Goal: Task Accomplishment & Management: Complete application form

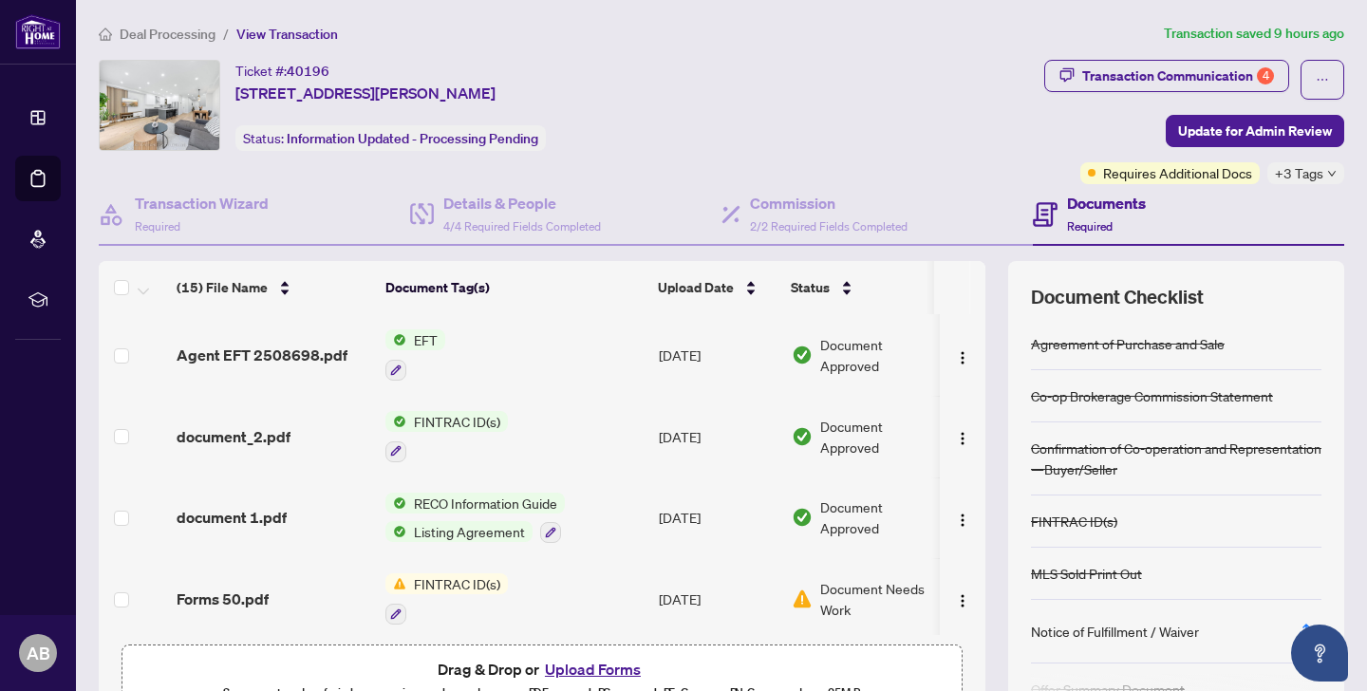
scroll to position [104, 0]
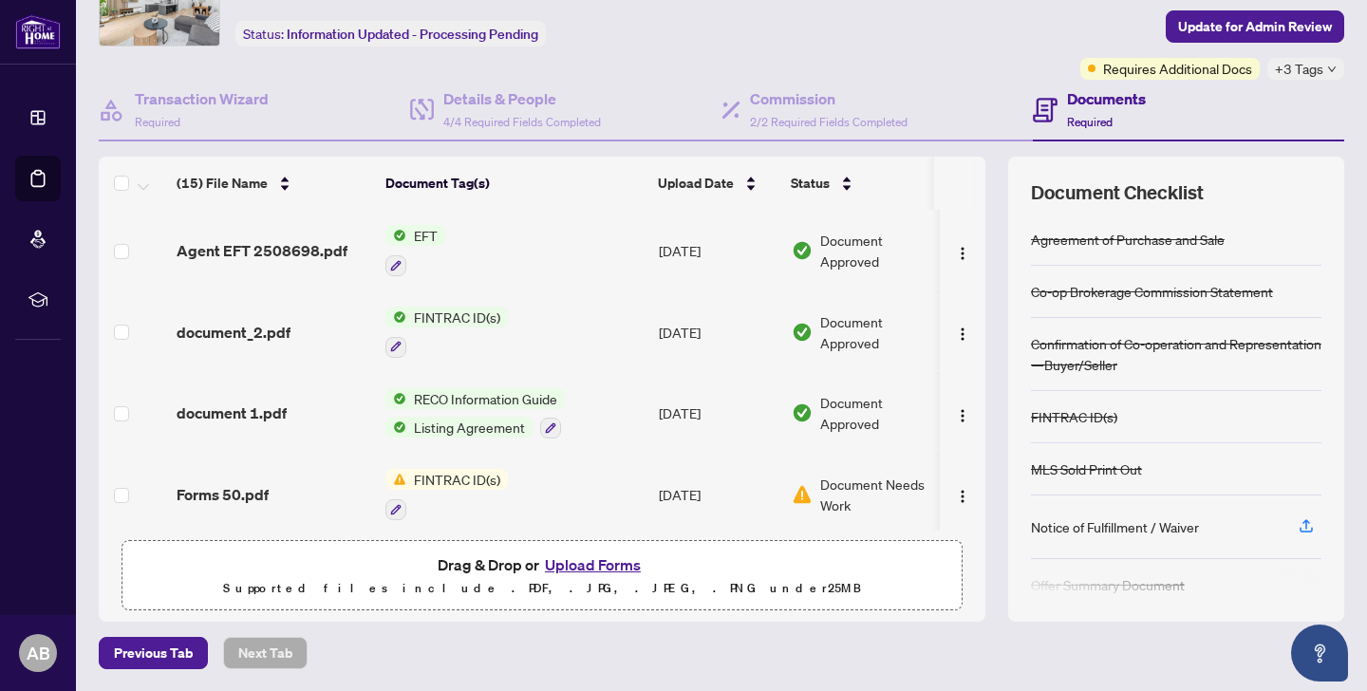
click at [21, 115] on li "Dashboard" at bounding box center [38, 118] width 46 height 46
click at [318, 91] on div "Transaction Wizard Required" at bounding box center [254, 111] width 311 height 62
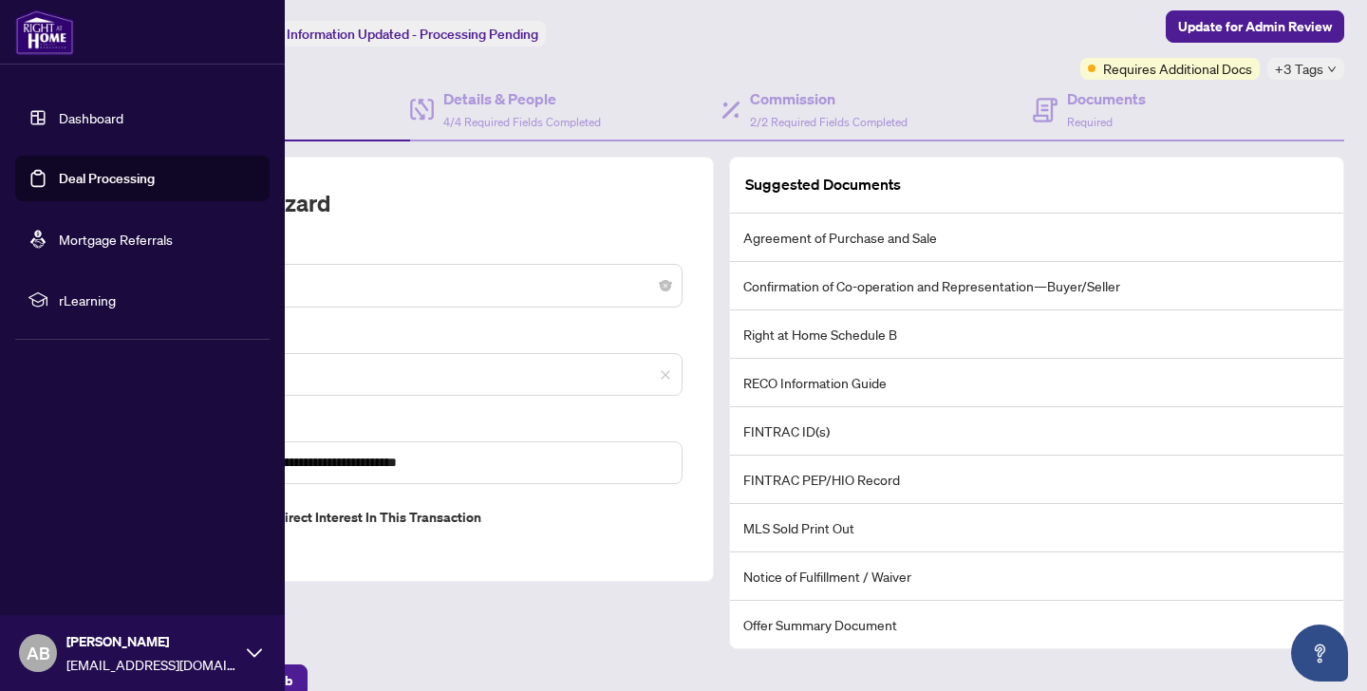
scroll to position [104, 0]
click at [59, 116] on link "Dashboard" at bounding box center [91, 117] width 65 height 17
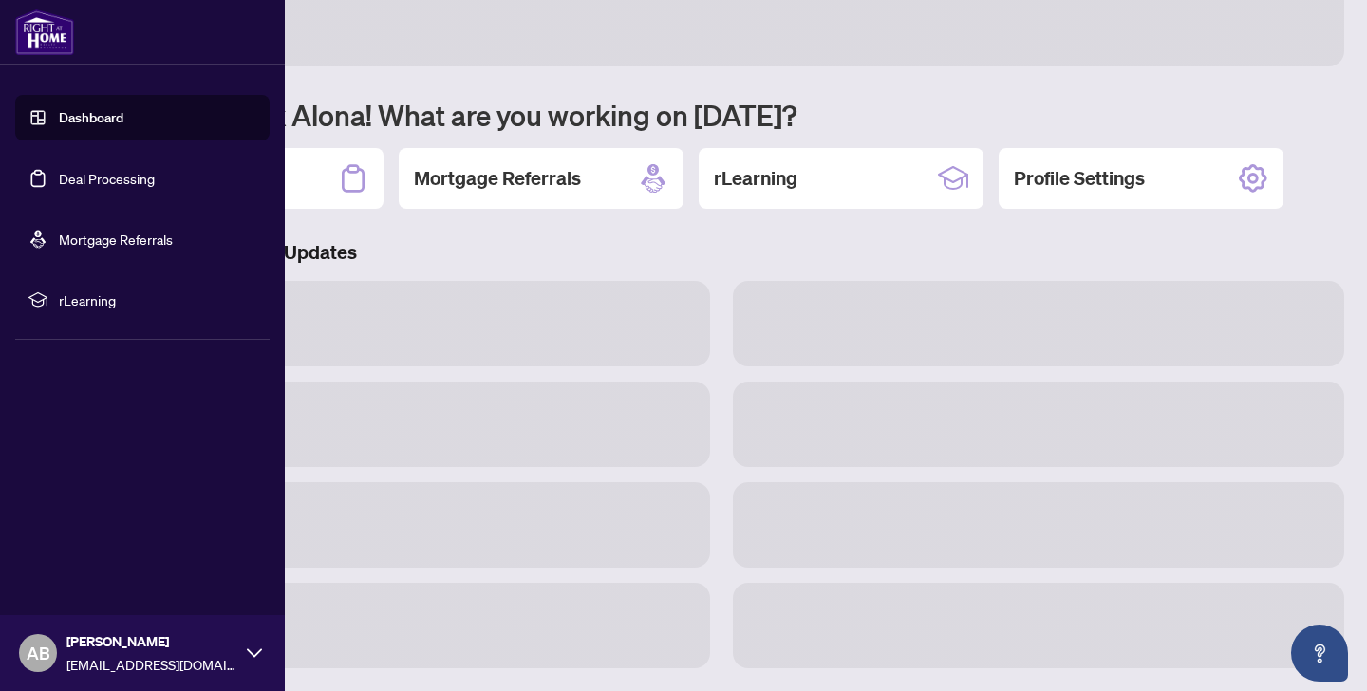
scroll to position [90, 0]
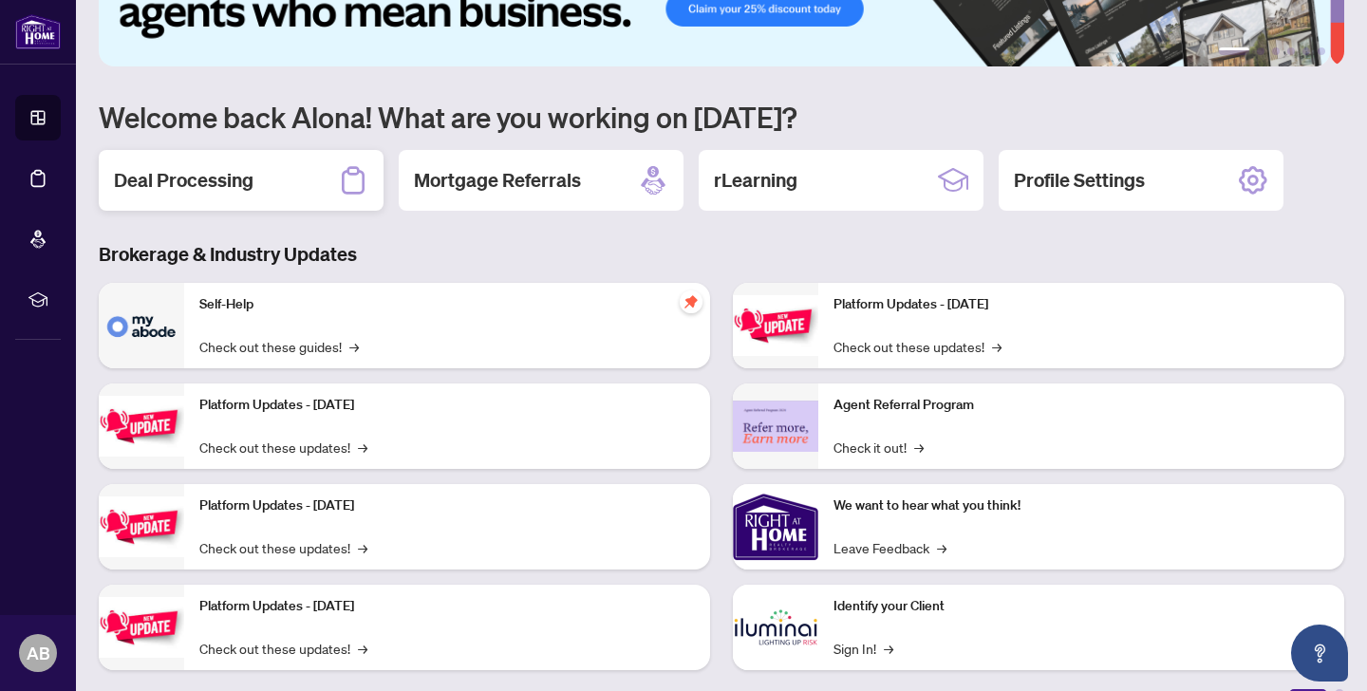
click at [201, 177] on h2 "Deal Processing" at bounding box center [184, 180] width 140 height 27
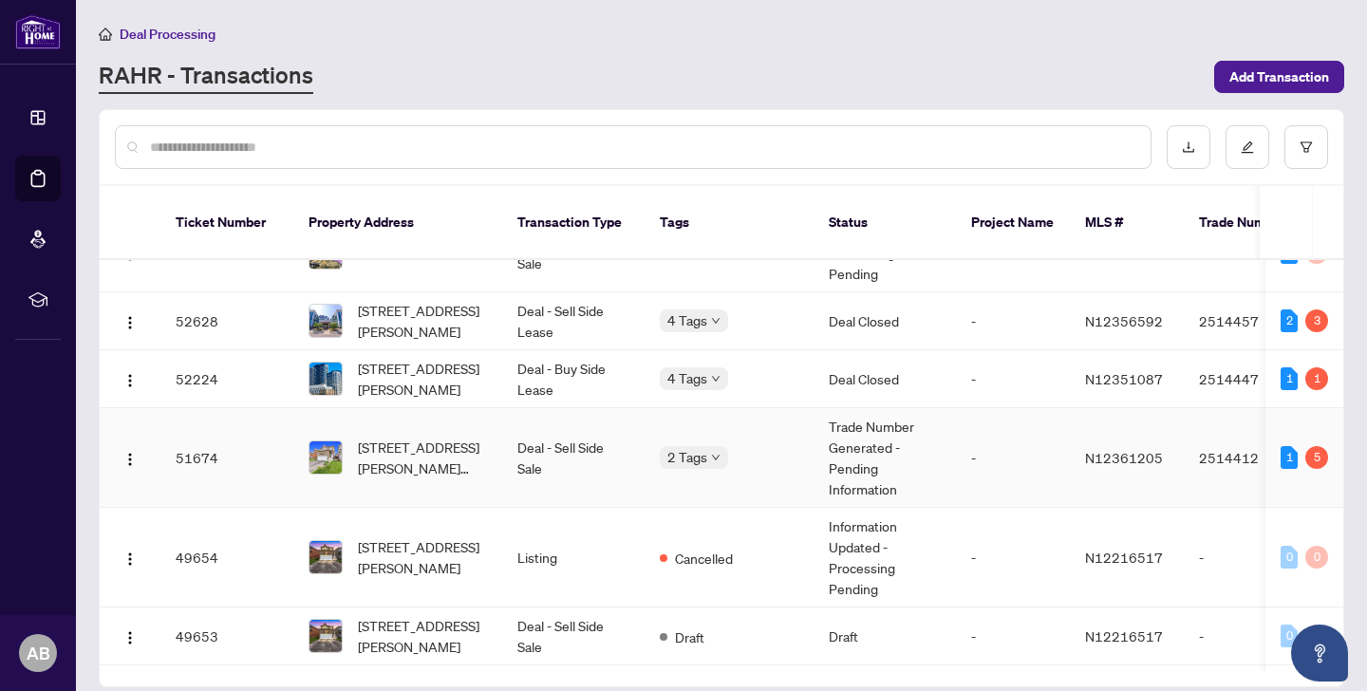
scroll to position [306, 0]
click at [446, 450] on span "[STREET_ADDRESS][PERSON_NAME][PERSON_NAME]" at bounding box center [422, 456] width 129 height 42
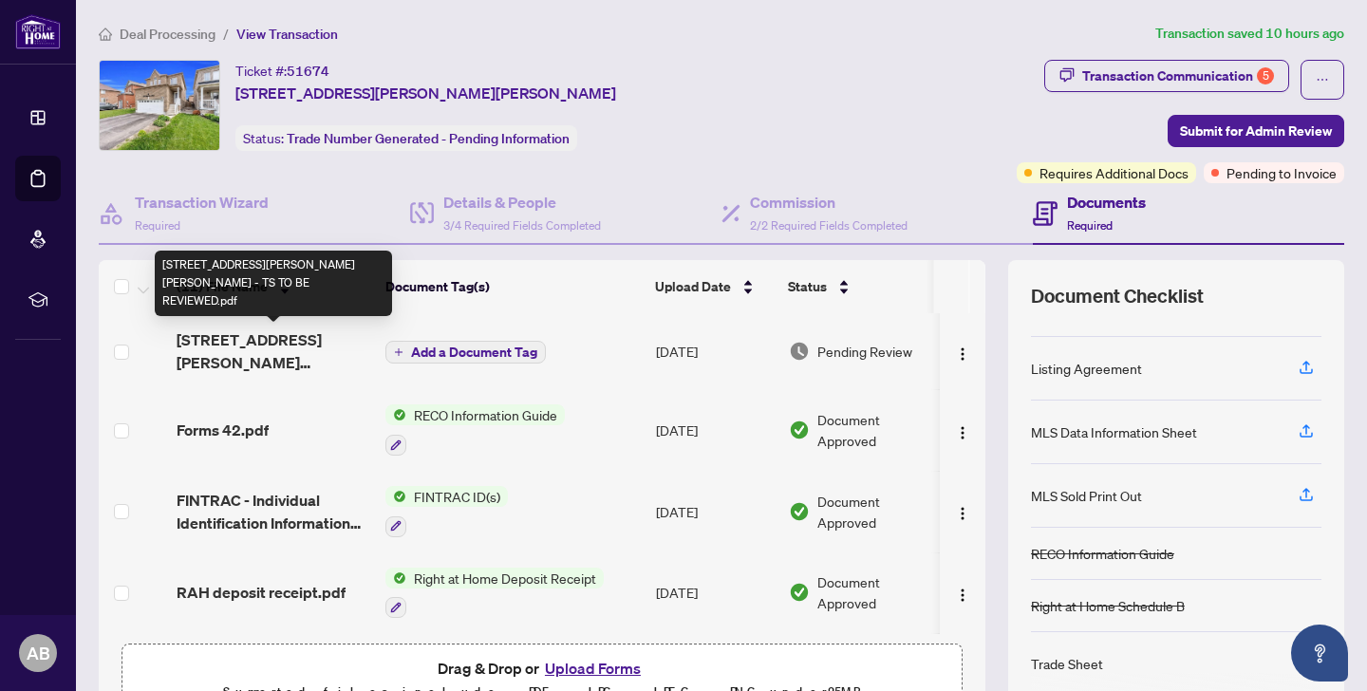
click at [289, 343] on span "[STREET_ADDRESS][PERSON_NAME][PERSON_NAME] - TS TO BE REVIEWED.pdf" at bounding box center [274, 351] width 194 height 46
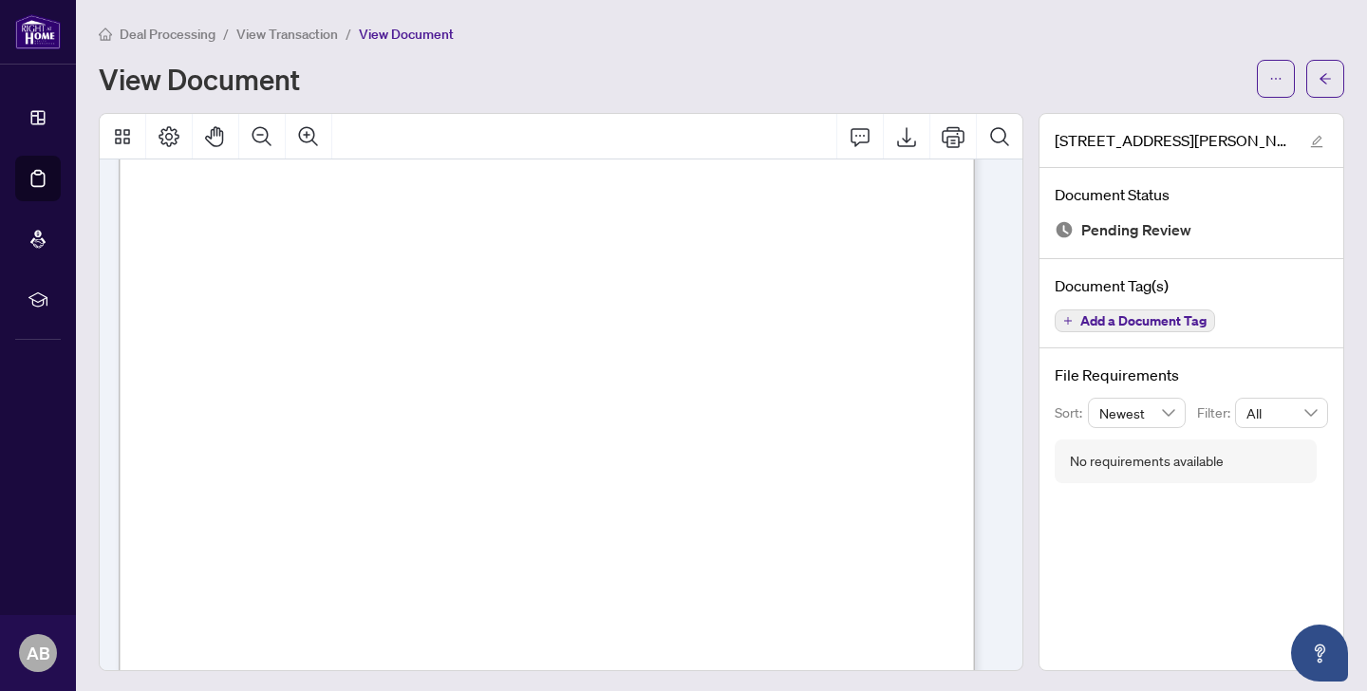
scroll to position [206, 0]
click at [899, 150] on button "Export" at bounding box center [907, 137] width 46 height 46
click at [1057, 99] on div "Deal Processing / View Transaction / View Document View Document [STREET_ADDRES…" at bounding box center [722, 347] width 1246 height 648
click at [1269, 70] on span "button" at bounding box center [1275, 79] width 13 height 30
click at [1181, 123] on span "Download" at bounding box center [1193, 119] width 144 height 21
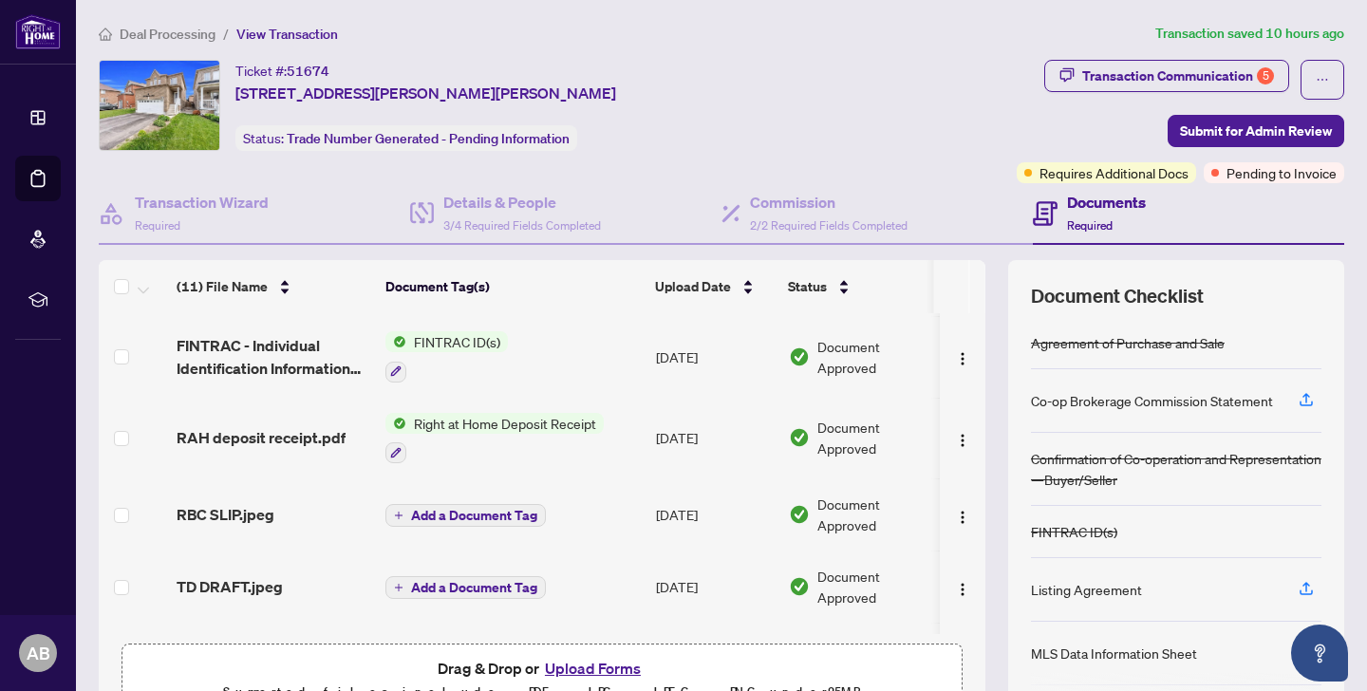
scroll to position [212, 0]
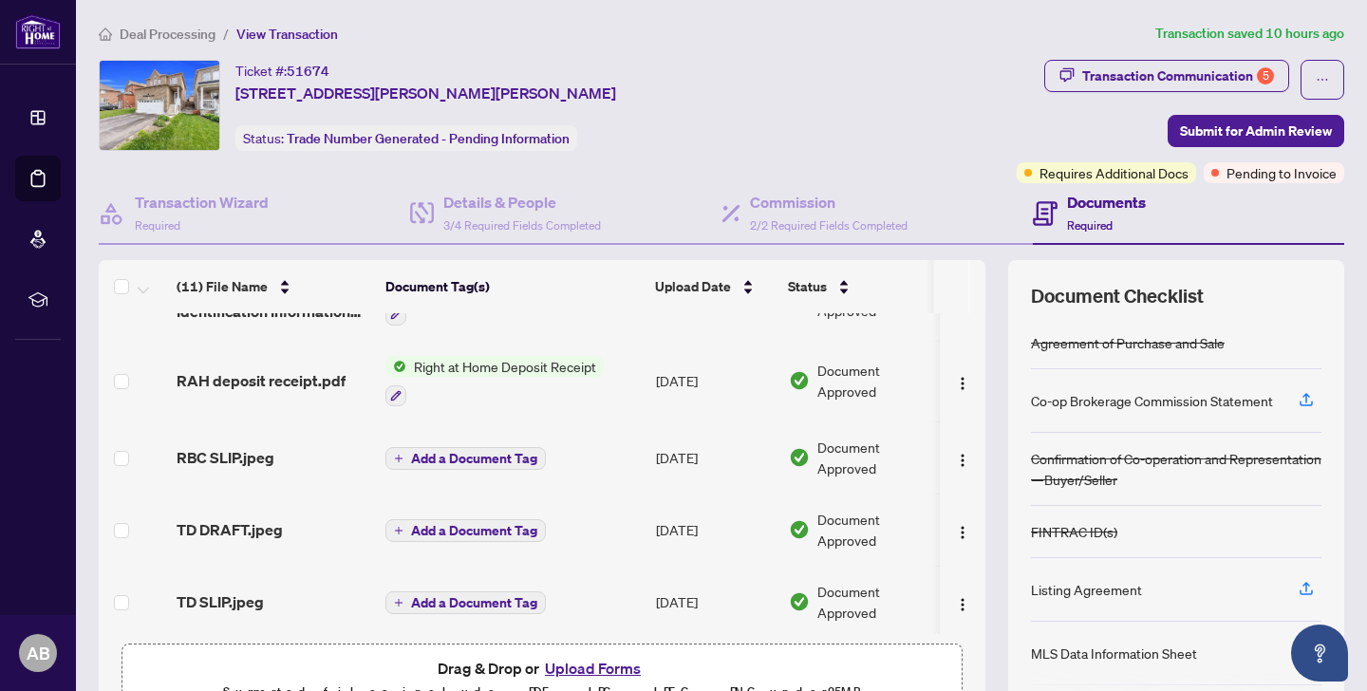
click at [571, 670] on button "Upload Forms" at bounding box center [592, 668] width 107 height 25
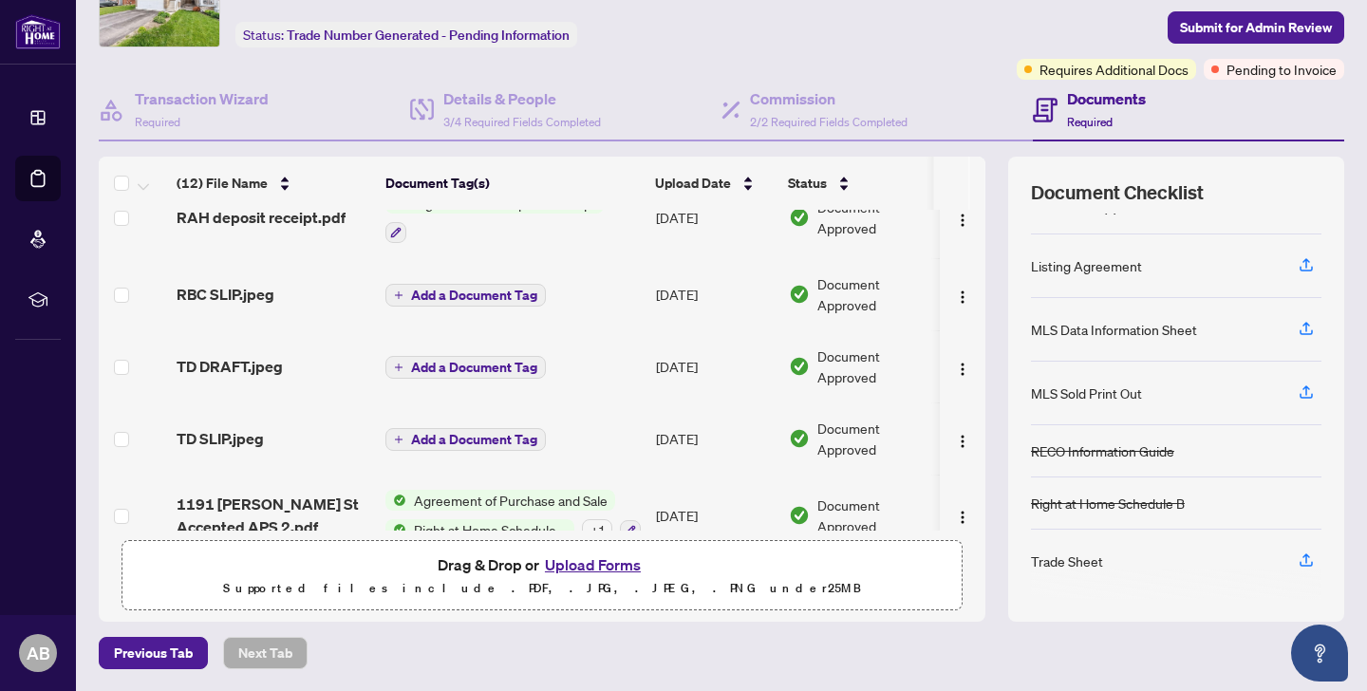
scroll to position [345, 0]
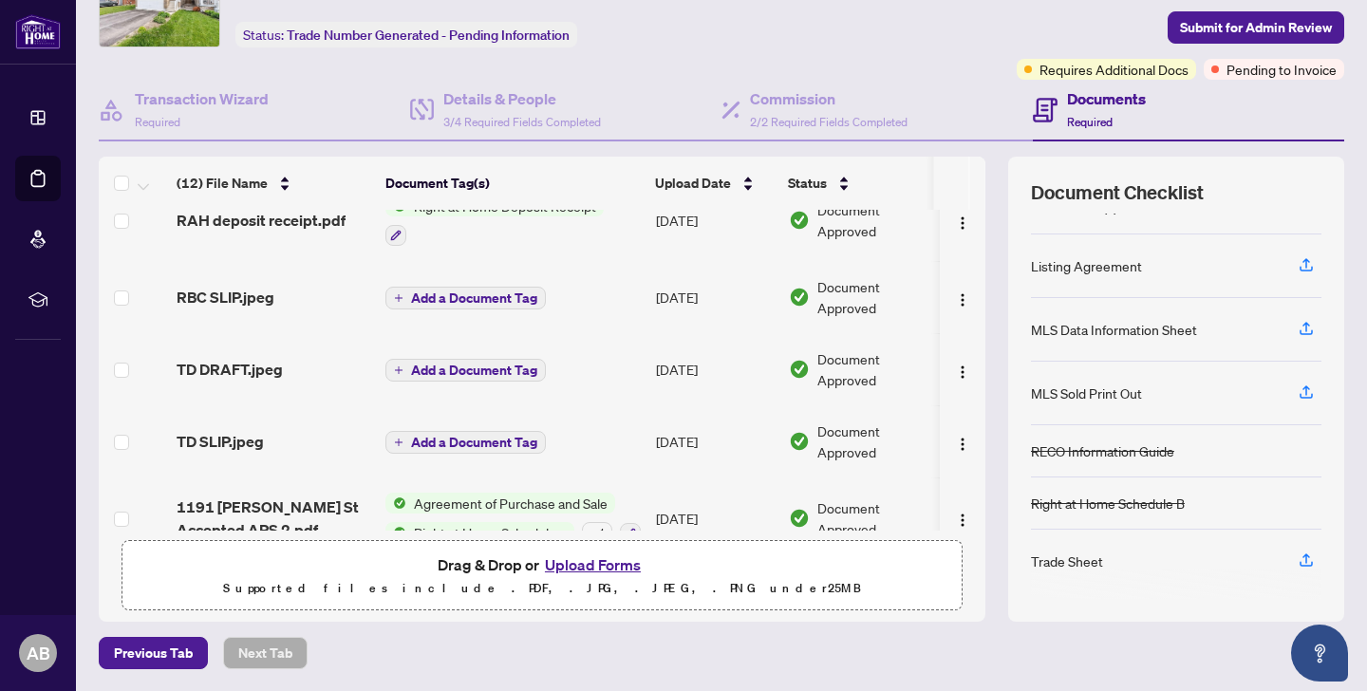
click at [565, 572] on button "Upload Forms" at bounding box center [592, 565] width 107 height 25
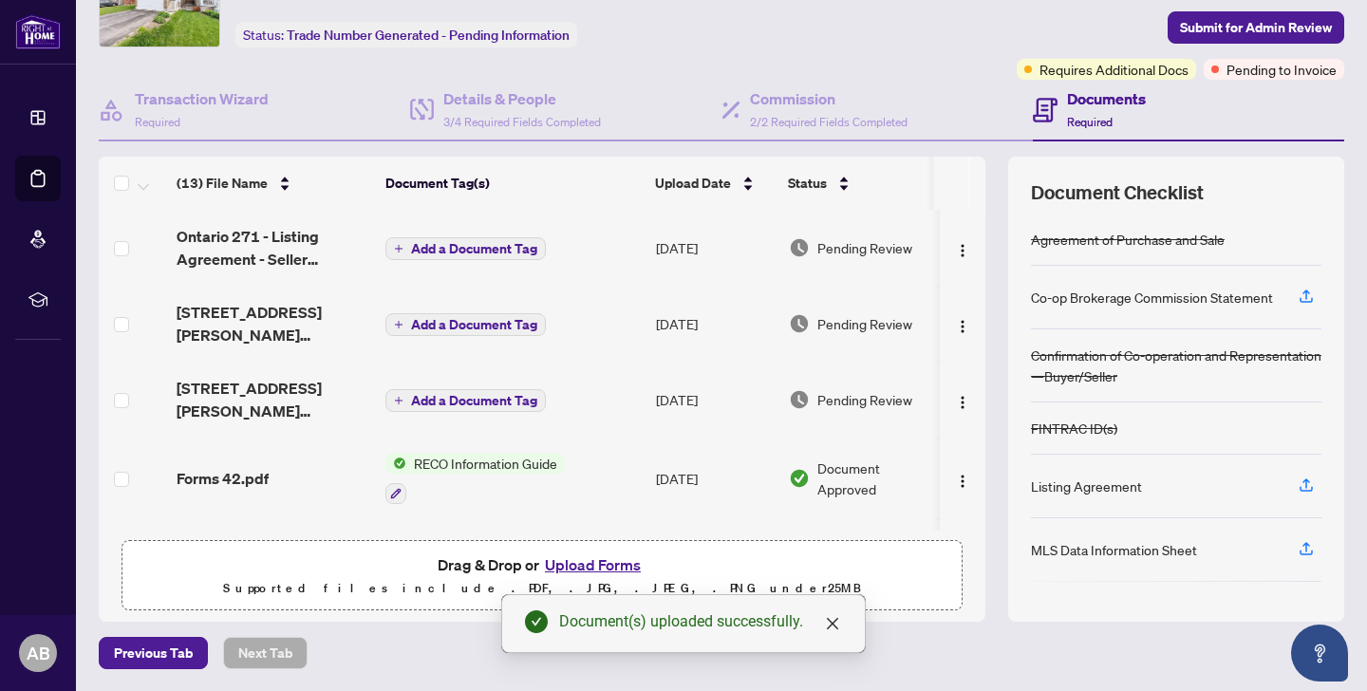
scroll to position [0, 0]
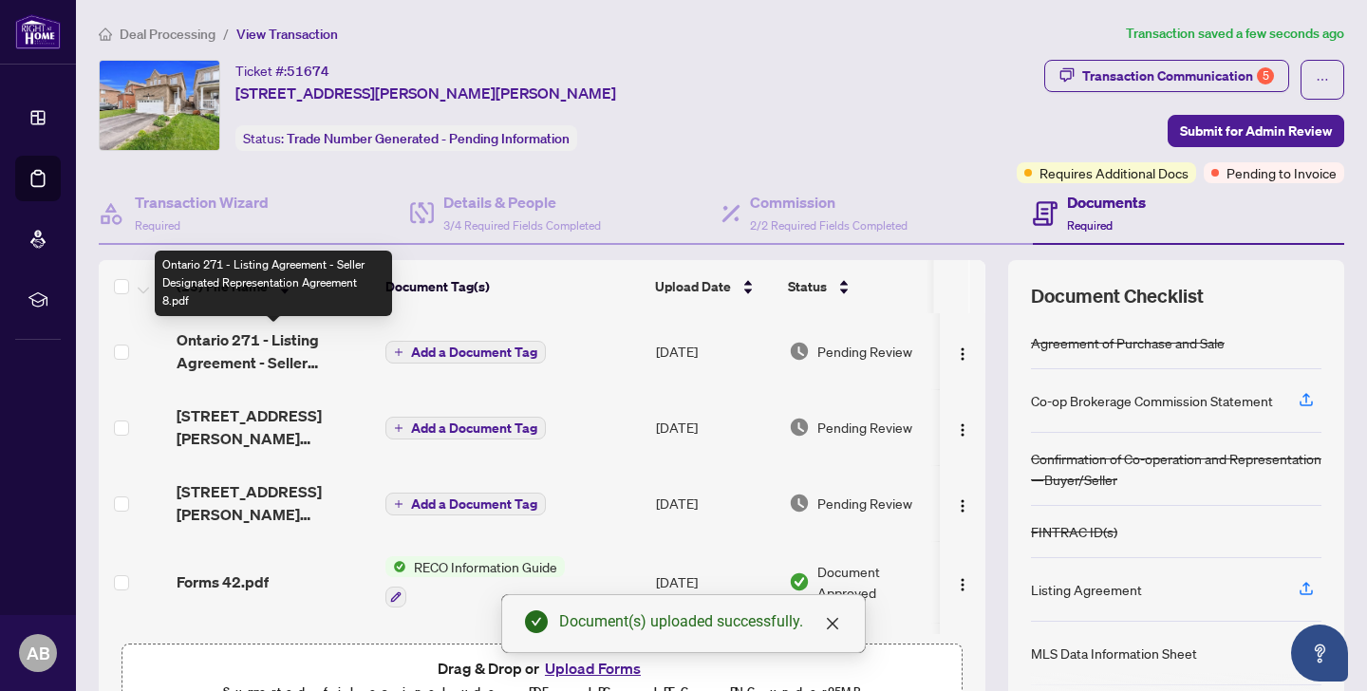
click at [272, 358] on span "Ontario 271 - Listing Agreement - Seller Designated Representation Agreement 8.…" at bounding box center [274, 351] width 194 height 46
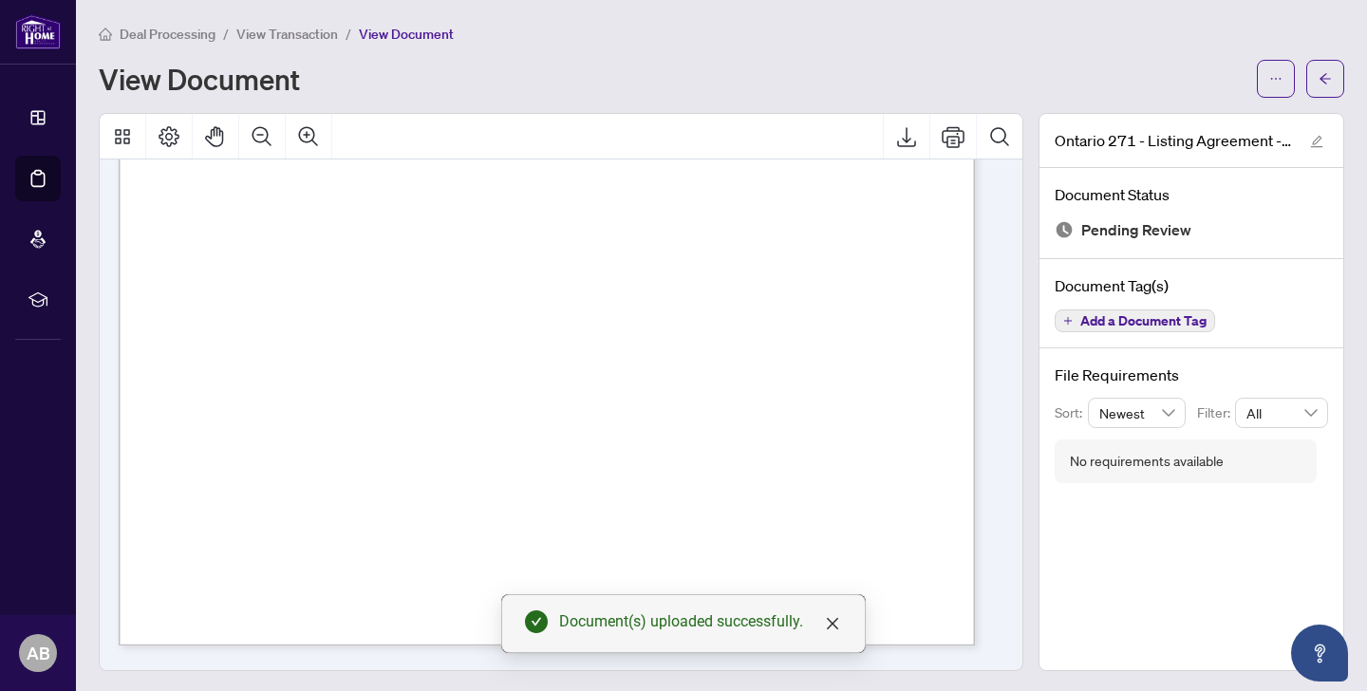
scroll to position [642, 0]
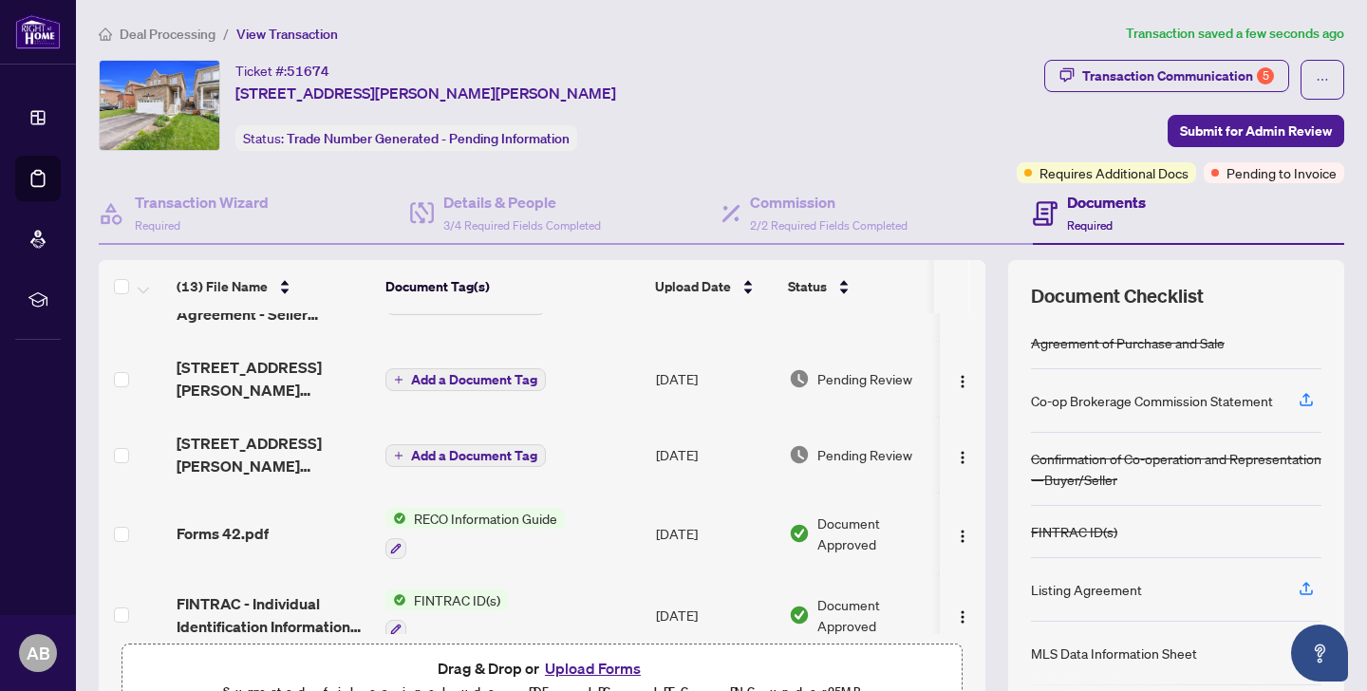
scroll to position [40, 0]
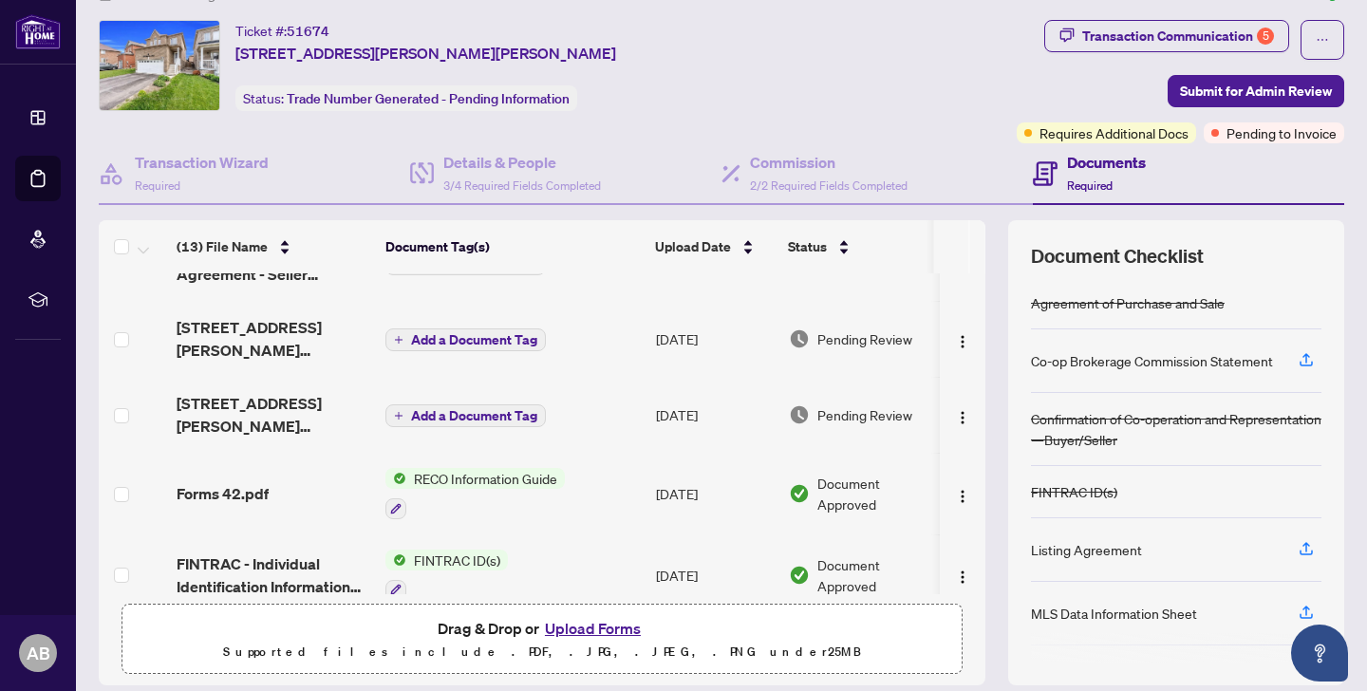
click at [574, 631] on button "Upload Forms" at bounding box center [592, 628] width 107 height 25
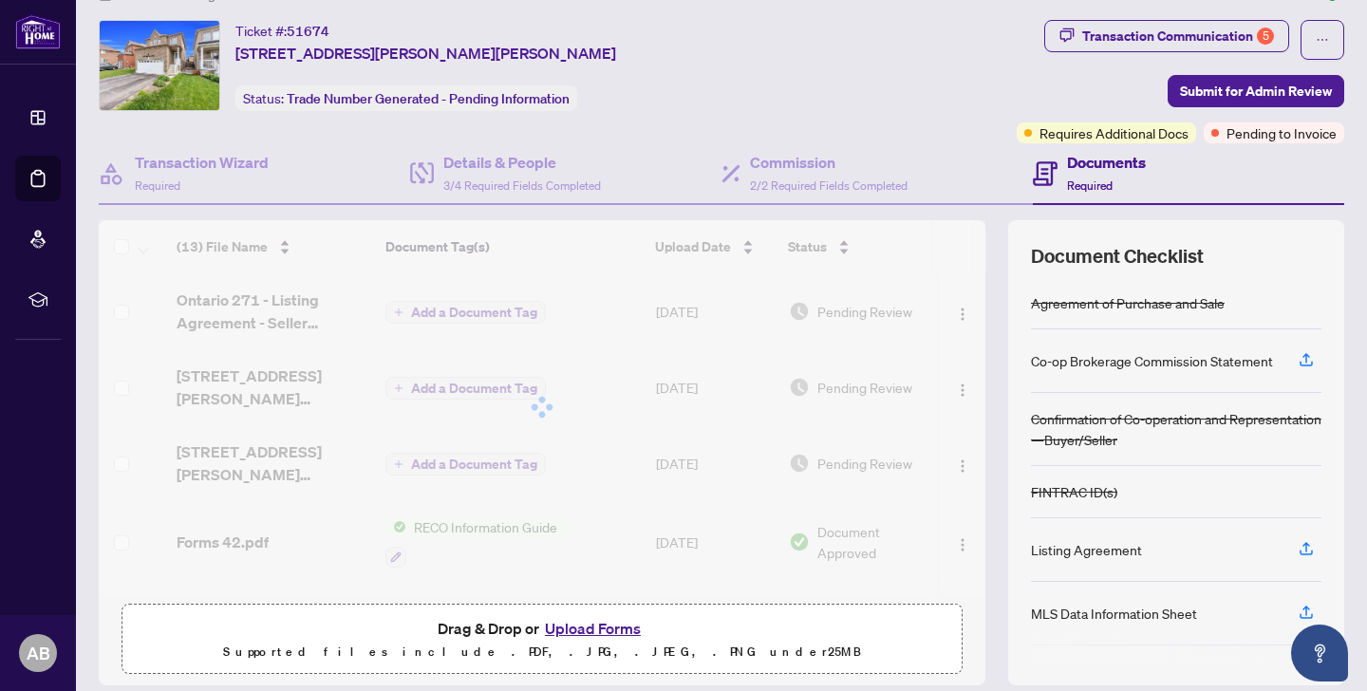
scroll to position [15, 0]
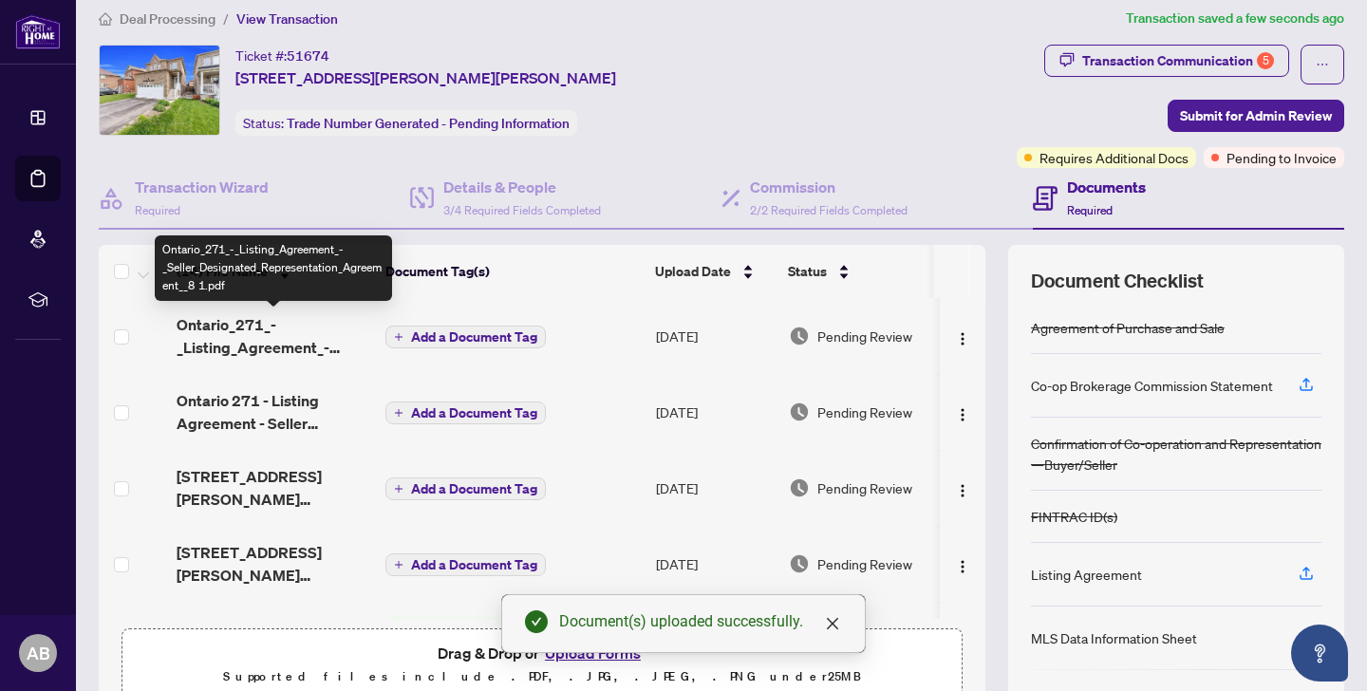
click at [260, 339] on span "Ontario_271_-_Listing_Agreement_-_Seller_Designated_Representation_Agreement__8…" at bounding box center [274, 336] width 194 height 46
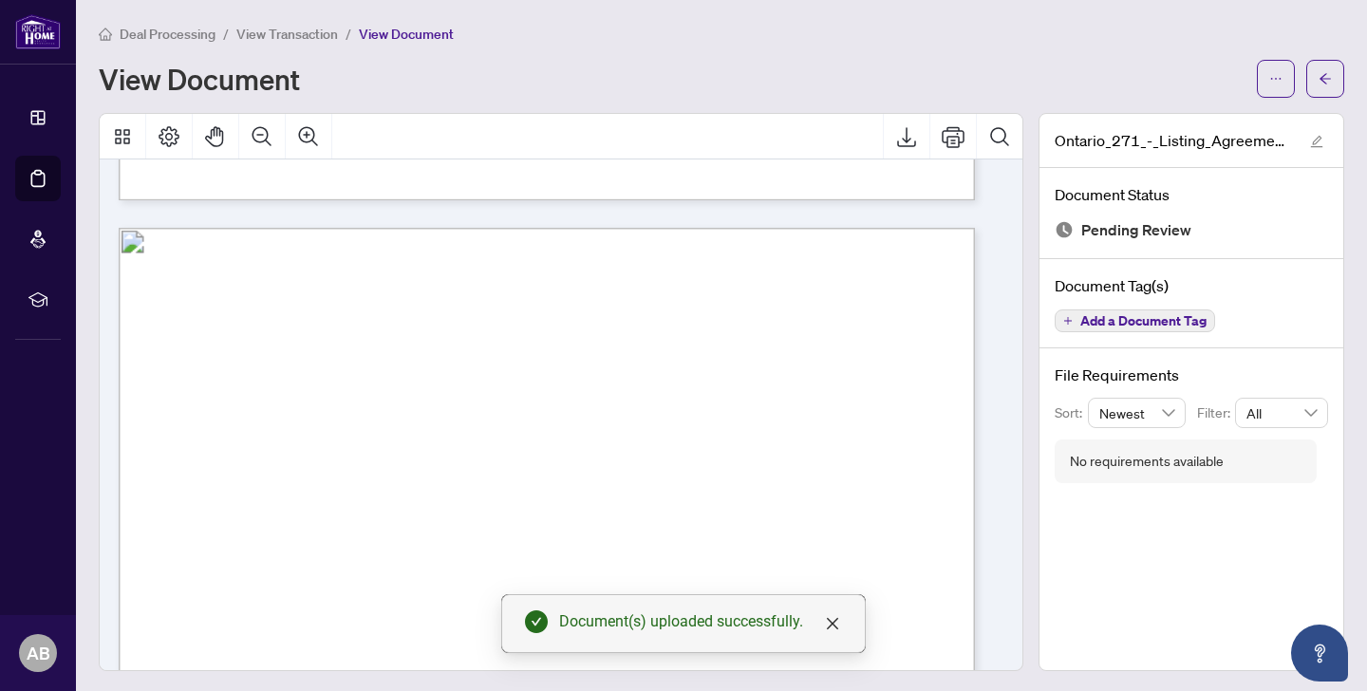
scroll to position [3365, 0]
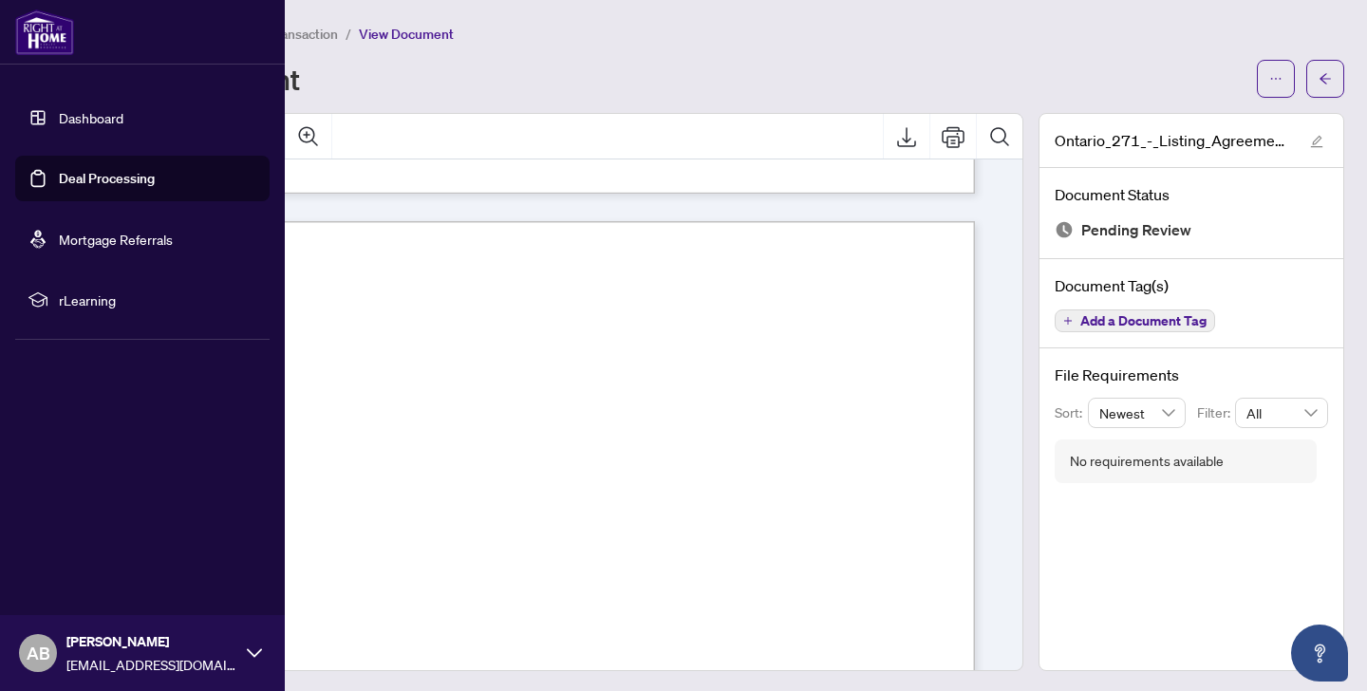
click at [103, 112] on link "Dashboard" at bounding box center [91, 117] width 65 height 17
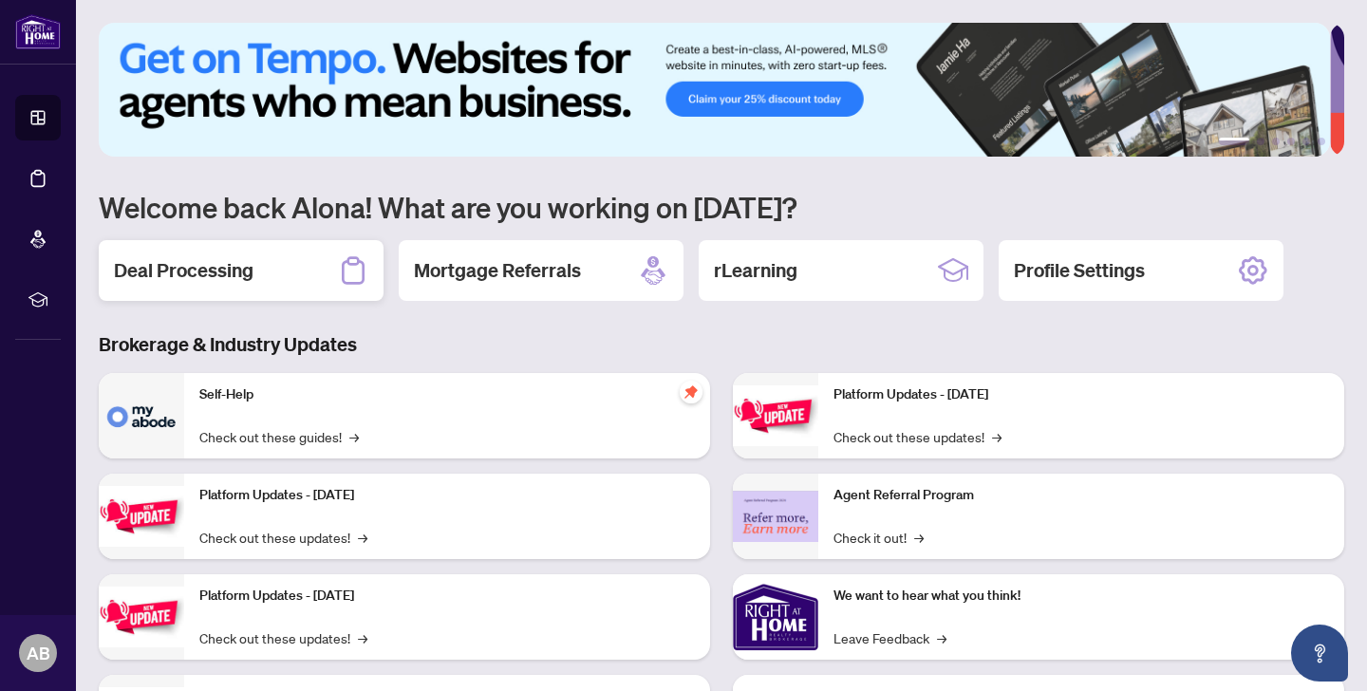
click at [234, 259] on h2 "Deal Processing" at bounding box center [184, 270] width 140 height 27
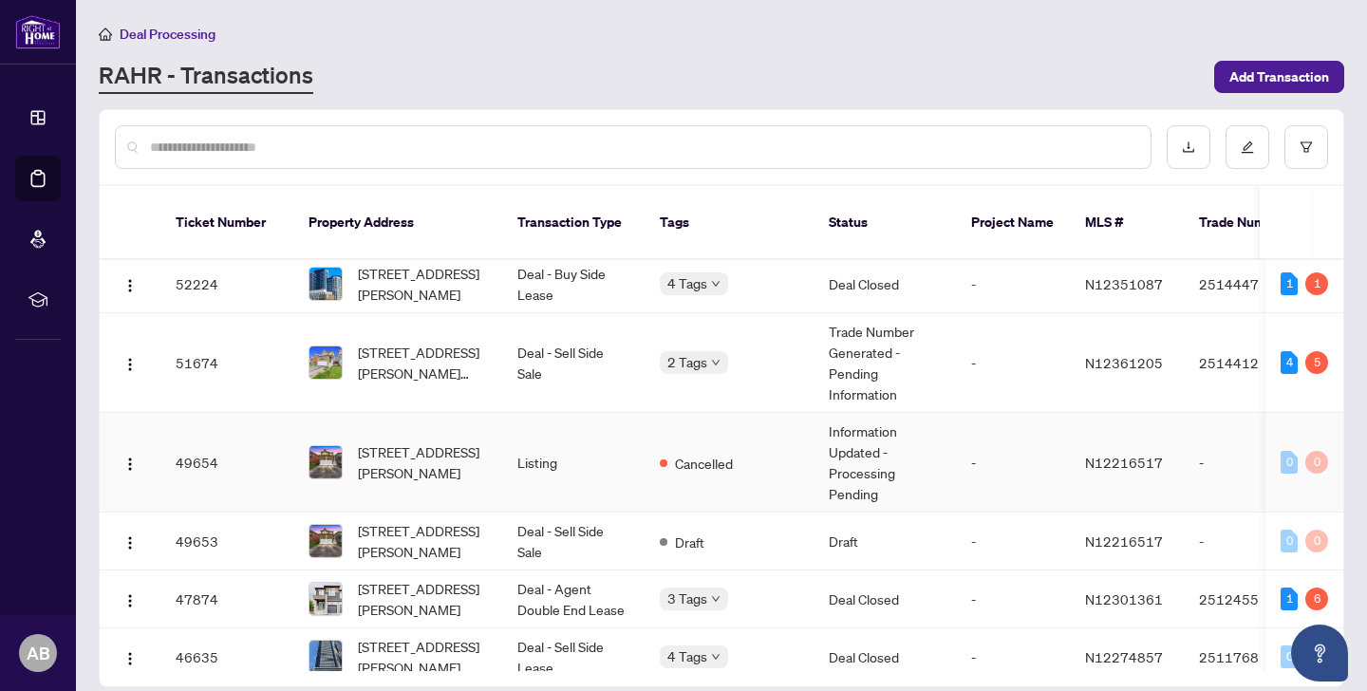
scroll to position [395, 0]
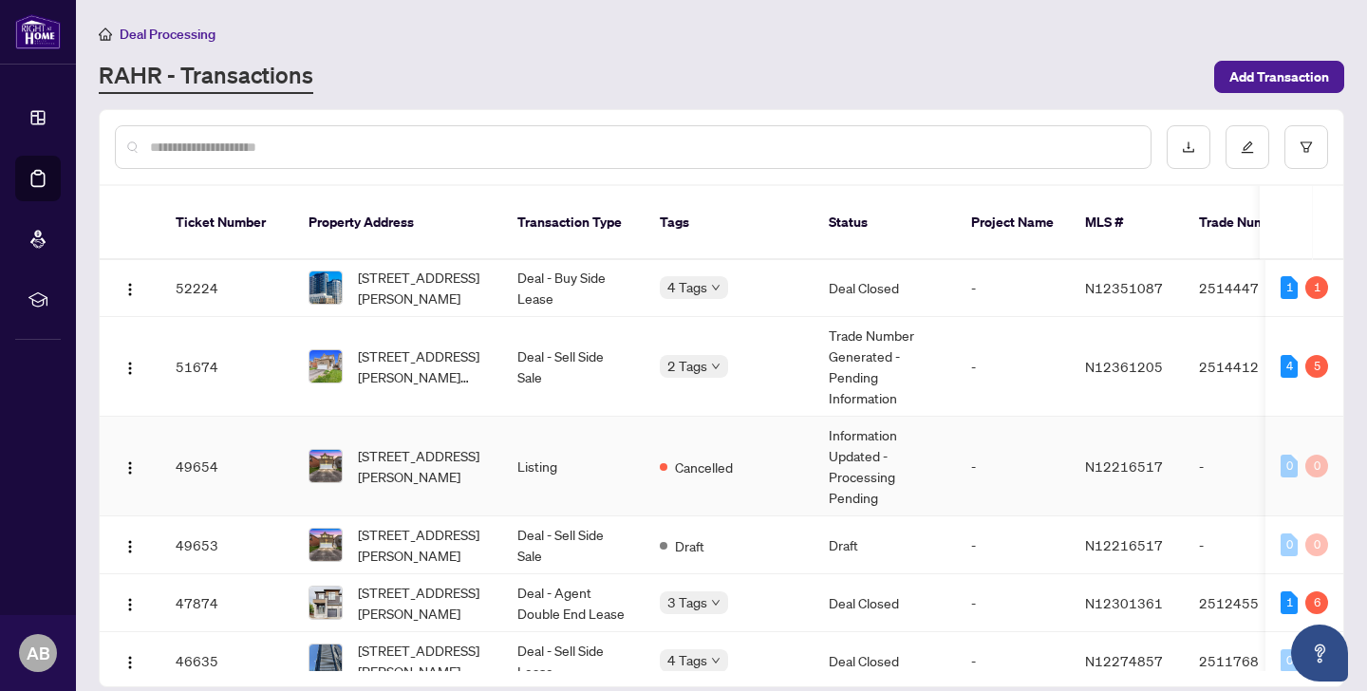
click at [431, 445] on span "[STREET_ADDRESS][PERSON_NAME]" at bounding box center [422, 466] width 129 height 42
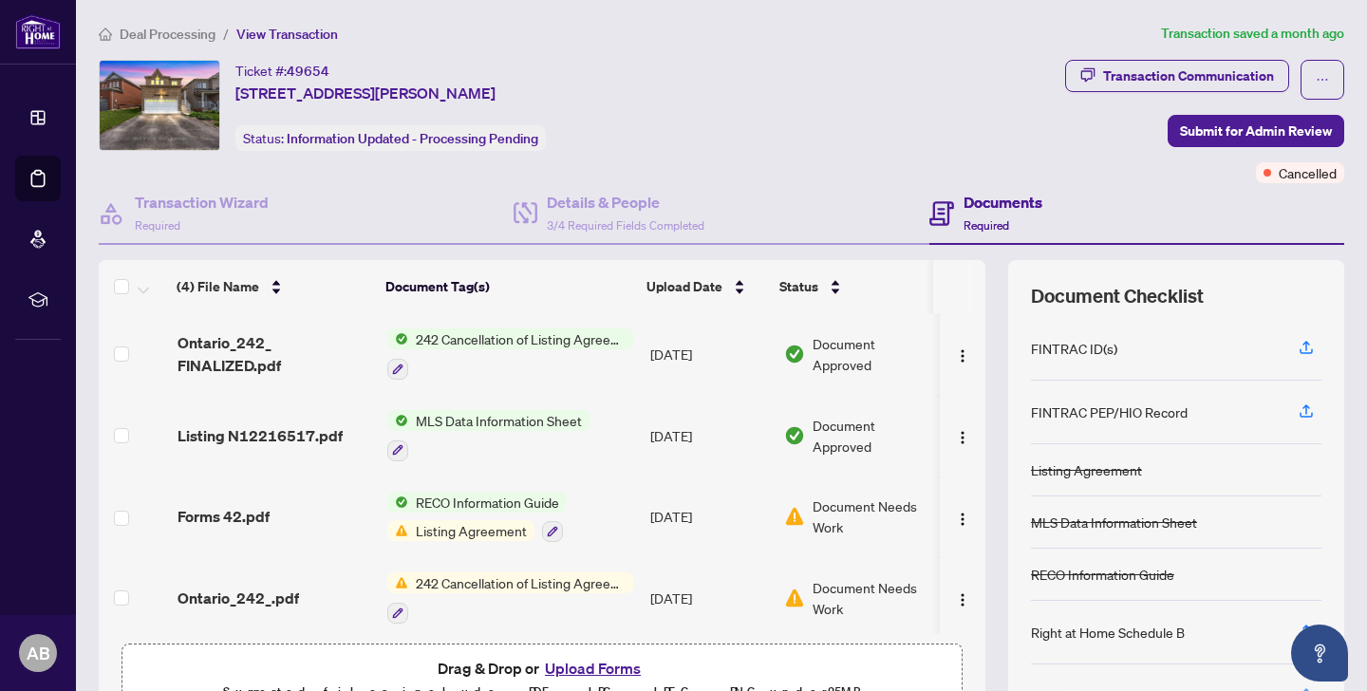
scroll to position [9, 0]
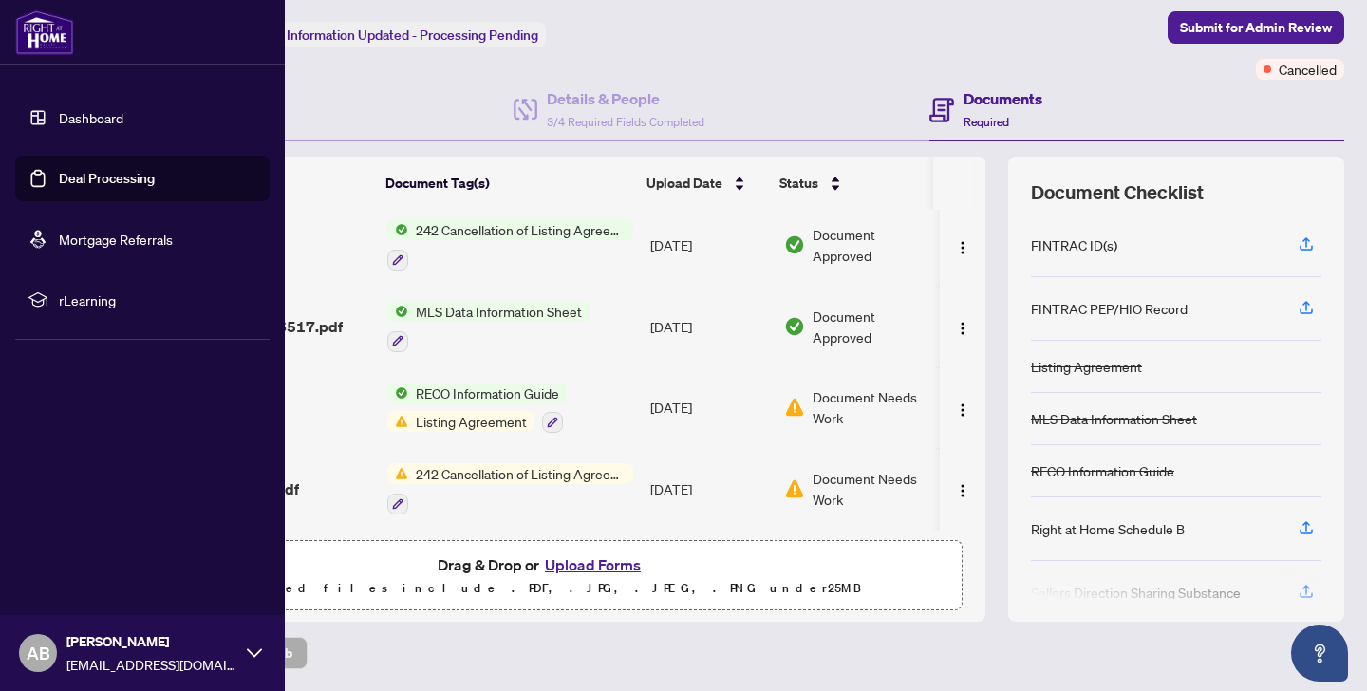
click at [66, 117] on link "Dashboard" at bounding box center [91, 117] width 65 height 17
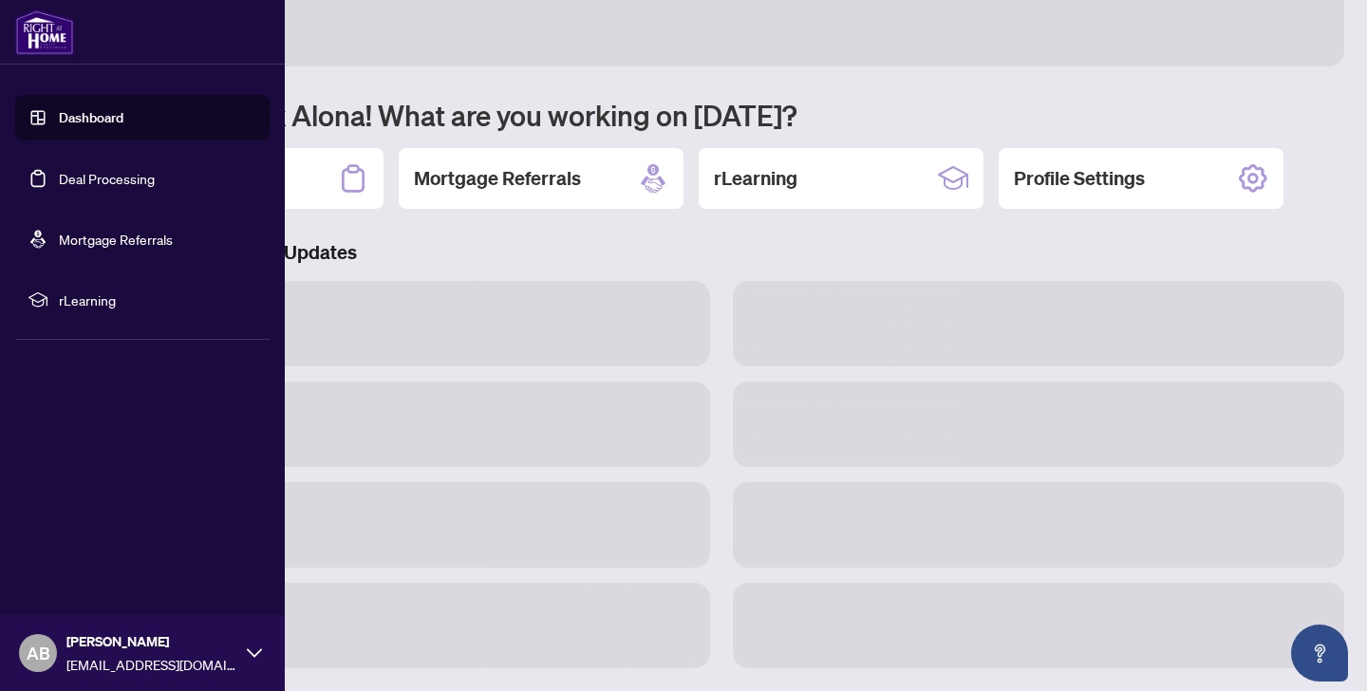
scroll to position [90, 0]
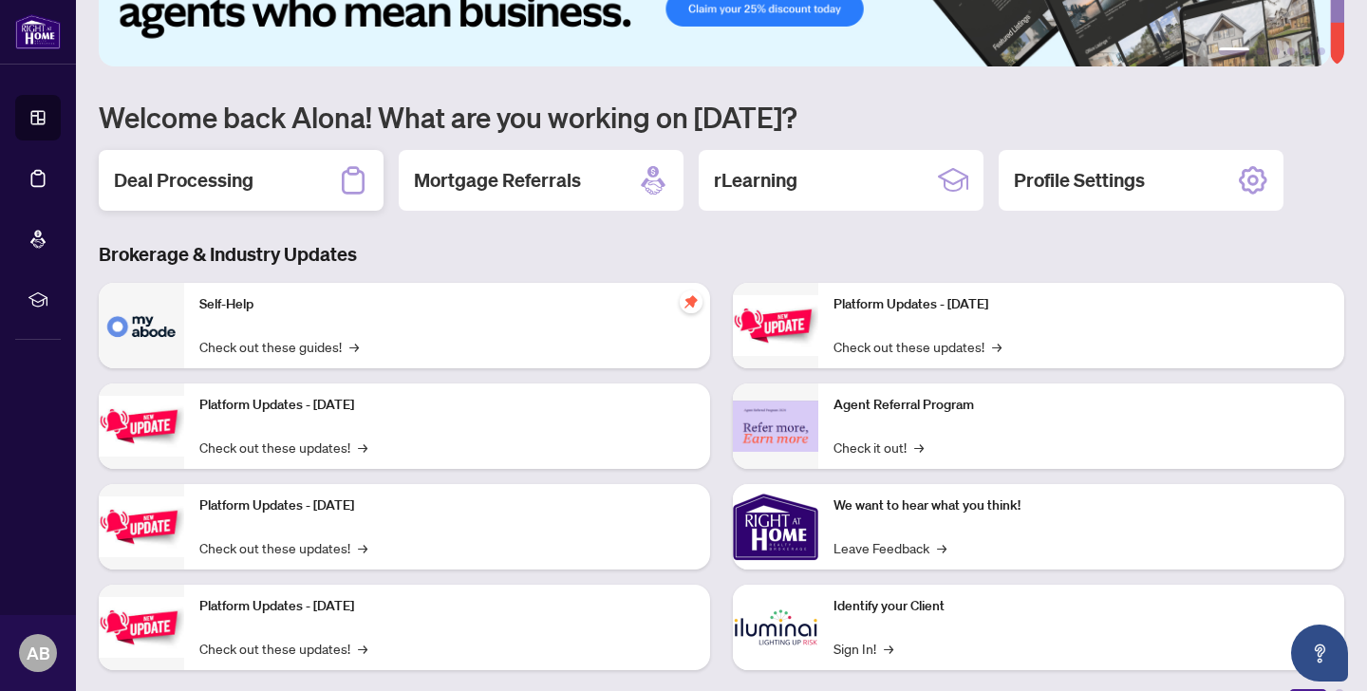
click at [177, 177] on h2 "Deal Processing" at bounding box center [184, 180] width 140 height 27
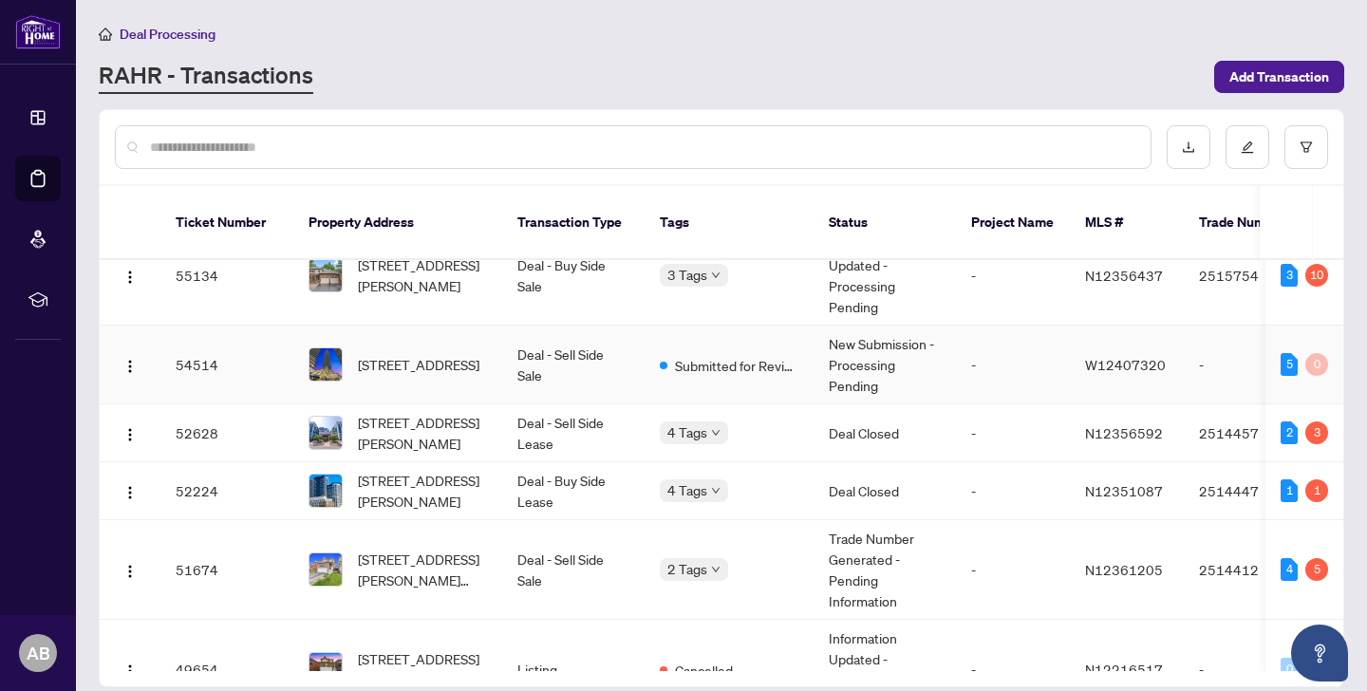
scroll to position [195, 0]
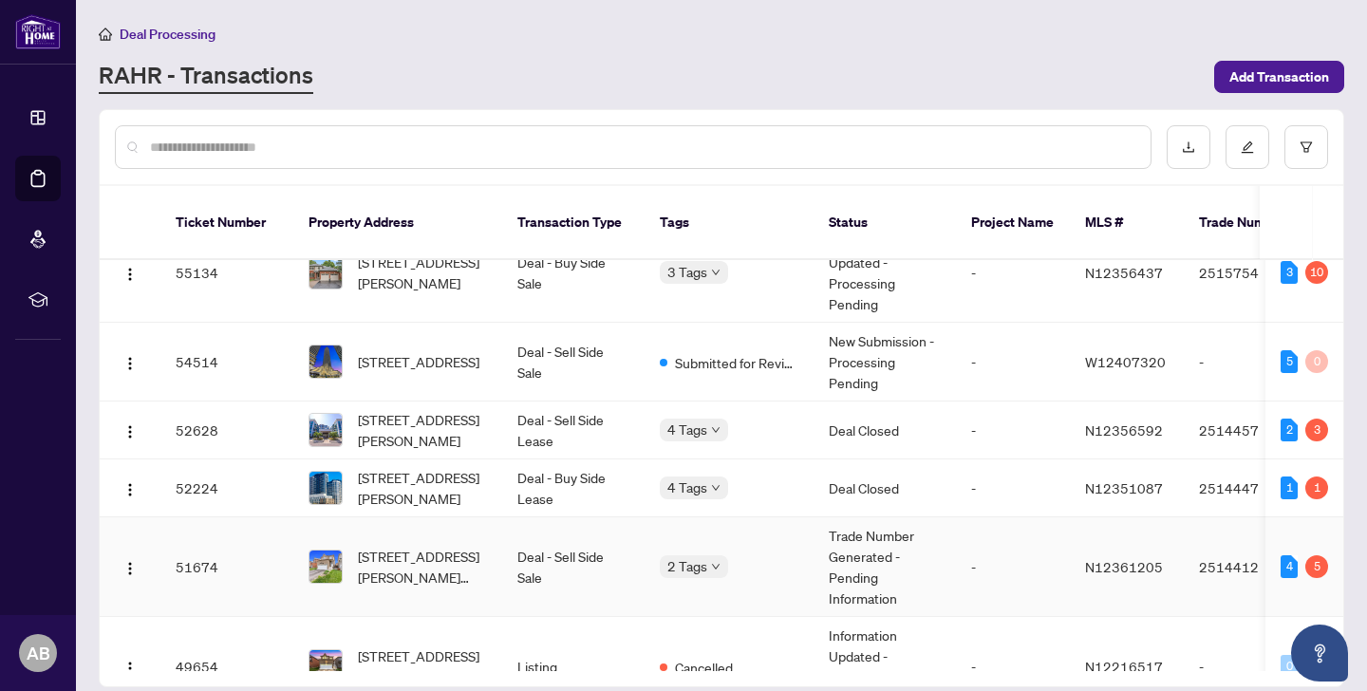
click at [553, 553] on td "Deal - Sell Side Sale" at bounding box center [573, 567] width 142 height 100
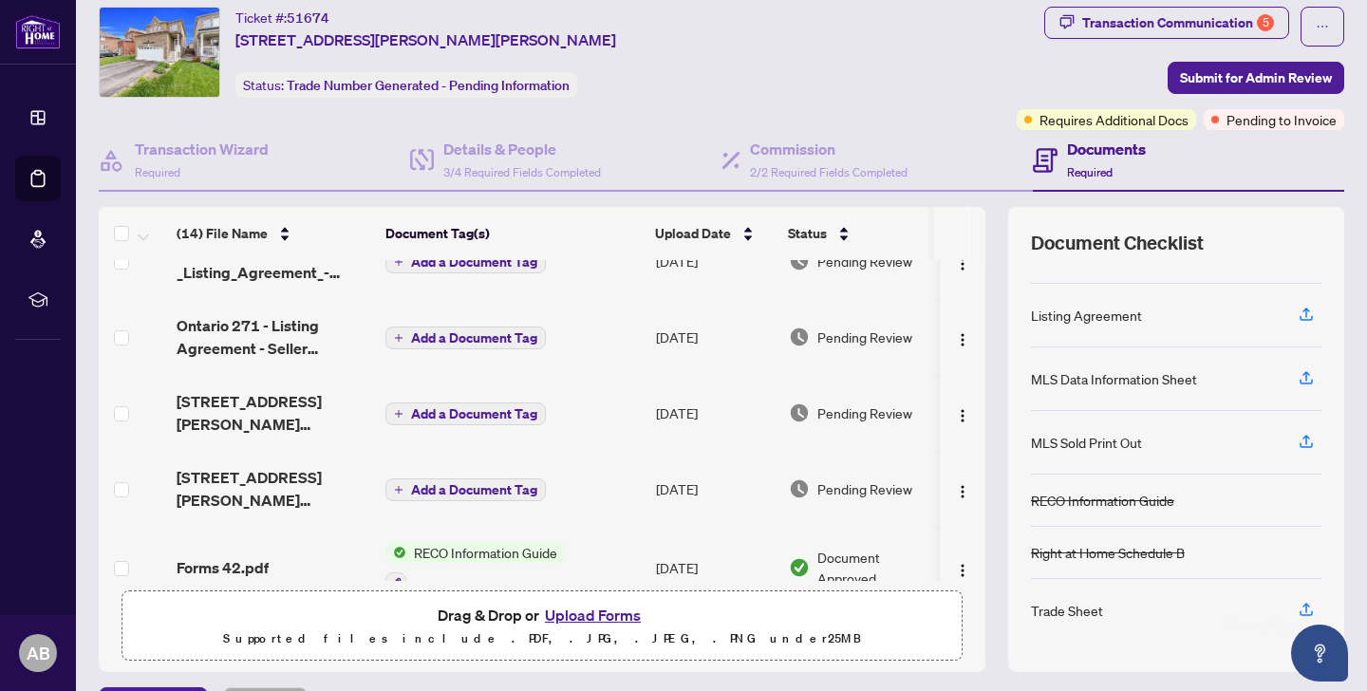
scroll to position [326, 0]
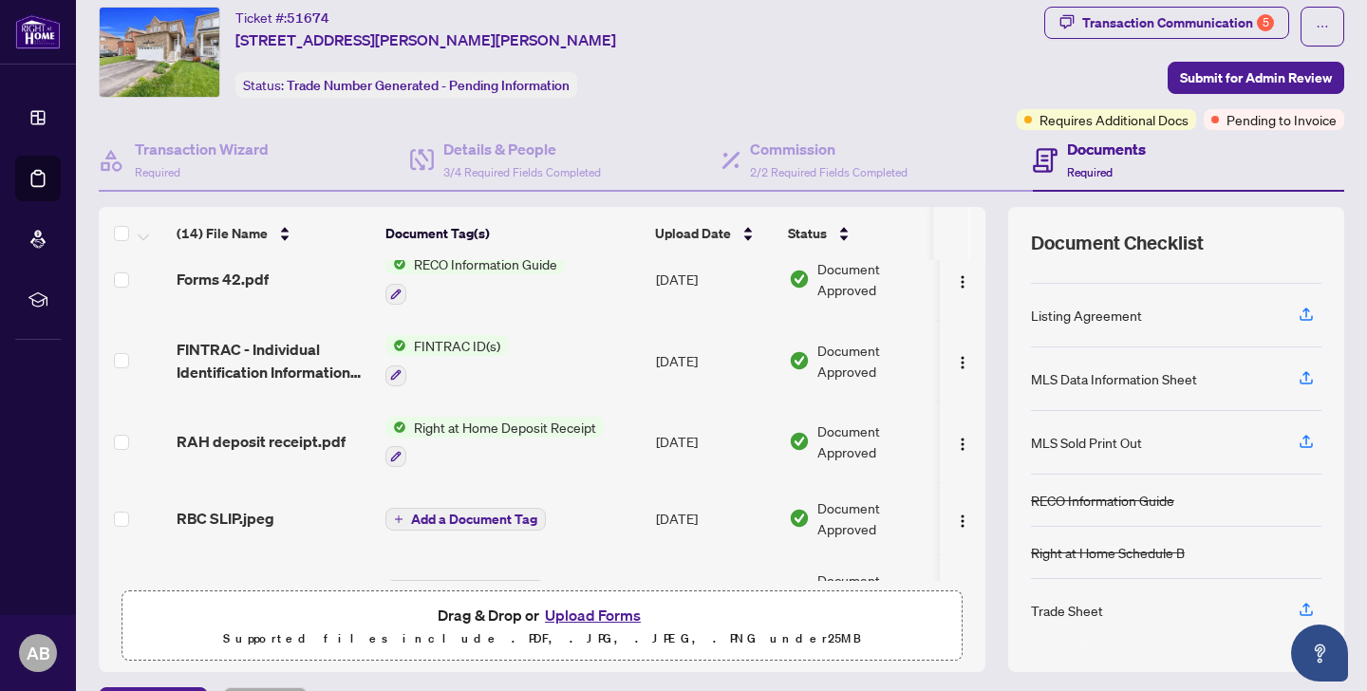
click at [594, 622] on button "Upload Forms" at bounding box center [592, 615] width 107 height 25
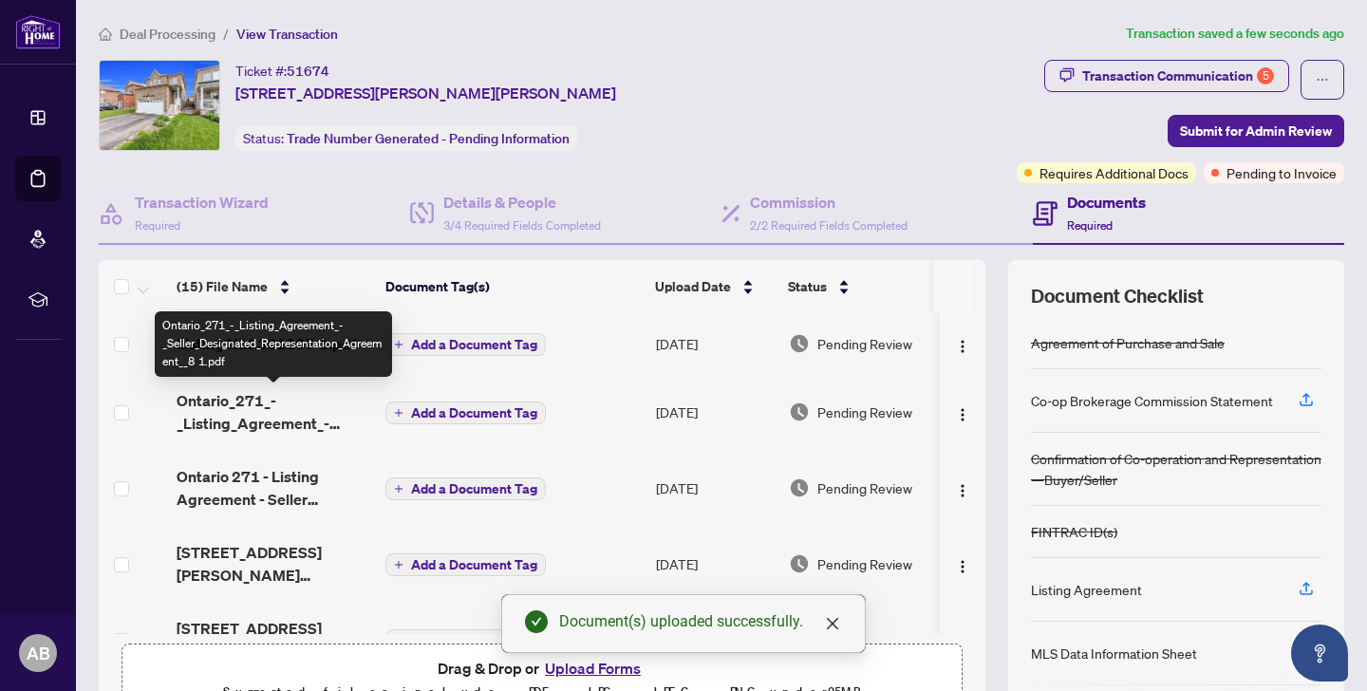
scroll to position [3, 0]
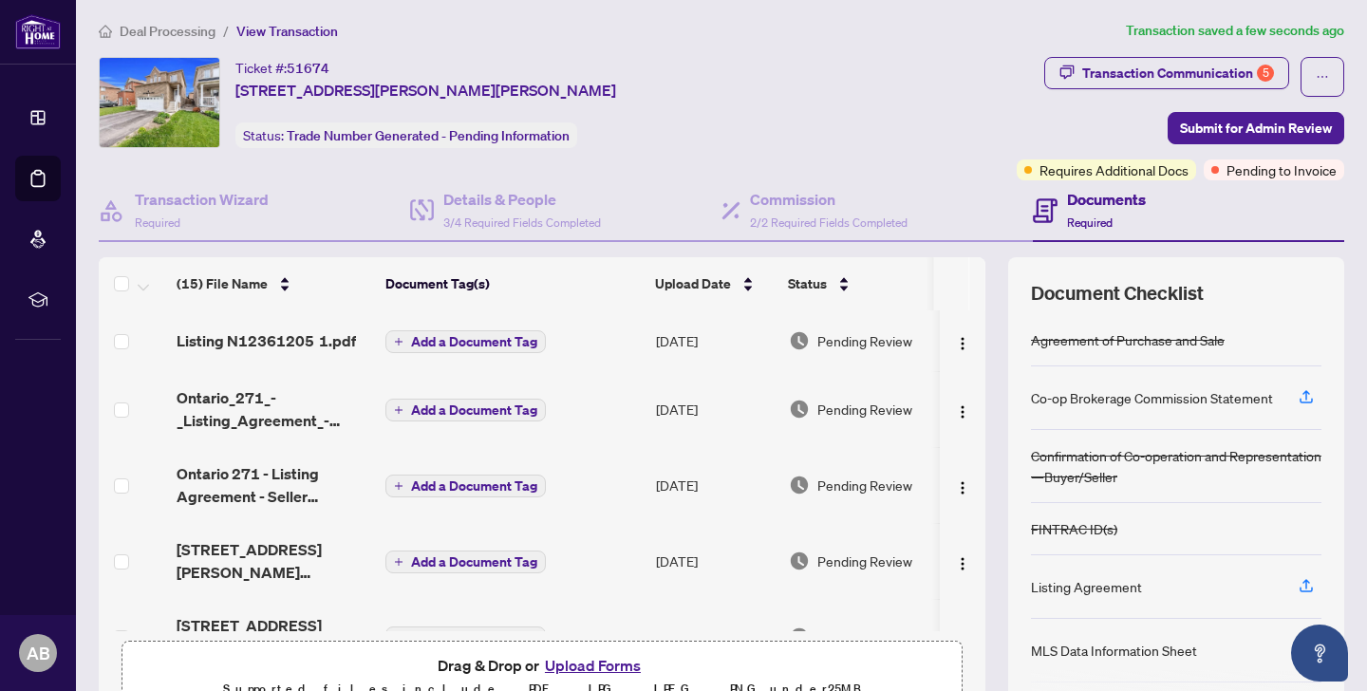
click at [247, 357] on td "Listing N12361205 1.pdf" at bounding box center [273, 340] width 209 height 61
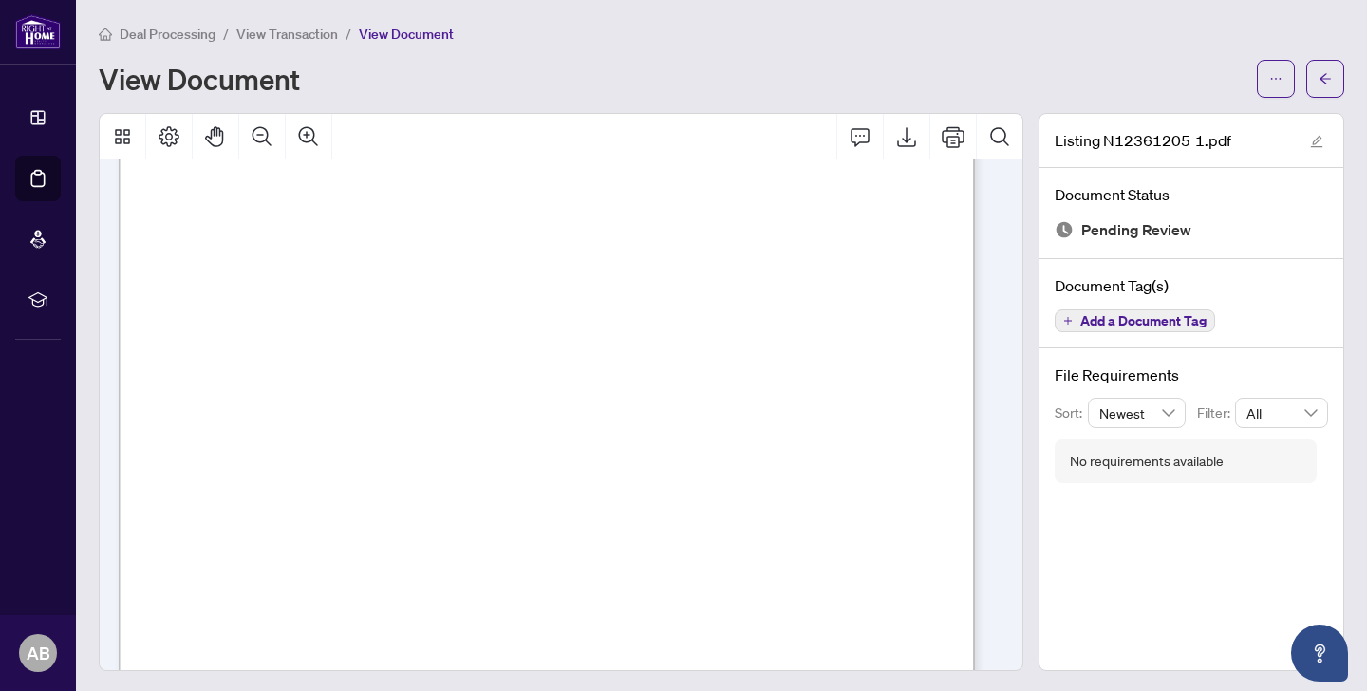
scroll to position [707, 0]
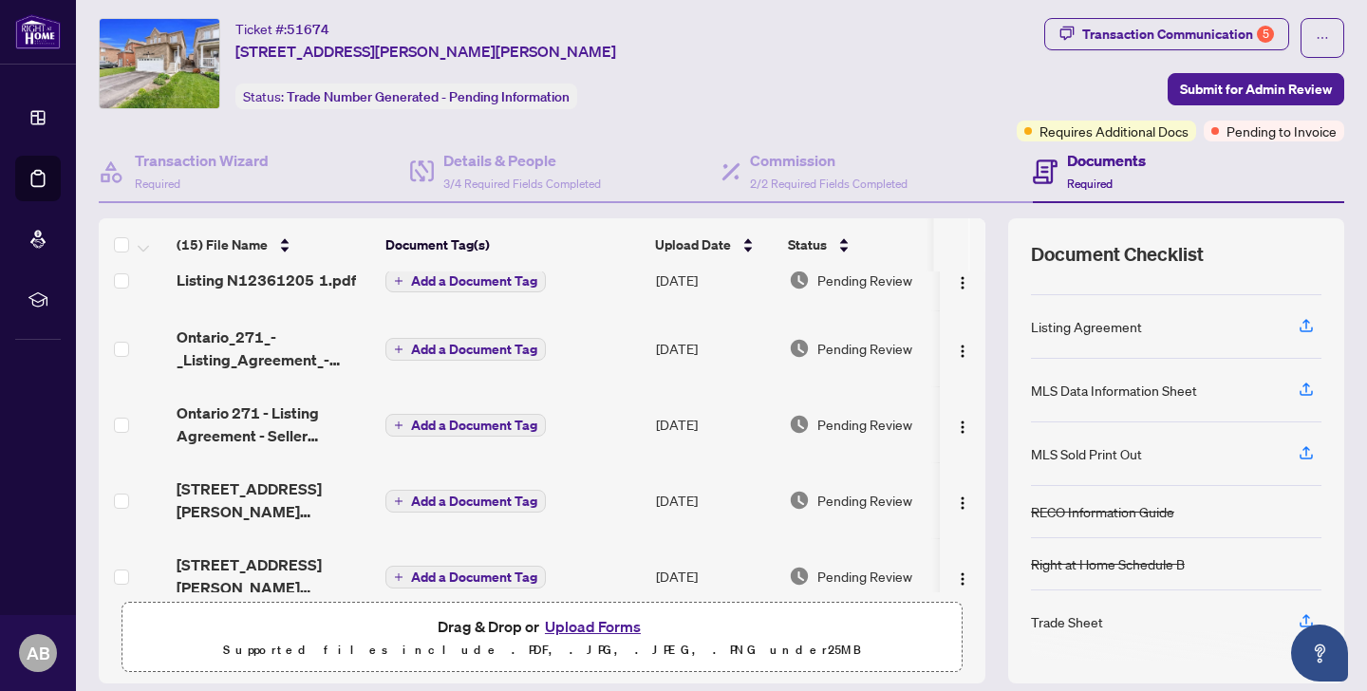
scroll to position [25, 0]
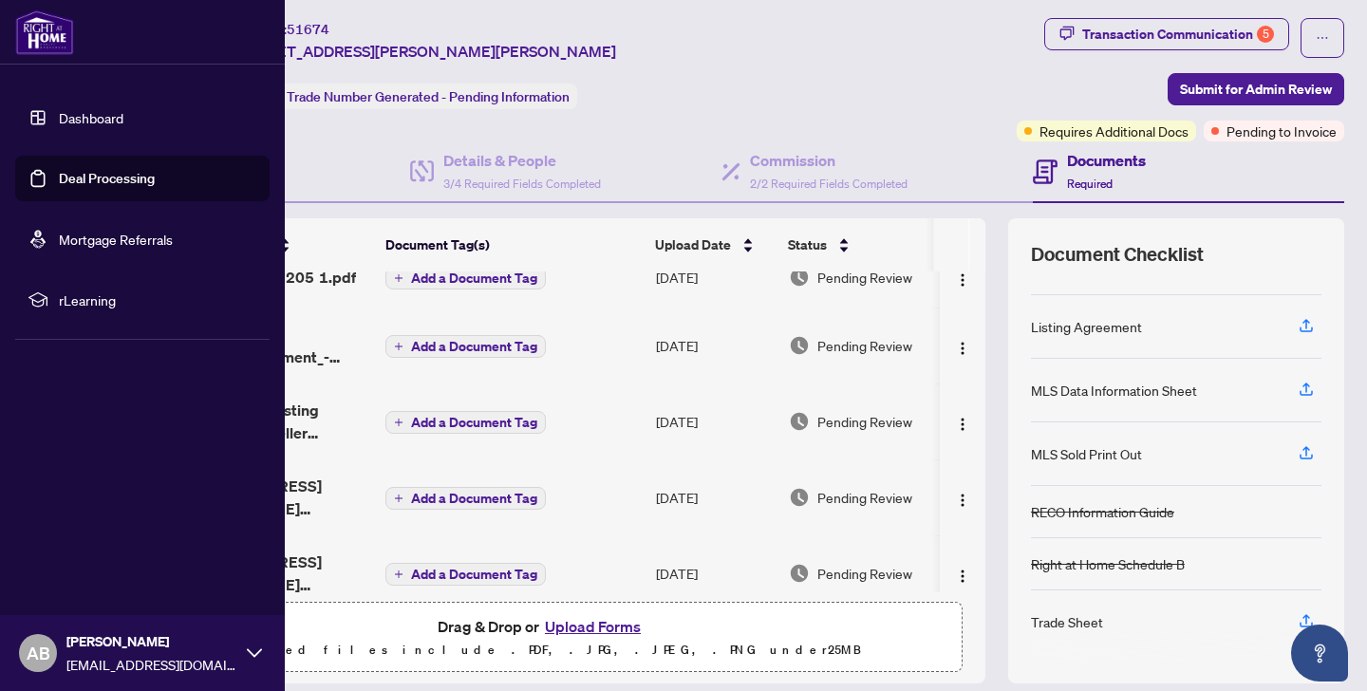
click at [59, 117] on link "Dashboard" at bounding box center [91, 117] width 65 height 17
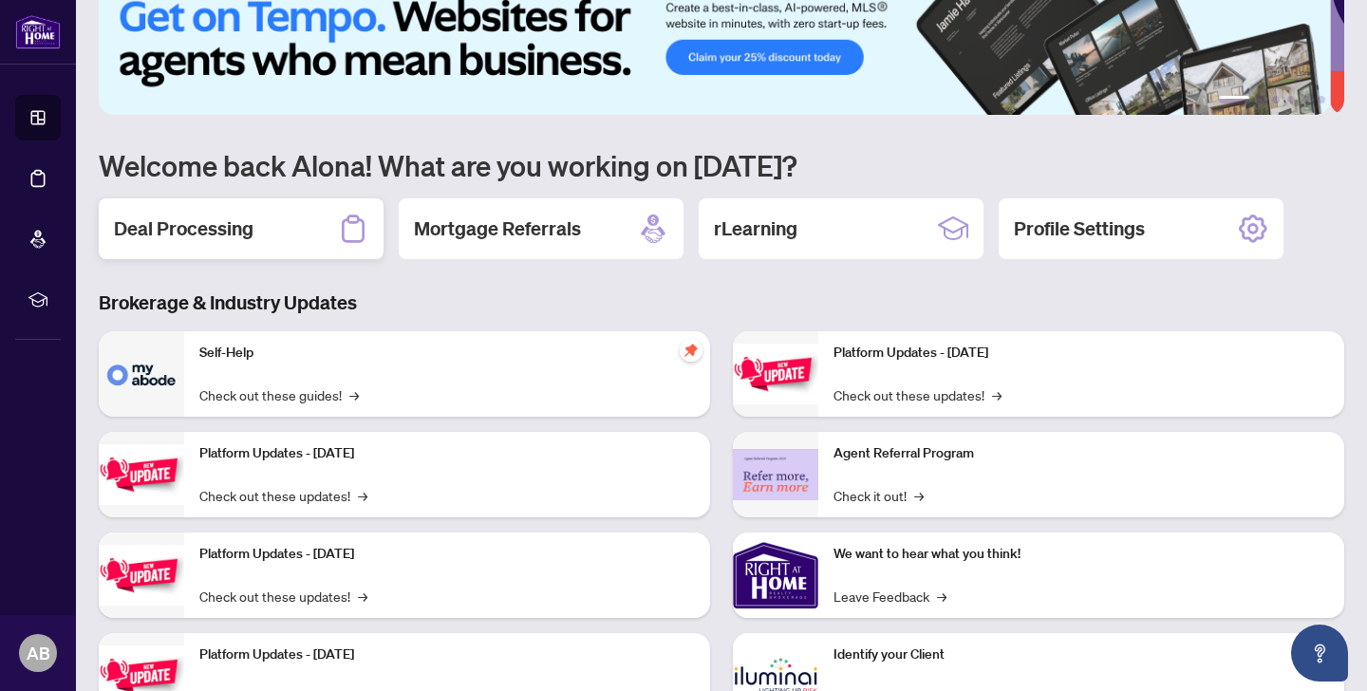
click at [227, 232] on h2 "Deal Processing" at bounding box center [184, 228] width 140 height 27
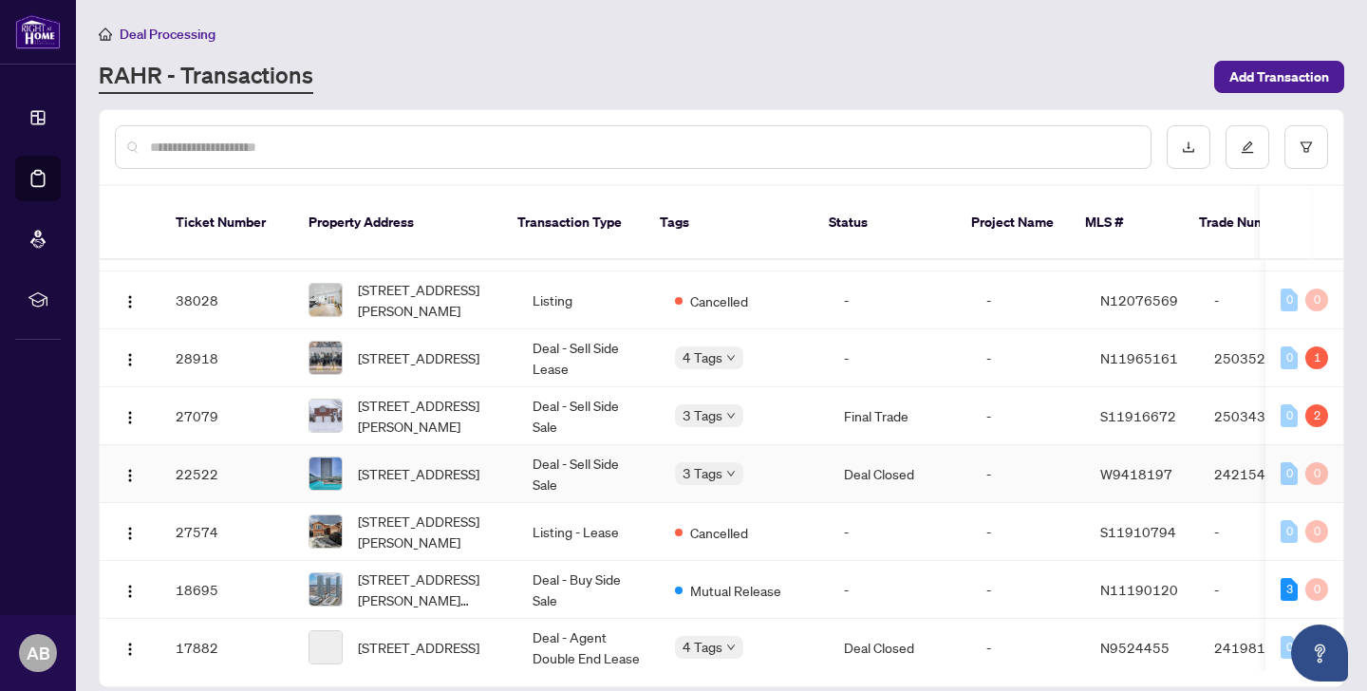
scroll to position [895, 0]
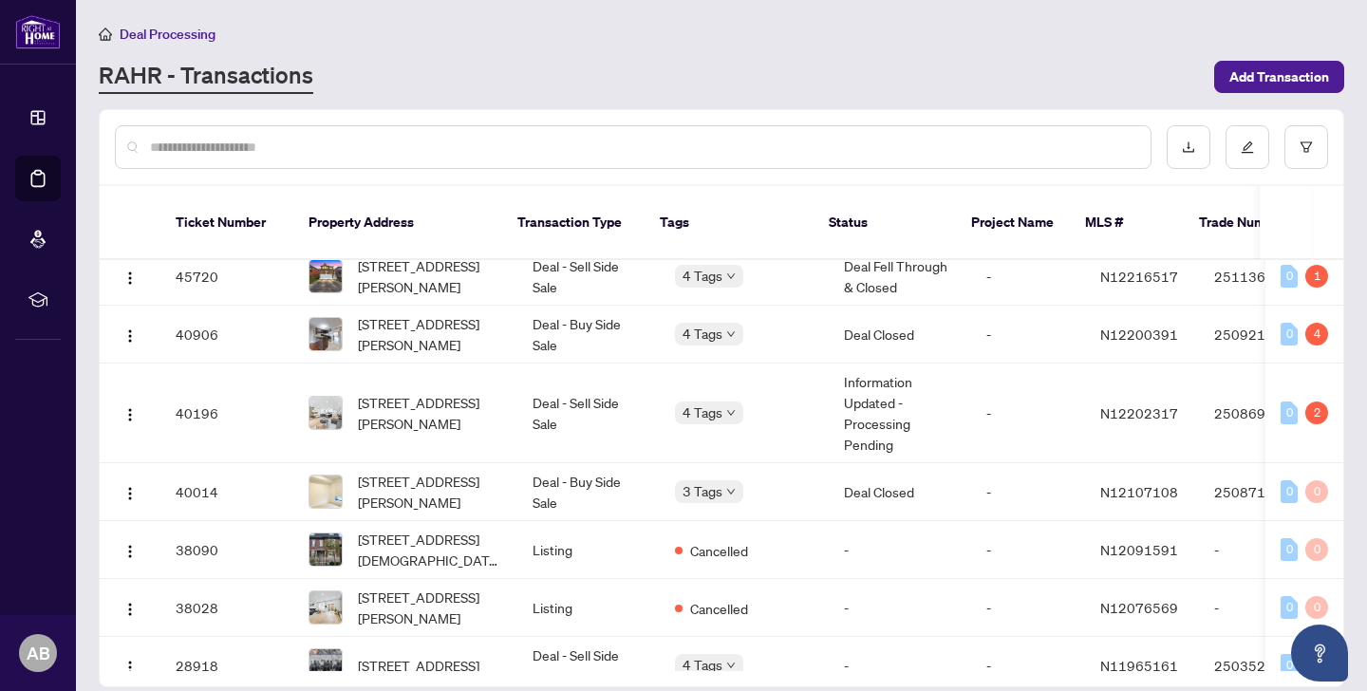
click at [437, 149] on input "text" at bounding box center [642, 147] width 985 height 21
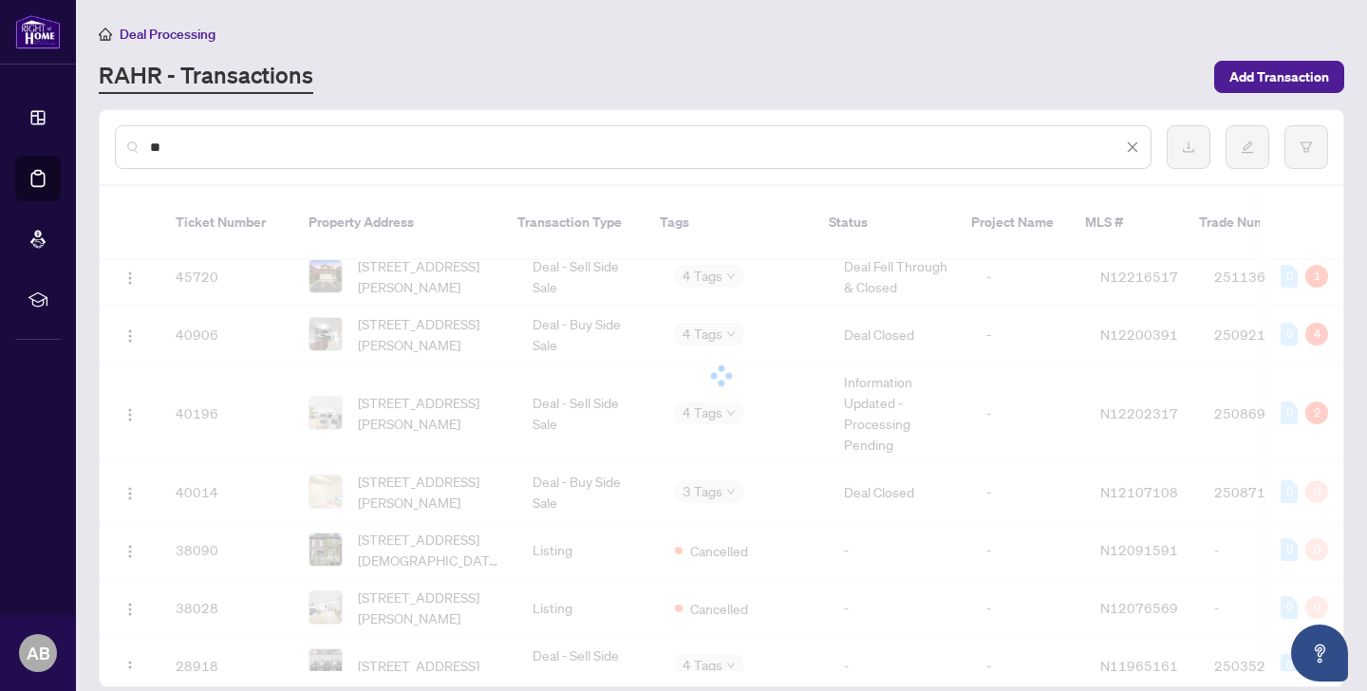
scroll to position [0, 0]
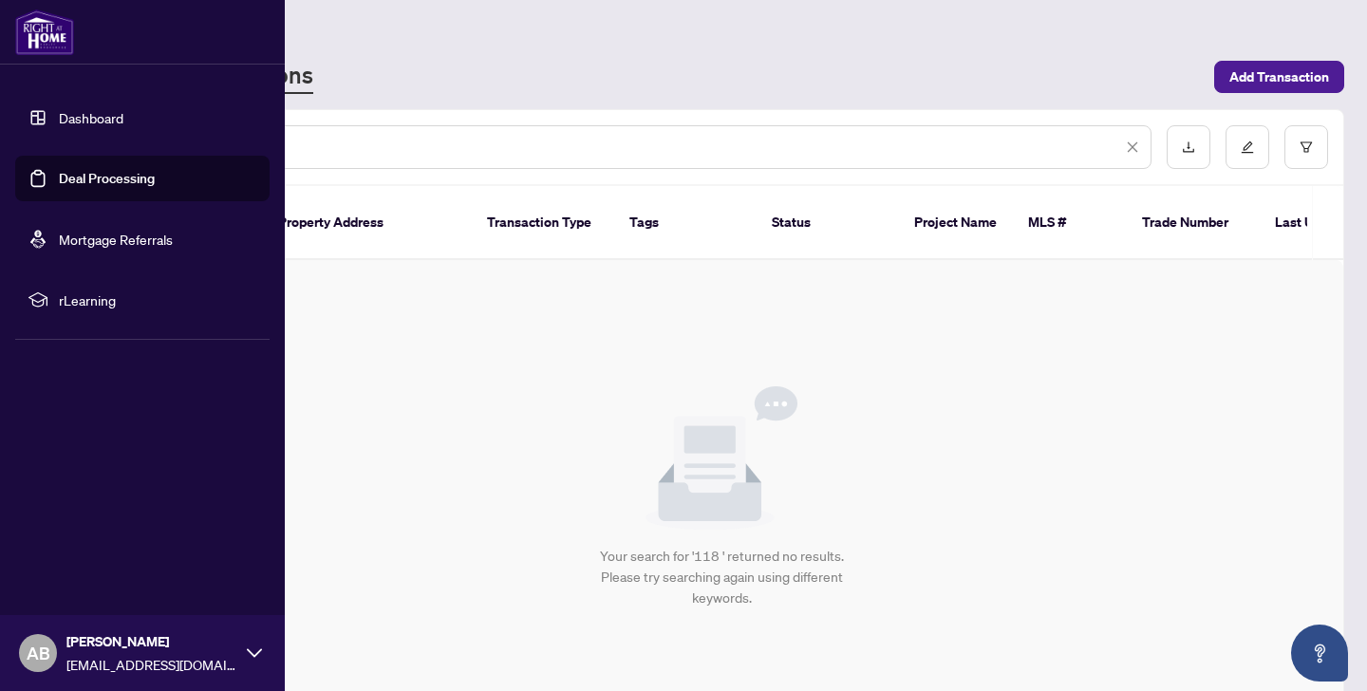
type input "***"
click at [73, 126] on link "Dashboard" at bounding box center [91, 117] width 65 height 17
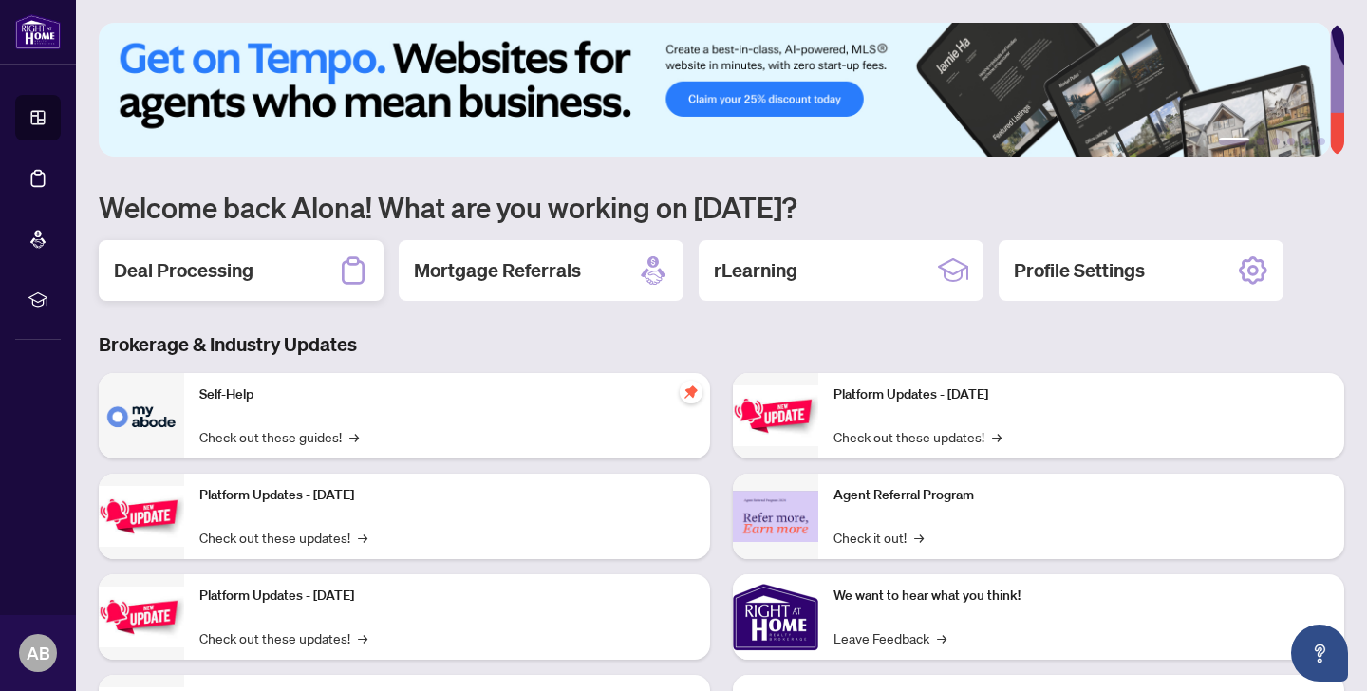
click at [193, 261] on h2 "Deal Processing" at bounding box center [184, 270] width 140 height 27
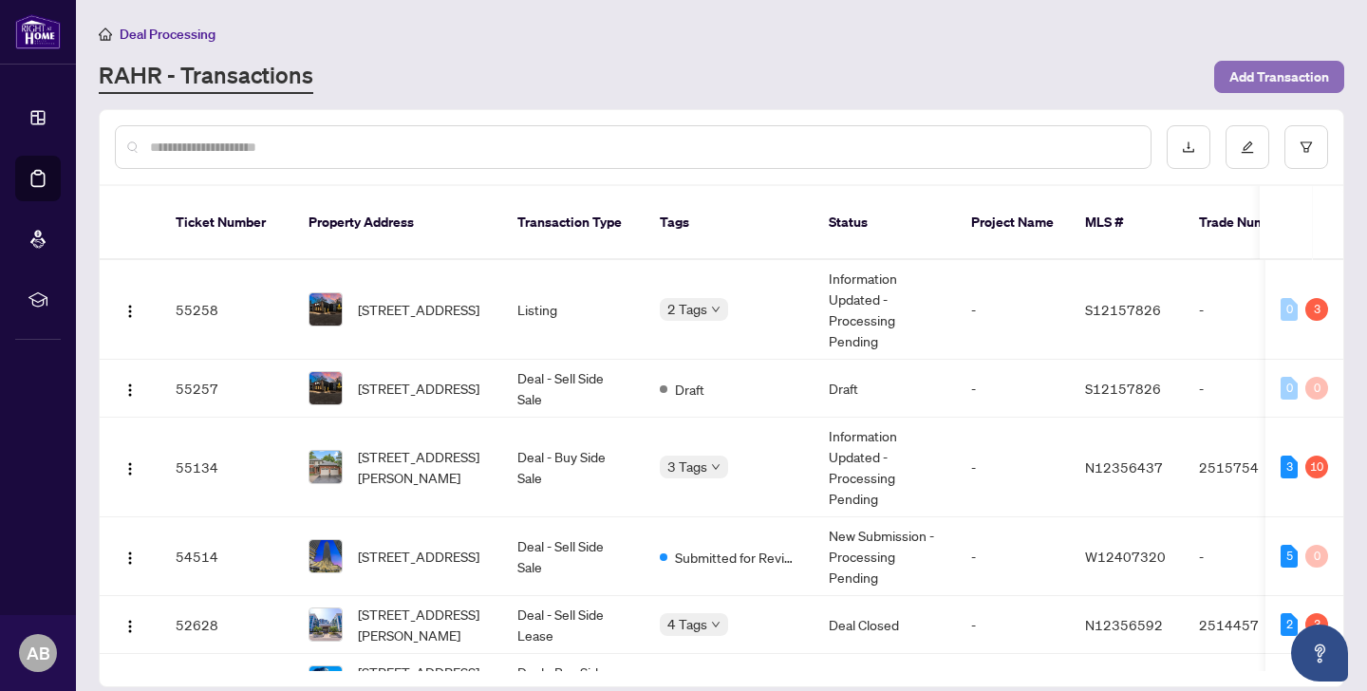
click at [1270, 75] on span "Add Transaction" at bounding box center [1279, 77] width 100 height 30
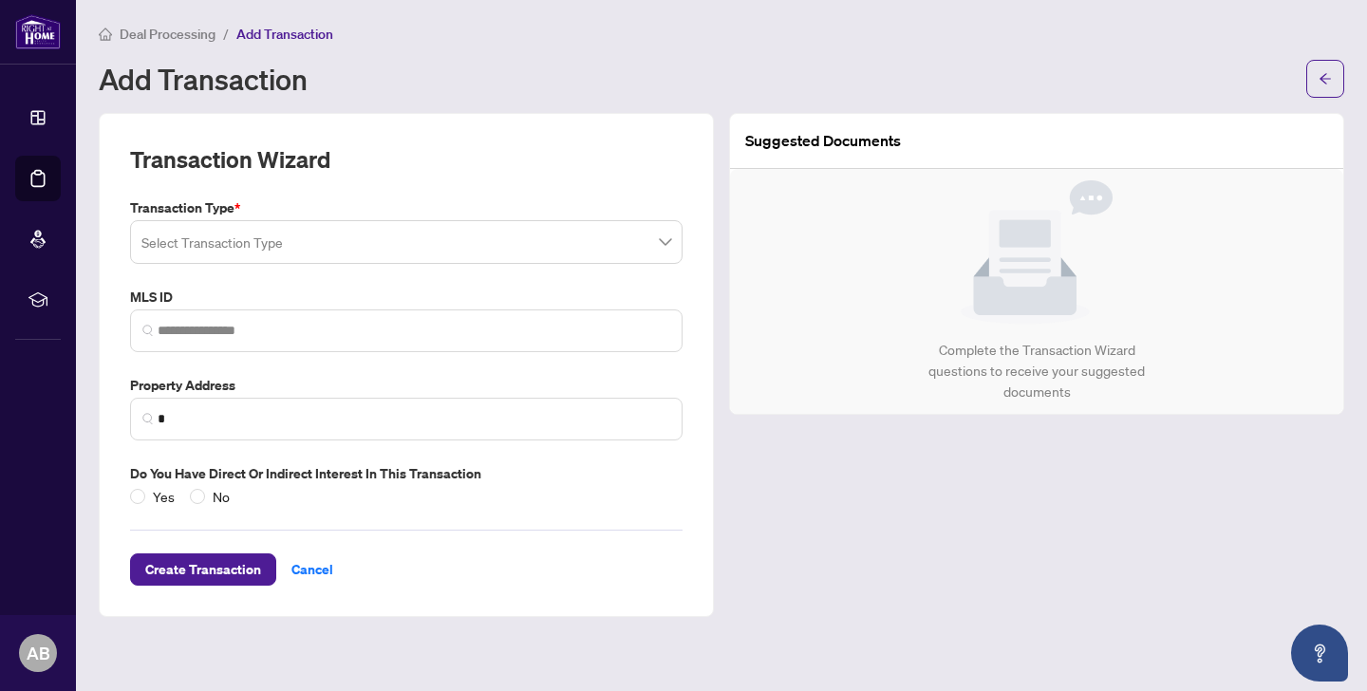
click at [395, 247] on input "search" at bounding box center [397, 245] width 513 height 42
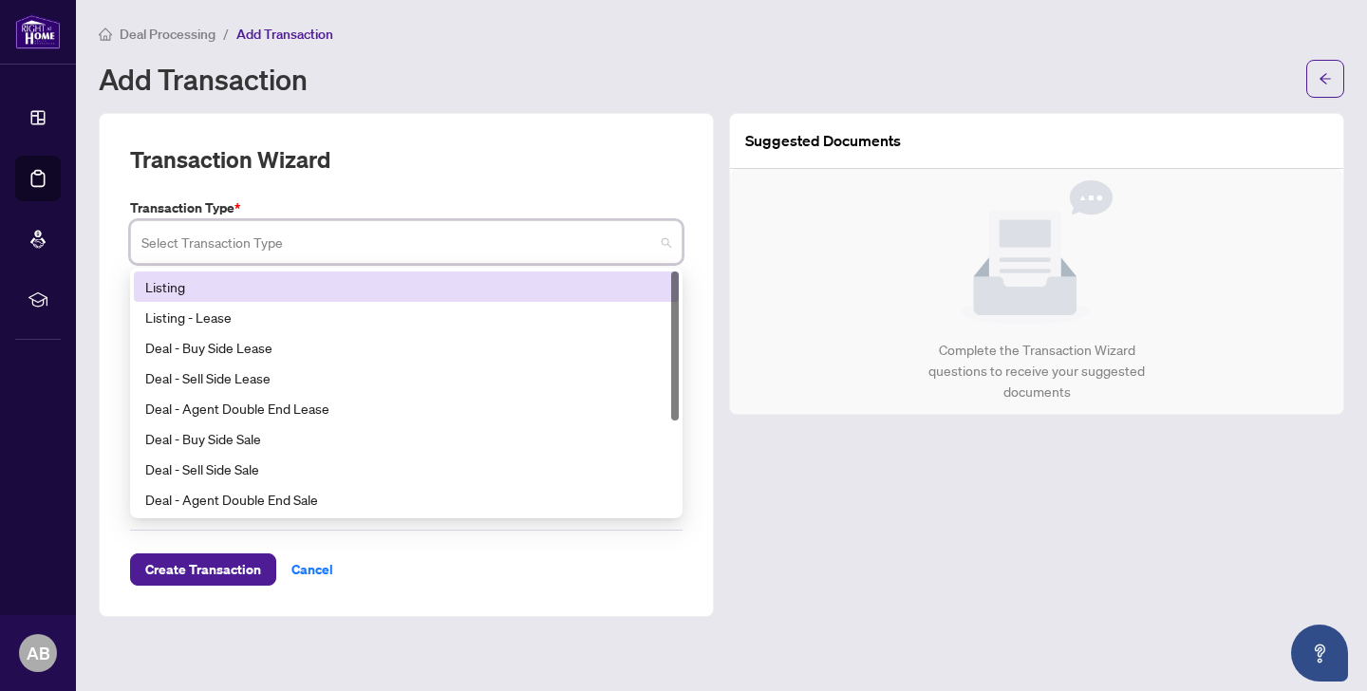
click at [382, 284] on div "Listing" at bounding box center [406, 286] width 522 height 21
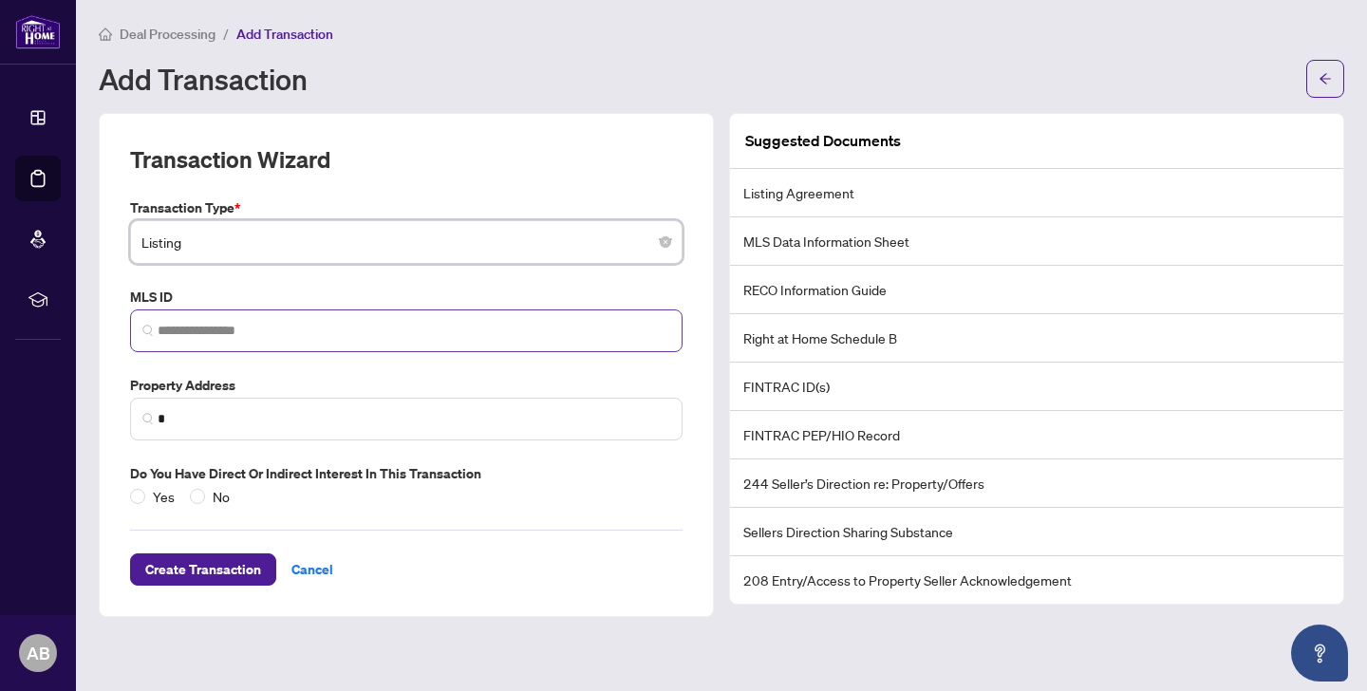
click at [253, 340] on span at bounding box center [406, 330] width 553 height 43
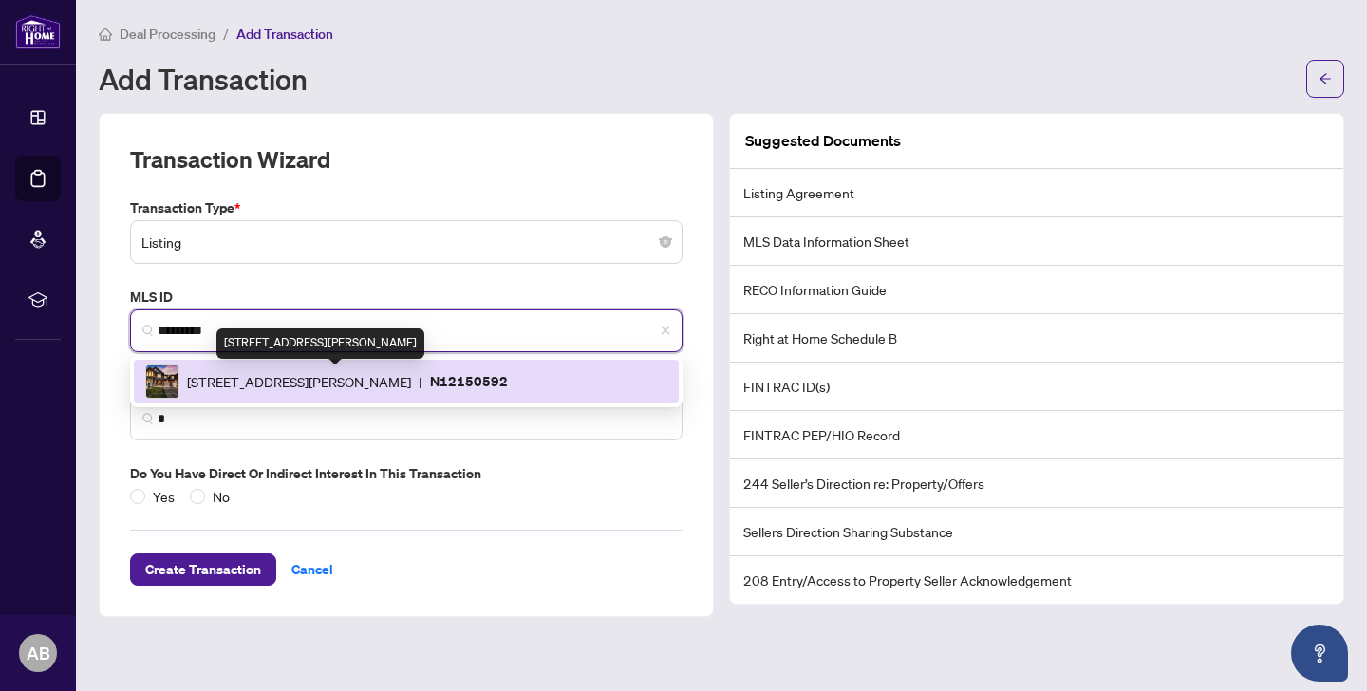
click at [309, 385] on span "[STREET_ADDRESS][PERSON_NAME]" at bounding box center [299, 381] width 224 height 21
type input "*********"
type input "**********"
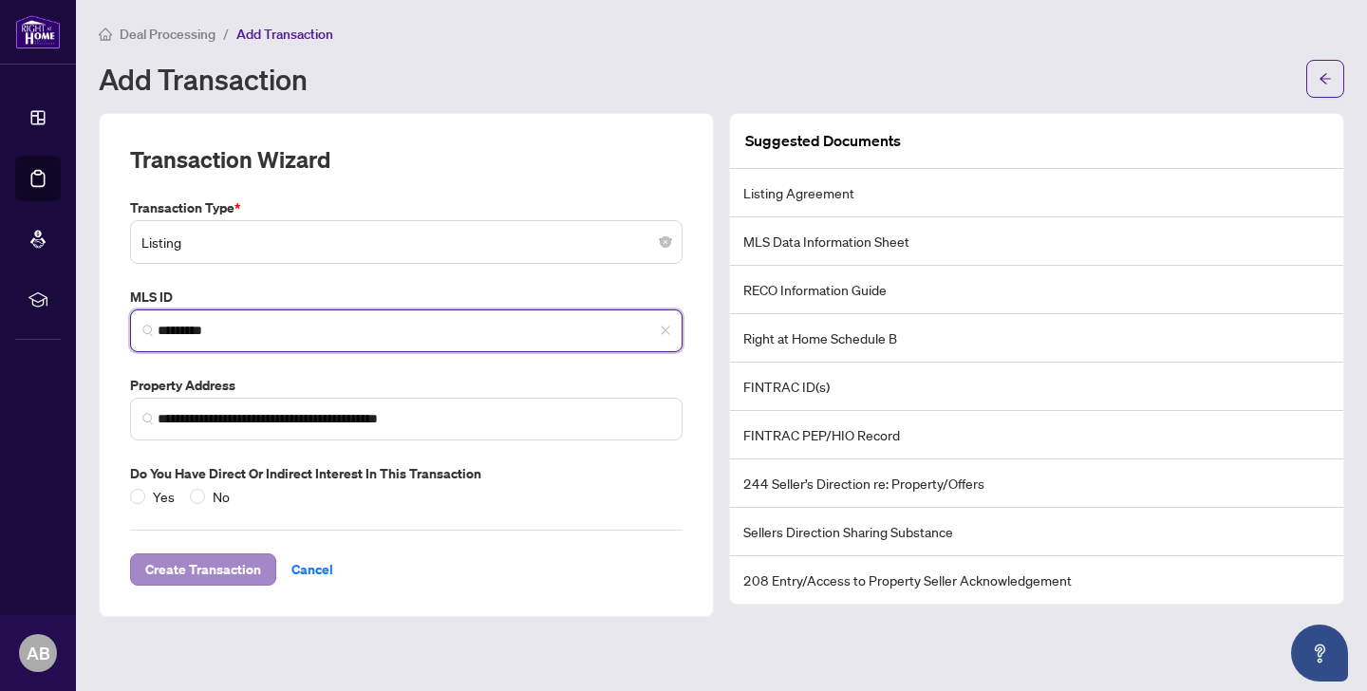
type input "*********"
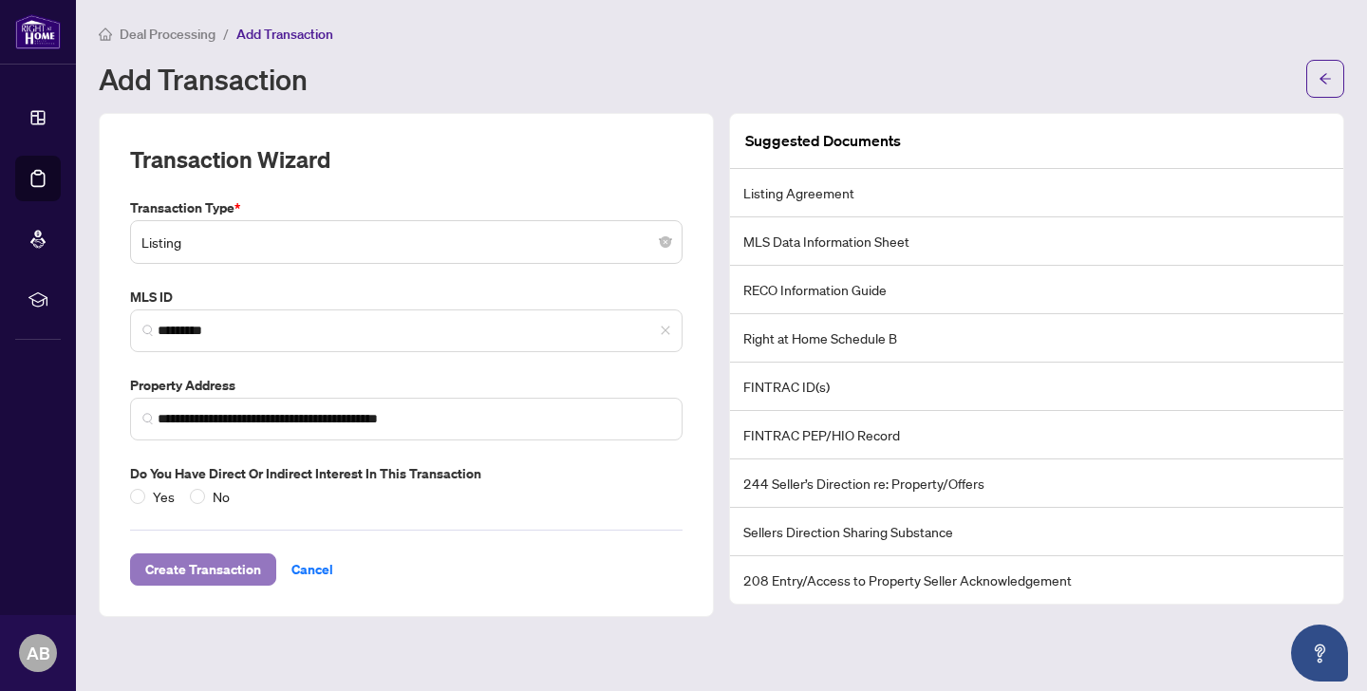
click at [214, 575] on span "Create Transaction" at bounding box center [203, 569] width 116 height 30
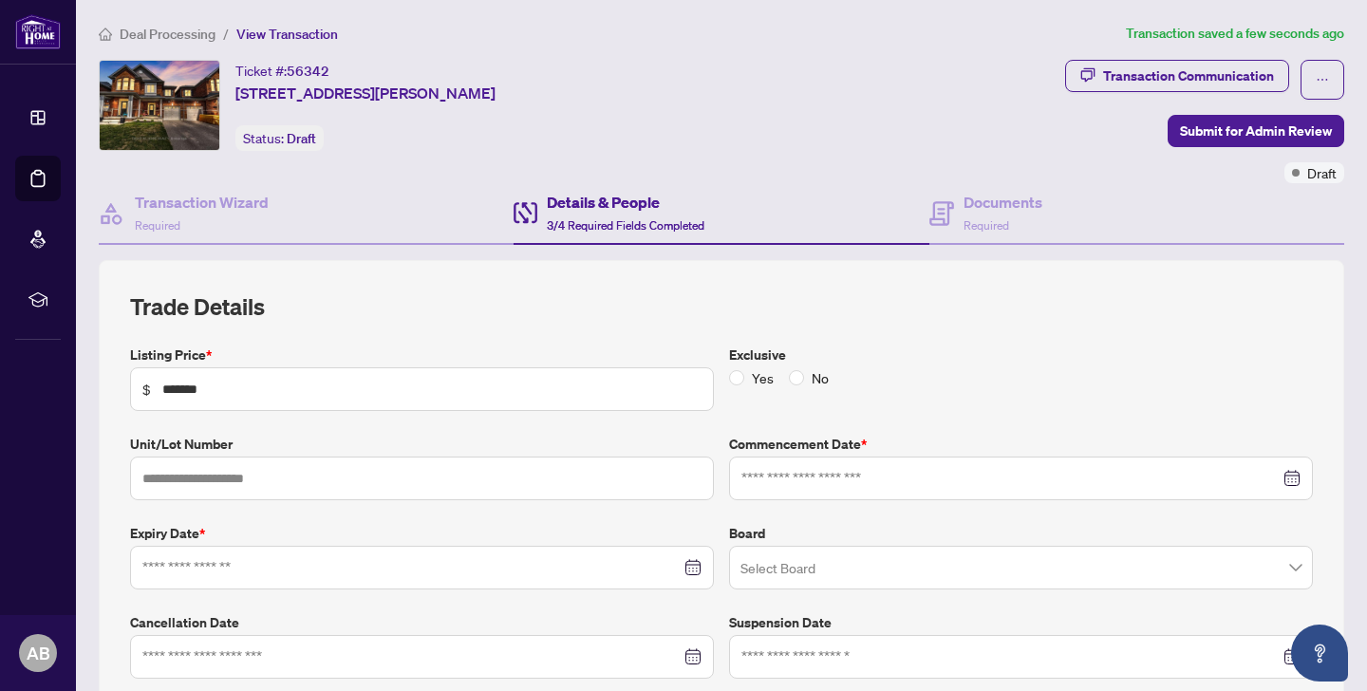
type input "**********"
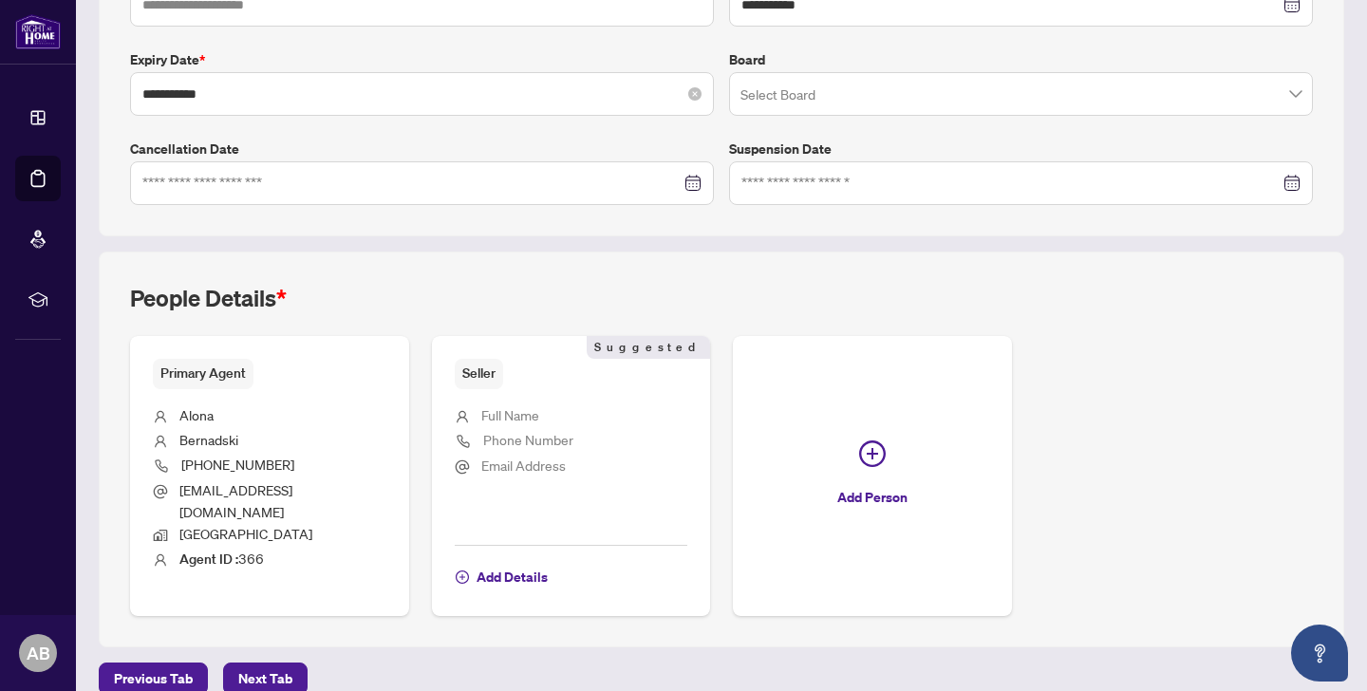
scroll to position [473, 0]
click at [283, 665] on span "Next Tab" at bounding box center [265, 680] width 54 height 30
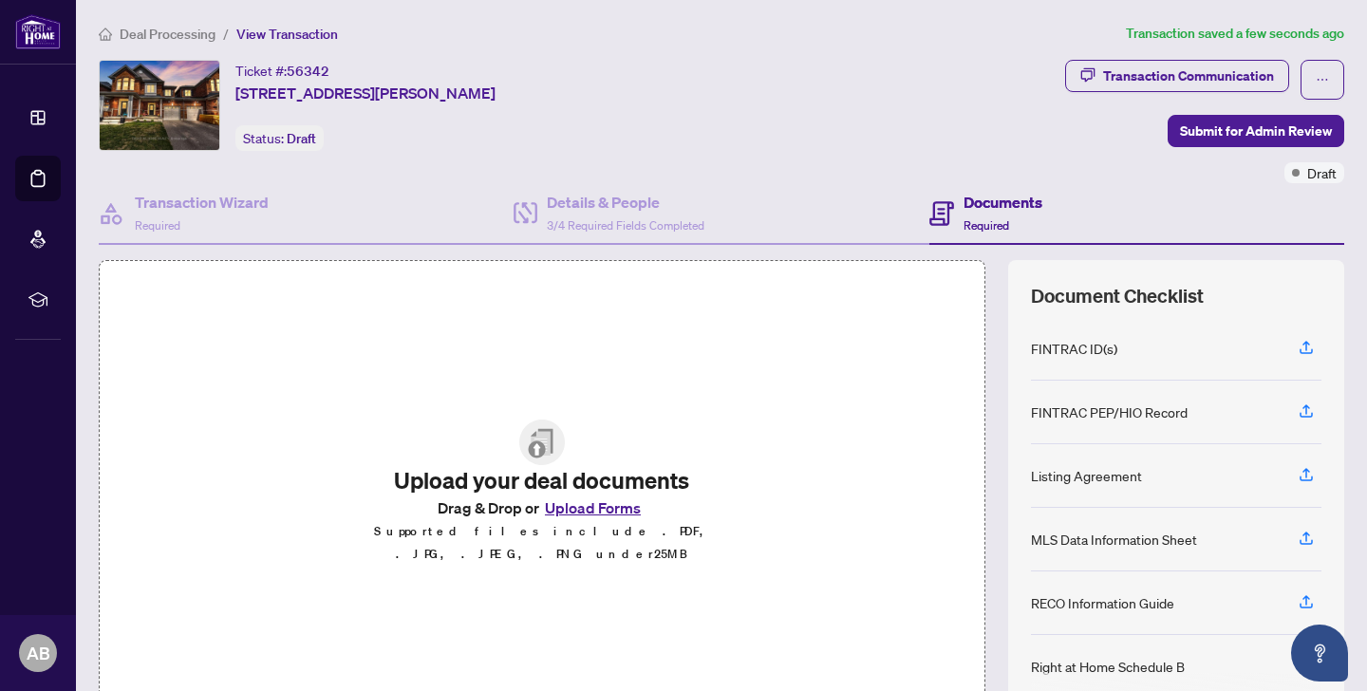
click at [566, 520] on button "Upload Forms" at bounding box center [592, 508] width 107 height 25
click at [575, 516] on button "Upload Forms" at bounding box center [592, 508] width 107 height 25
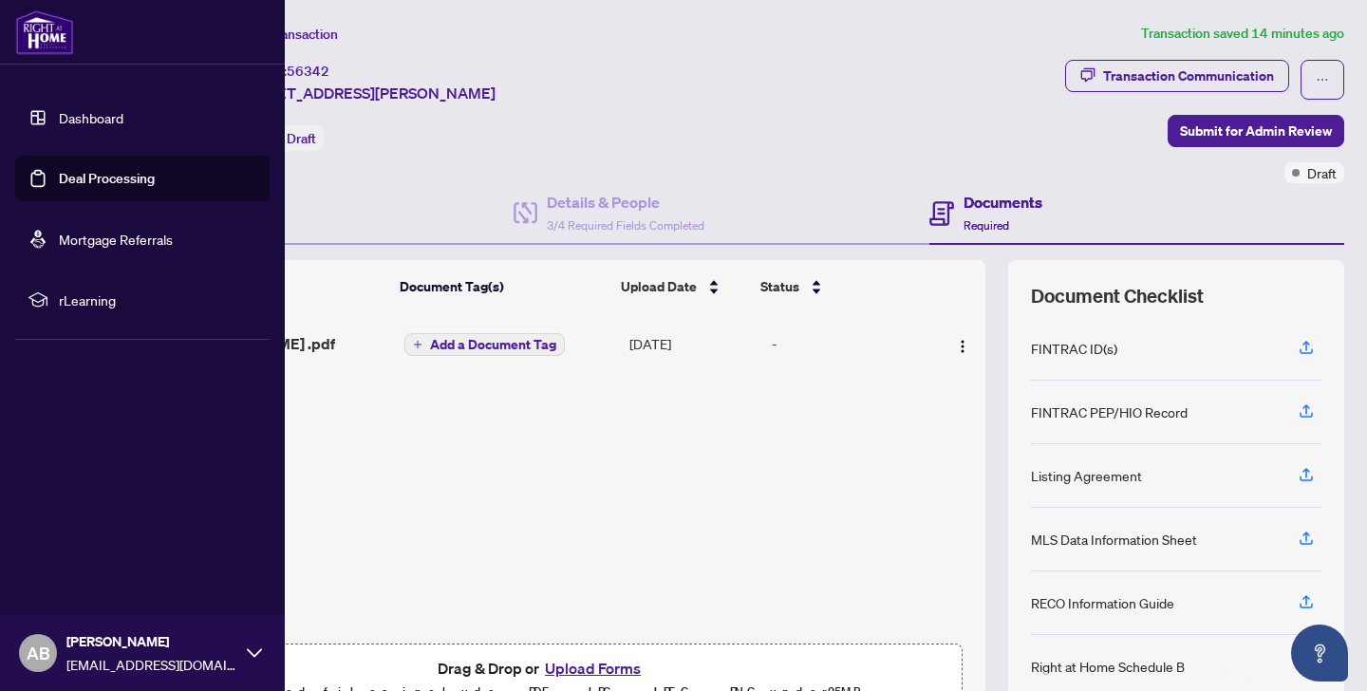
click at [59, 109] on link "Dashboard" at bounding box center [91, 117] width 65 height 17
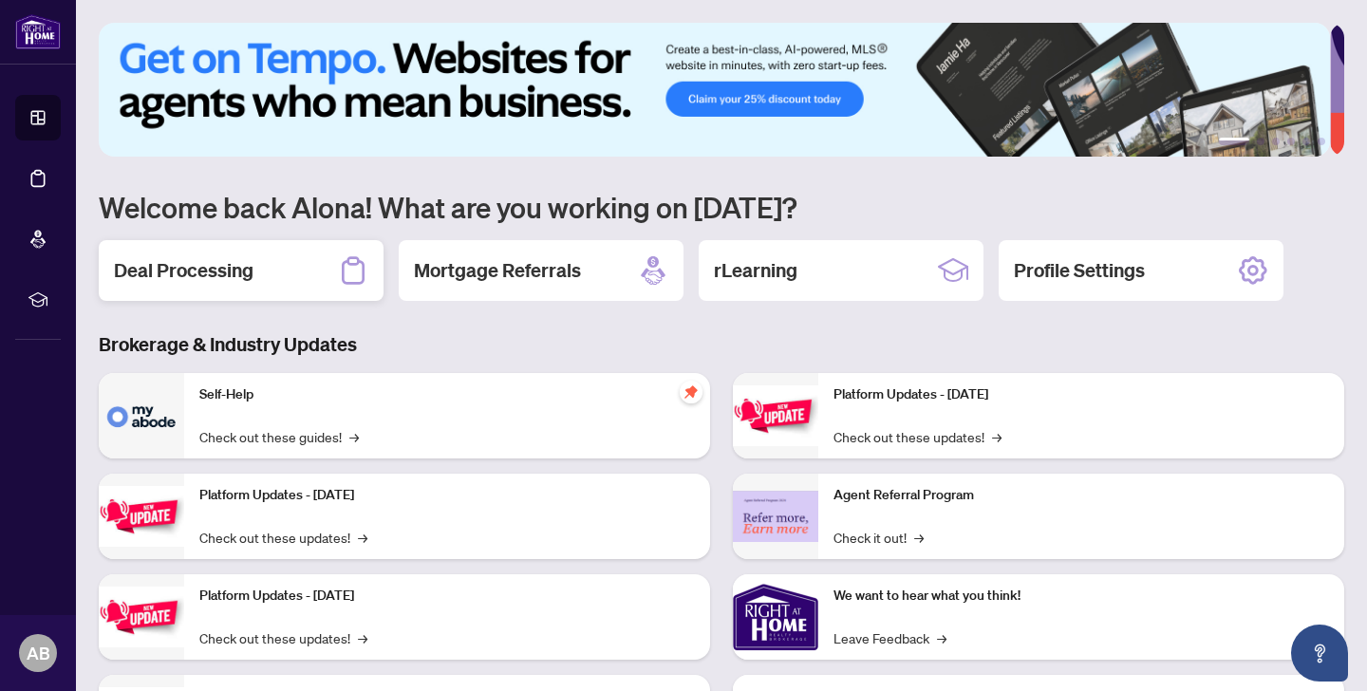
click at [232, 284] on div "Deal Processing" at bounding box center [241, 270] width 285 height 61
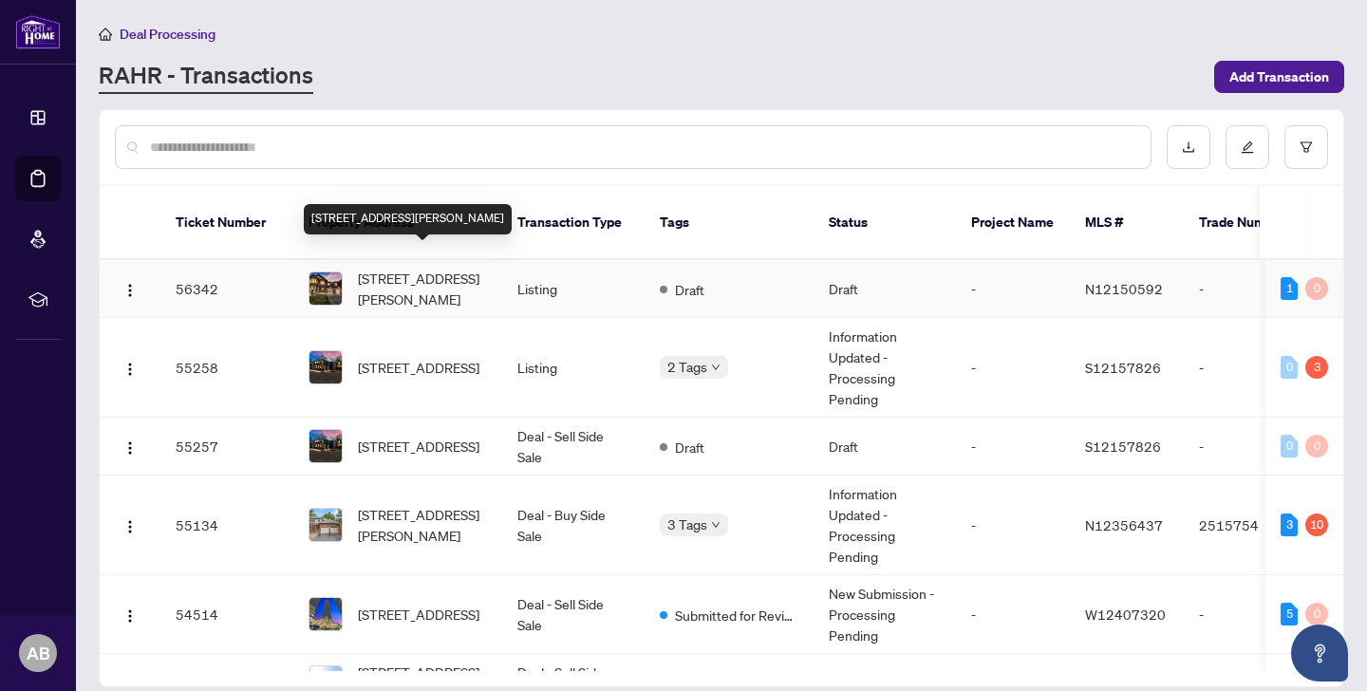
click at [395, 271] on span "[STREET_ADDRESS][PERSON_NAME]" at bounding box center [422, 289] width 129 height 42
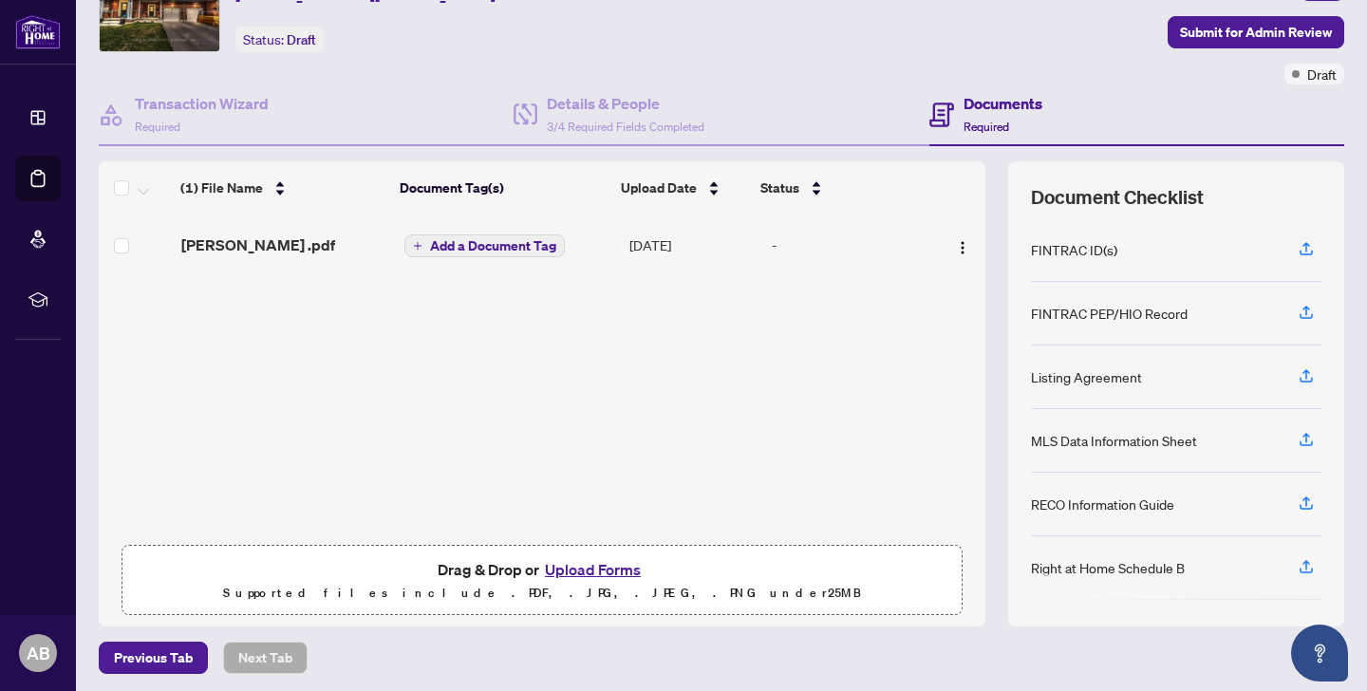
scroll to position [103, 0]
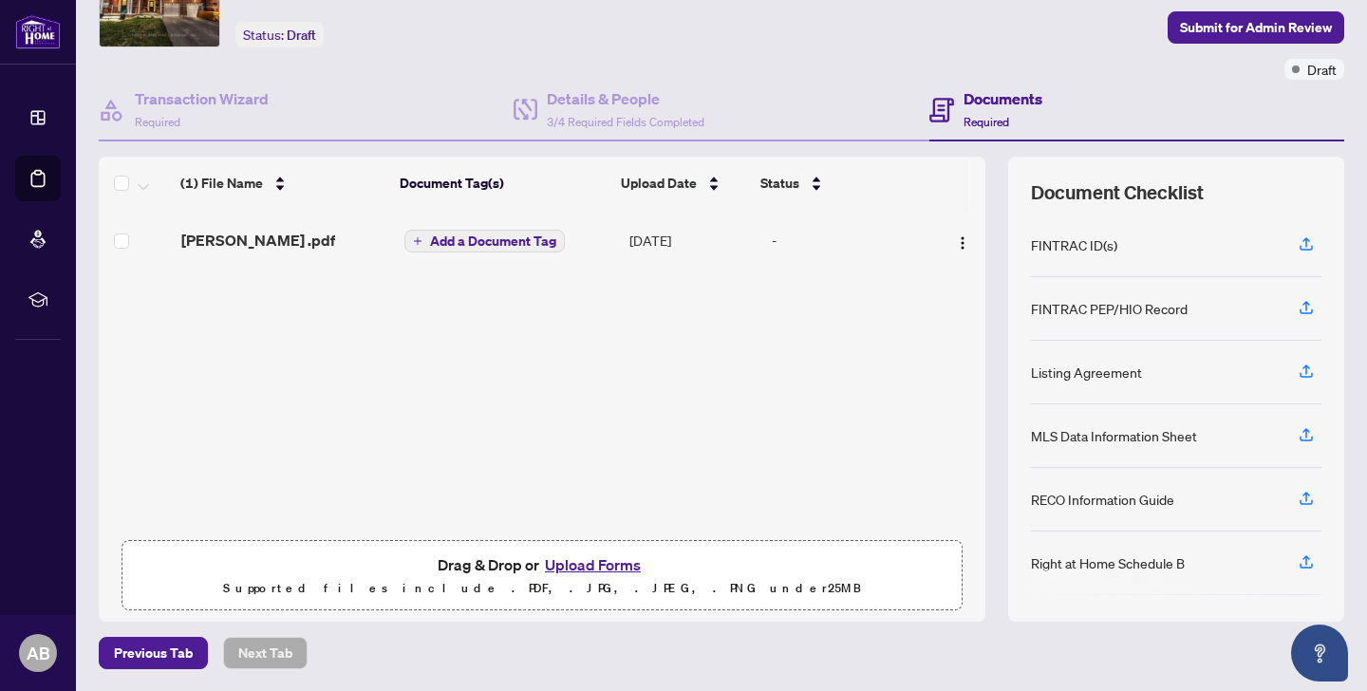
click at [604, 569] on button "Upload Forms" at bounding box center [592, 565] width 107 height 25
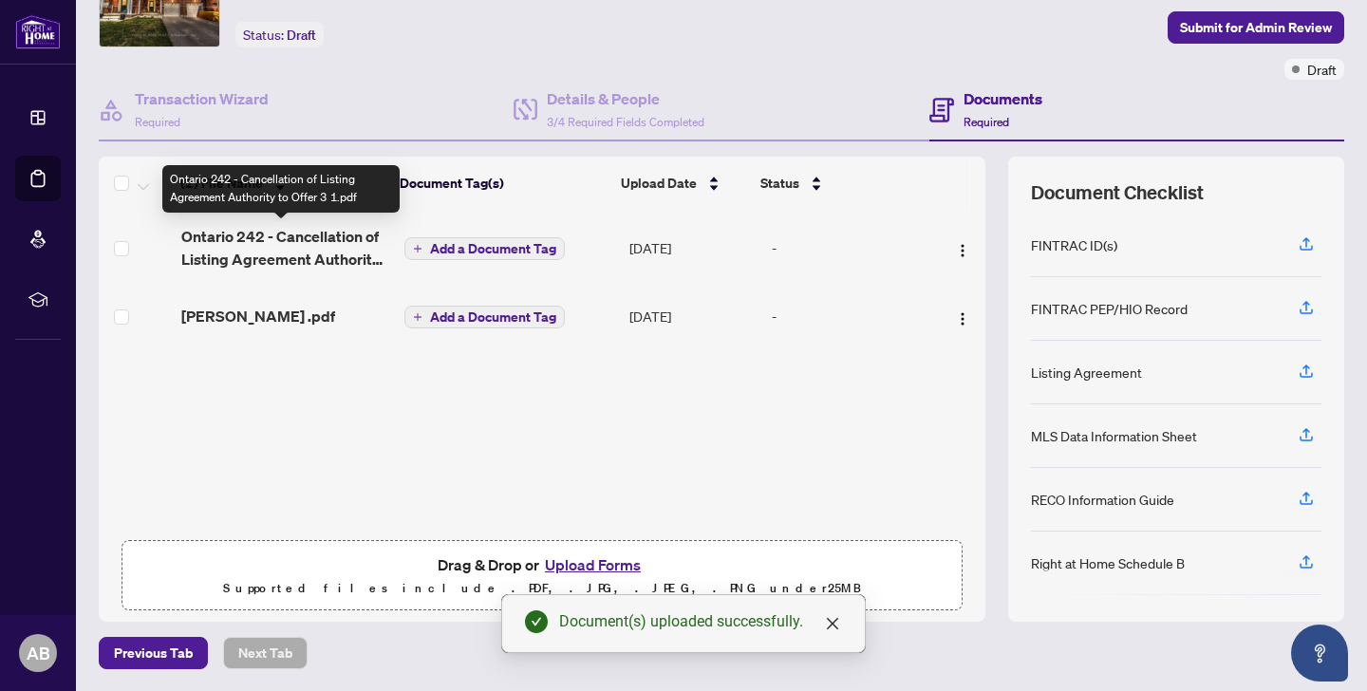
click at [278, 255] on span "Ontario 242 - Cancellation of Listing Agreement Authority to Offer 3 1.pdf" at bounding box center [285, 248] width 208 height 46
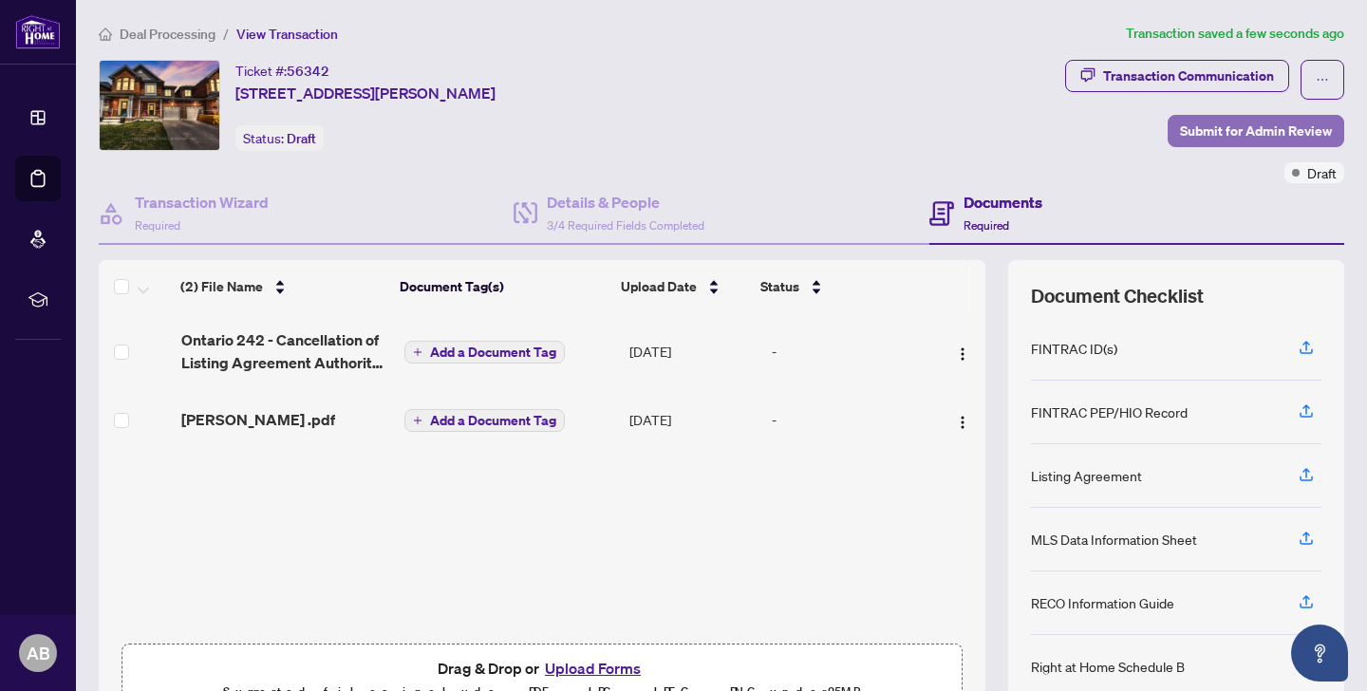
click at [1239, 138] on span "Submit for Admin Review" at bounding box center [1256, 131] width 152 height 30
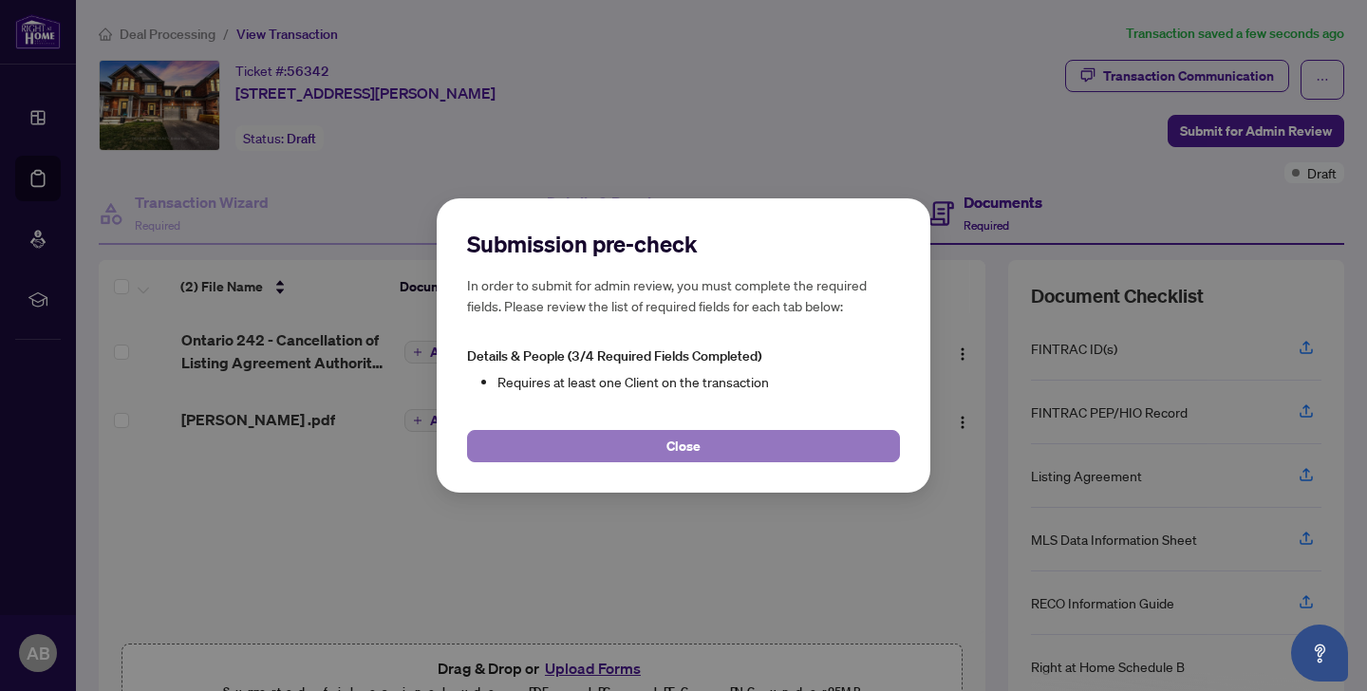
click at [686, 450] on span "Close" at bounding box center [683, 446] width 34 height 30
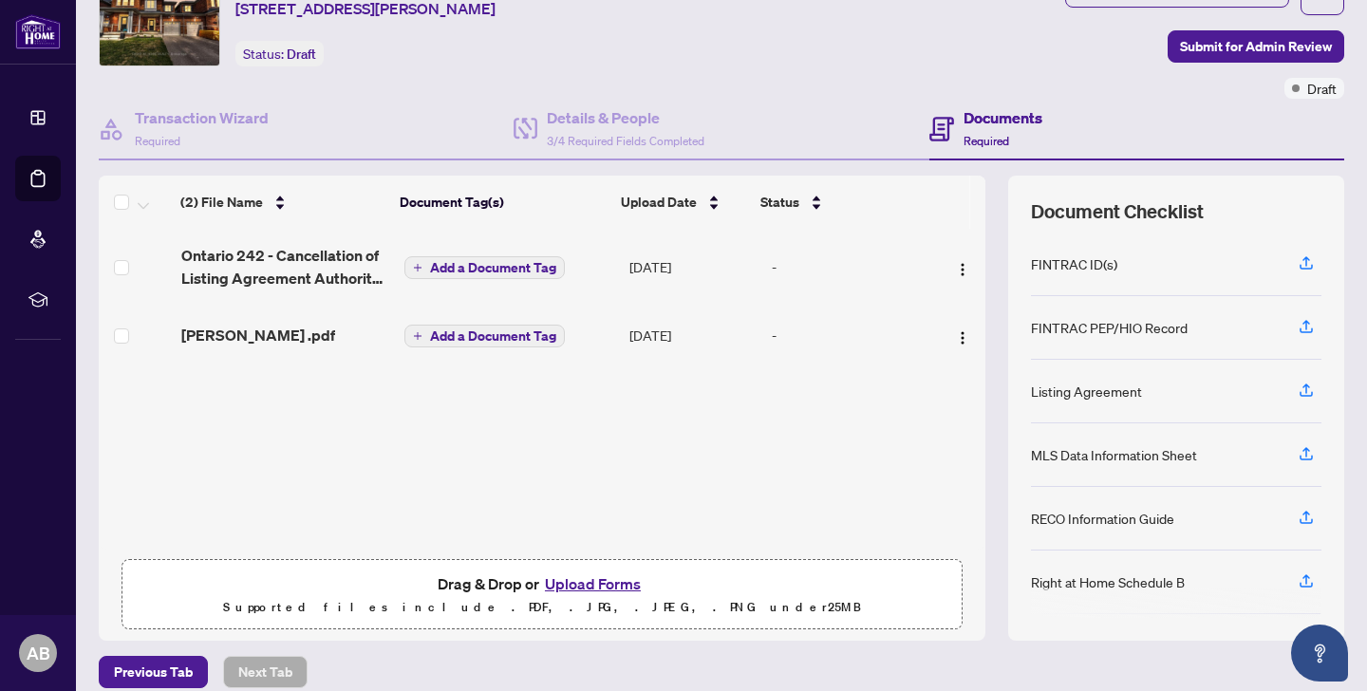
scroll to position [67, 0]
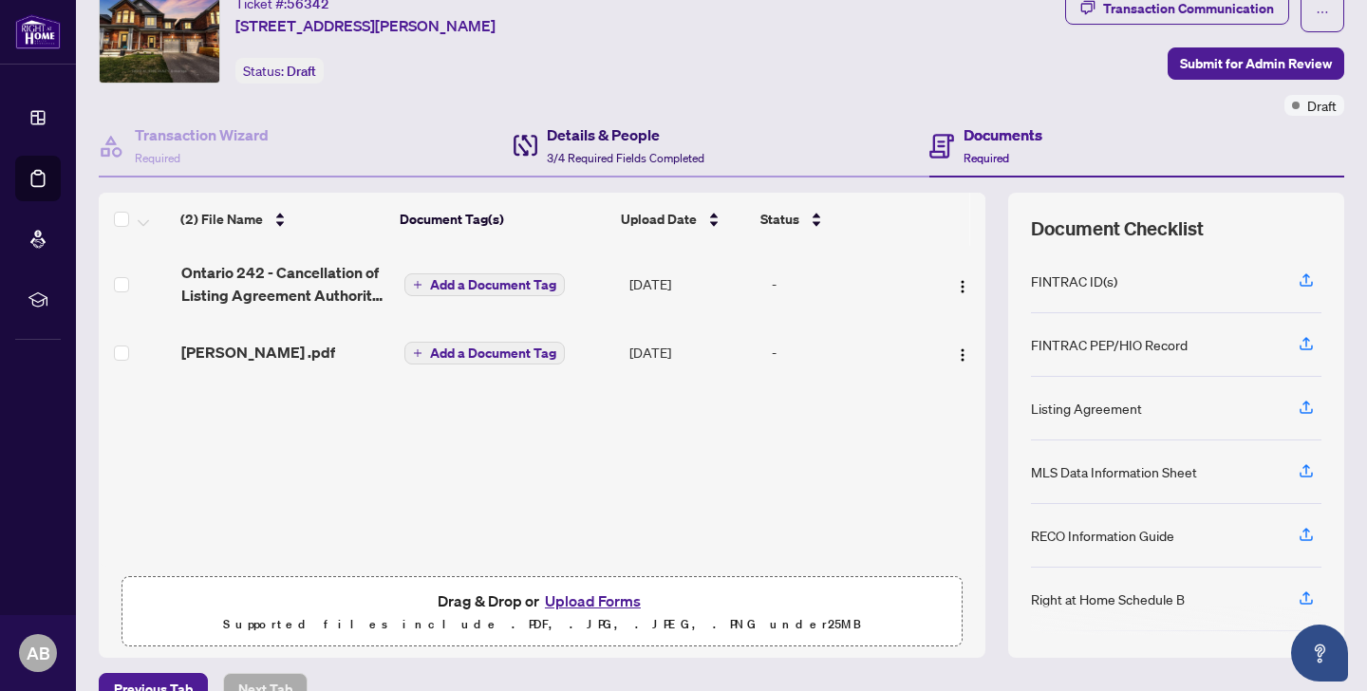
click at [602, 145] on div "Details & People 3/4 Required Fields Completed" at bounding box center [626, 145] width 158 height 45
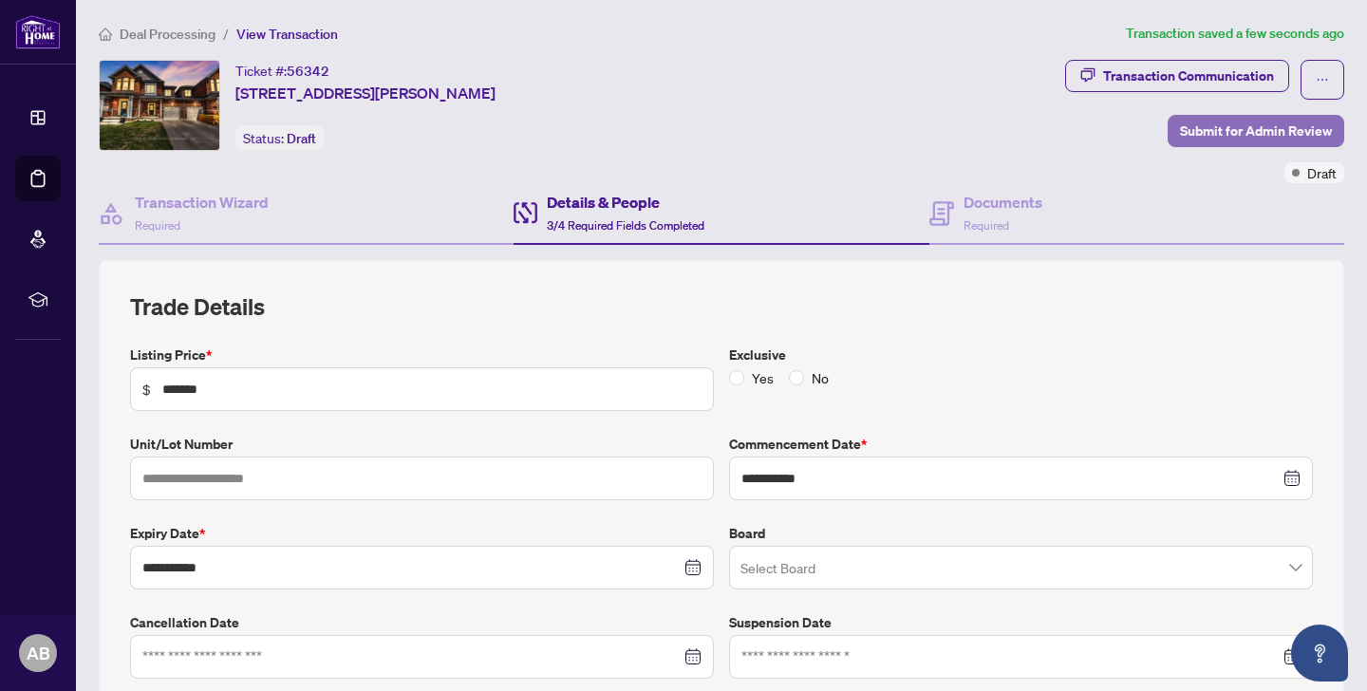
click at [1215, 131] on span "Submit for Admin Review" at bounding box center [1256, 131] width 152 height 30
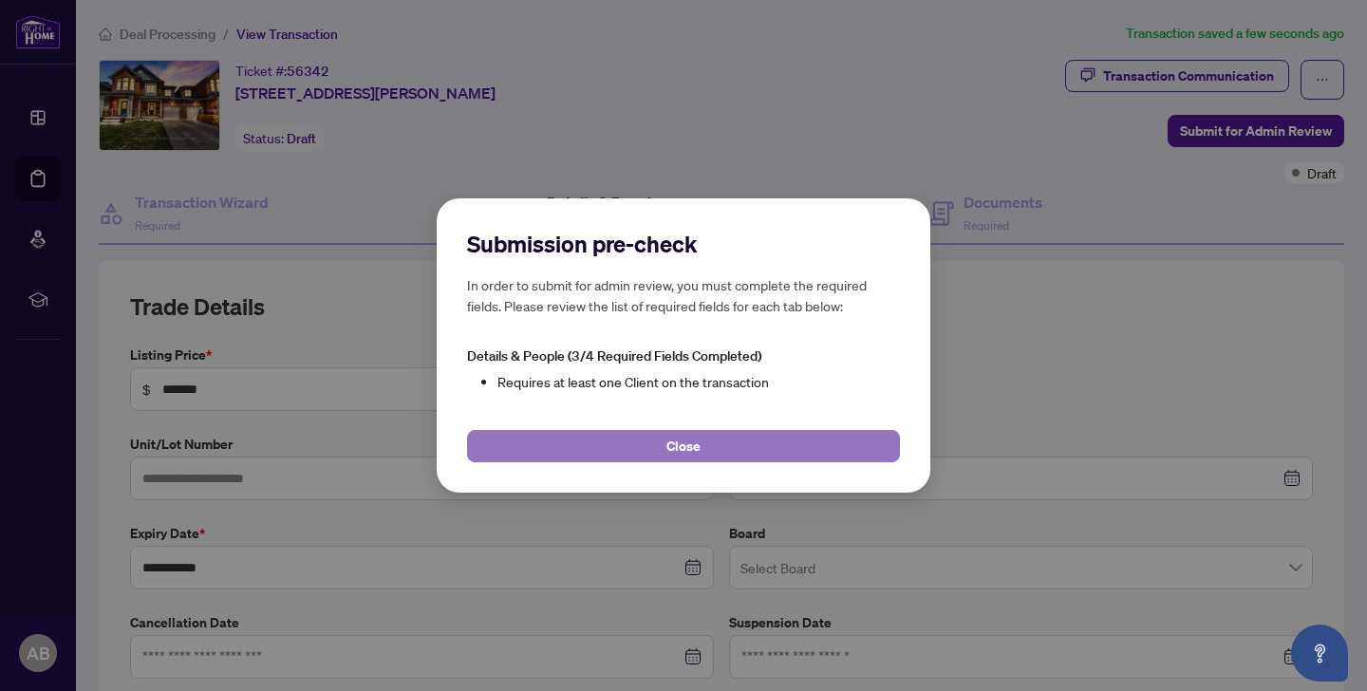
click at [688, 449] on span "Close" at bounding box center [683, 446] width 34 height 30
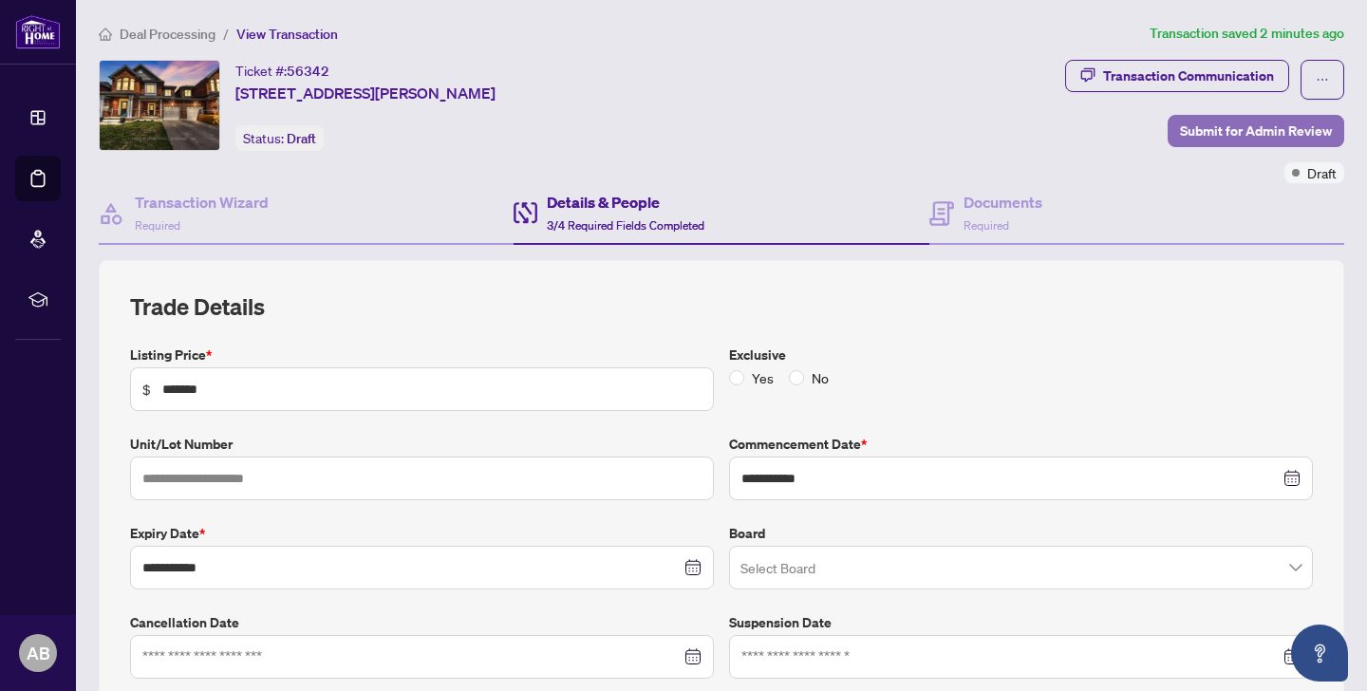
click at [1236, 127] on span "Submit for Admin Review" at bounding box center [1256, 131] width 152 height 30
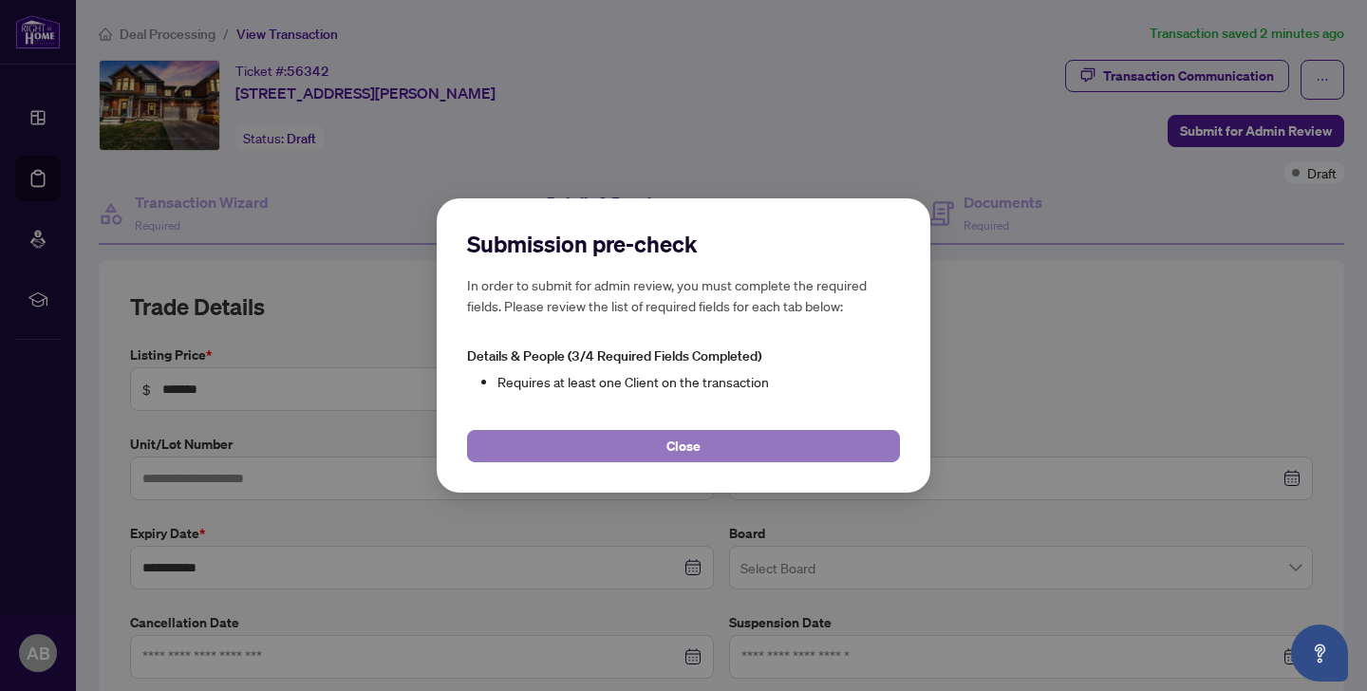
click at [691, 445] on span "Close" at bounding box center [683, 446] width 34 height 30
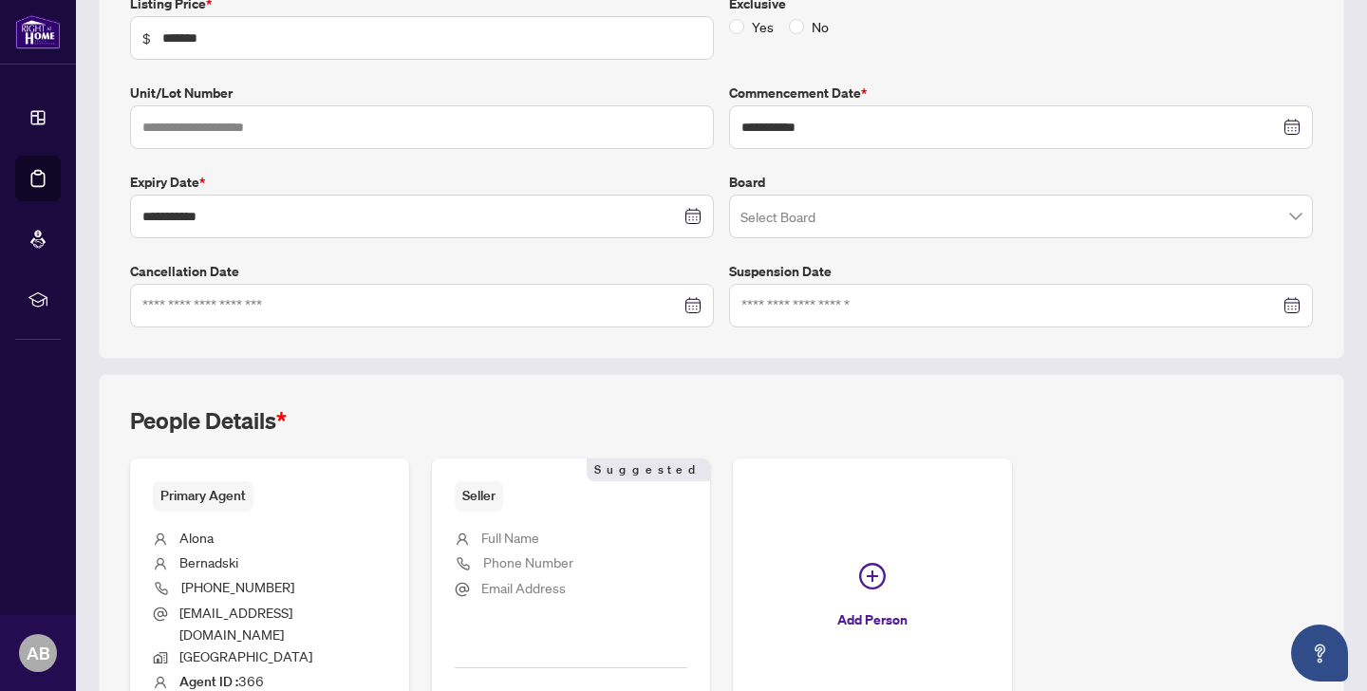
scroll to position [480, 0]
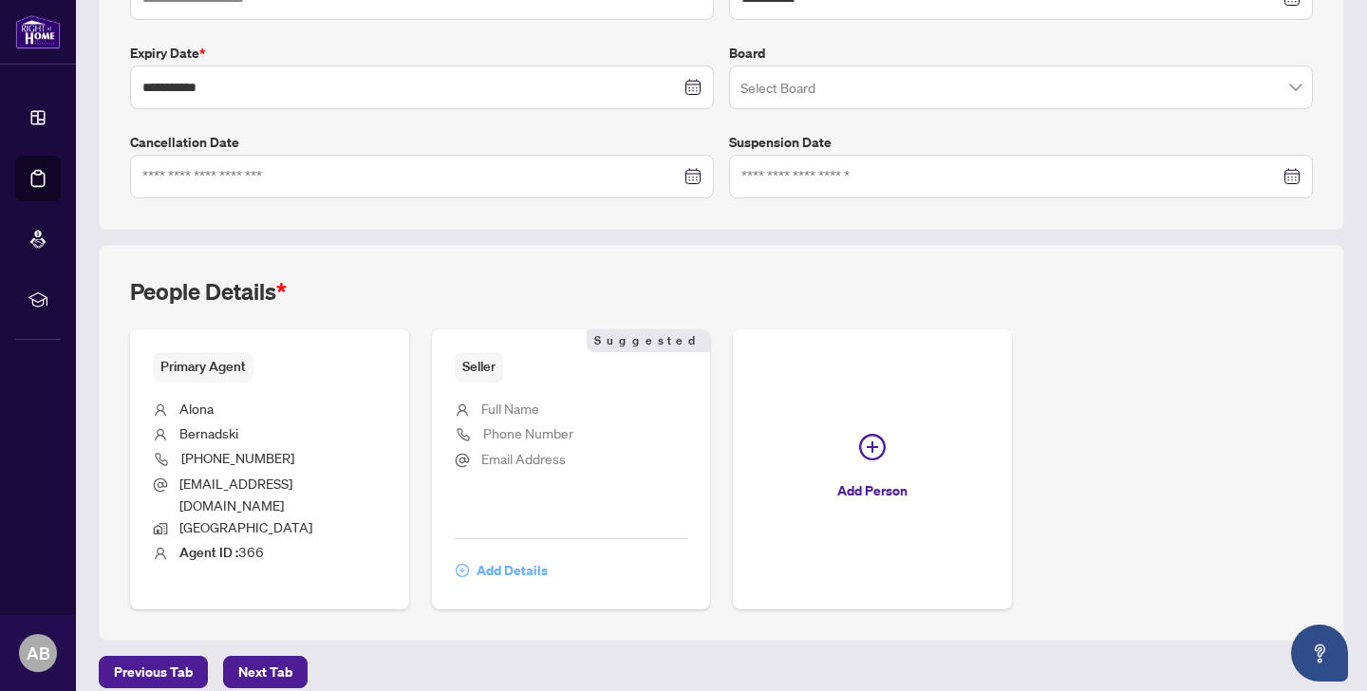
click at [507, 555] on span "Add Details" at bounding box center [512, 570] width 71 height 30
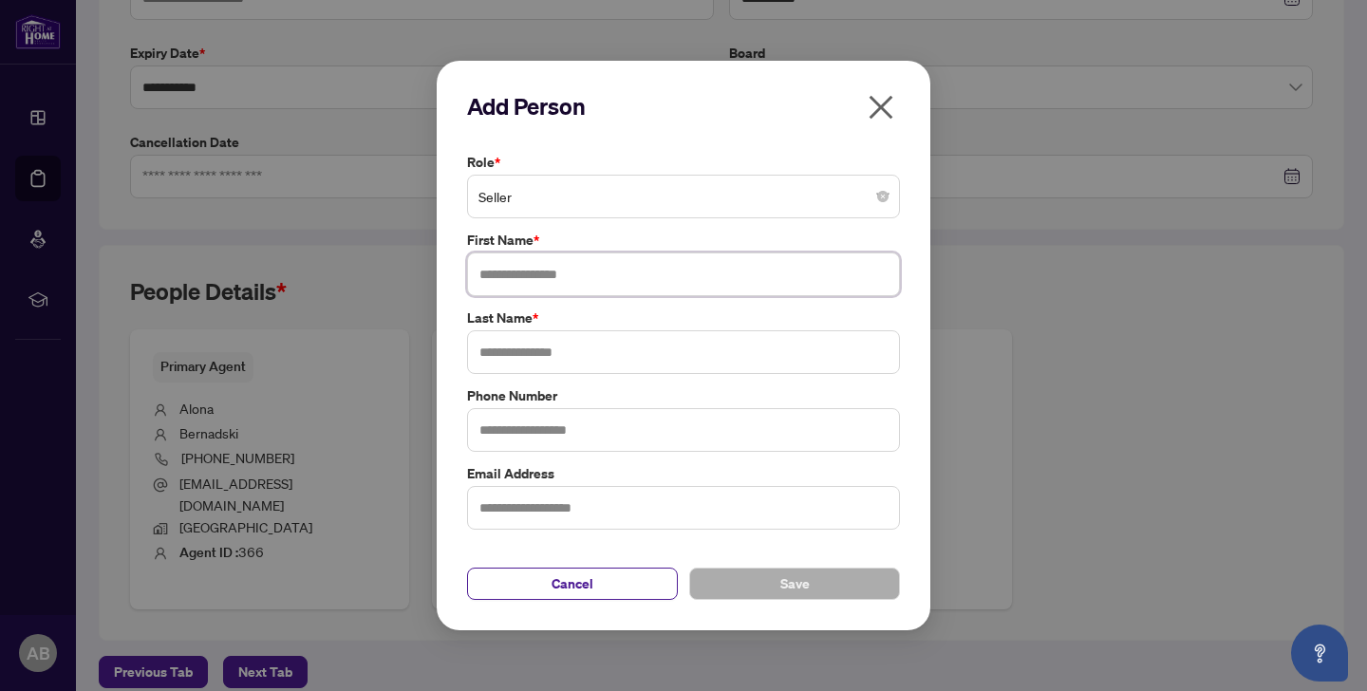
click at [534, 272] on input "text" at bounding box center [683, 275] width 433 height 44
type input "****"
click at [560, 367] on input "text" at bounding box center [683, 352] width 433 height 44
type input "*********"
click at [803, 584] on span "Save" at bounding box center [794, 584] width 29 height 30
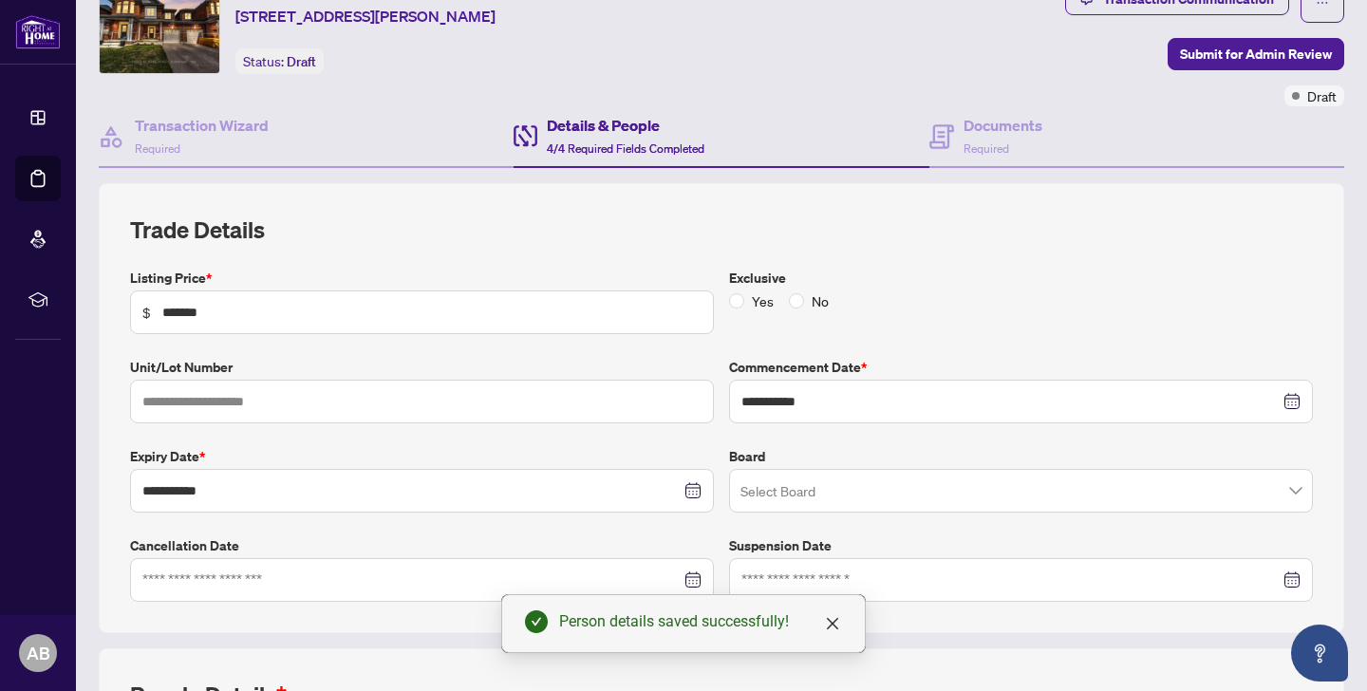
scroll to position [0, 0]
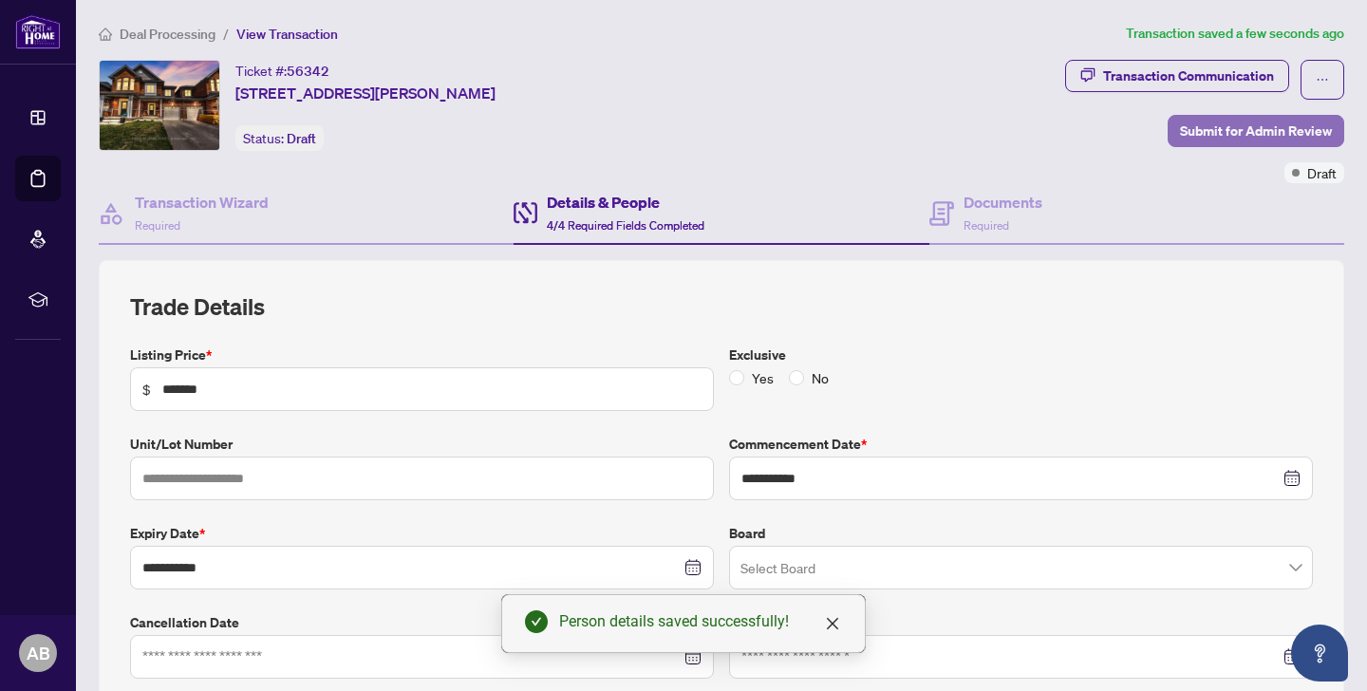
click at [1253, 122] on span "Submit for Admin Review" at bounding box center [1256, 131] width 152 height 30
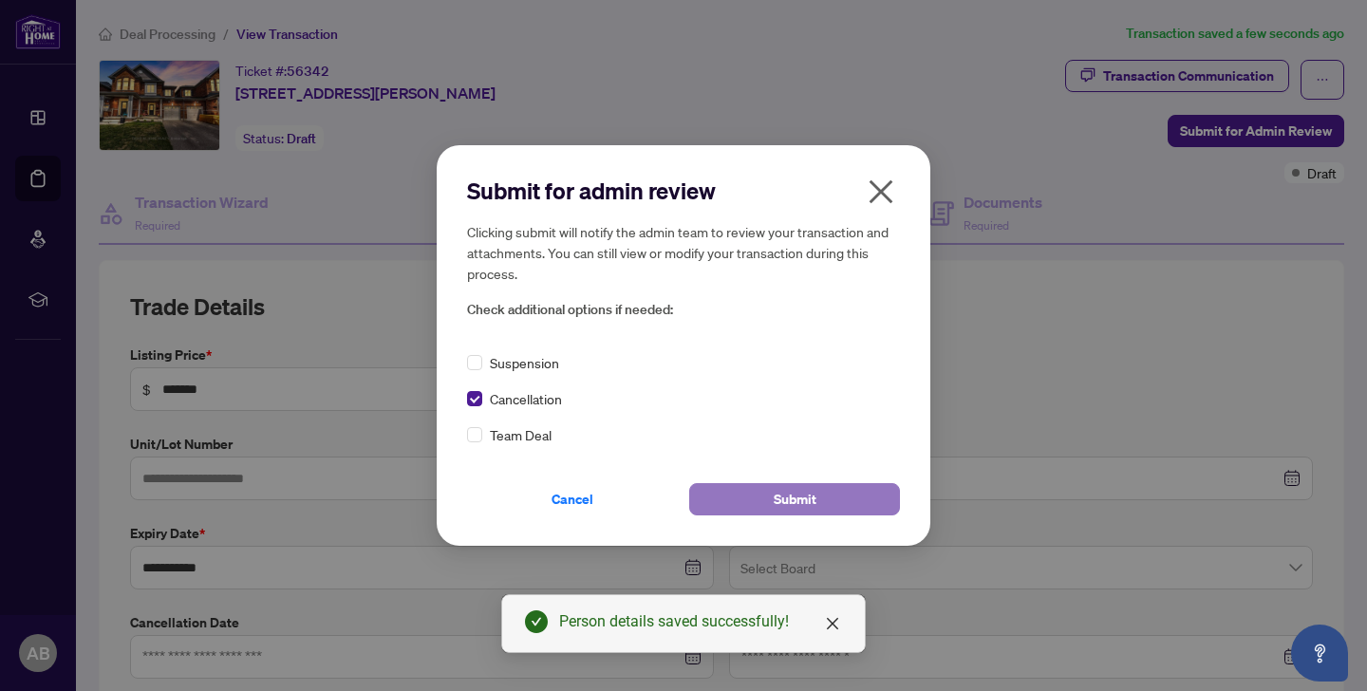
click at [774, 494] on span "Submit" at bounding box center [795, 499] width 43 height 30
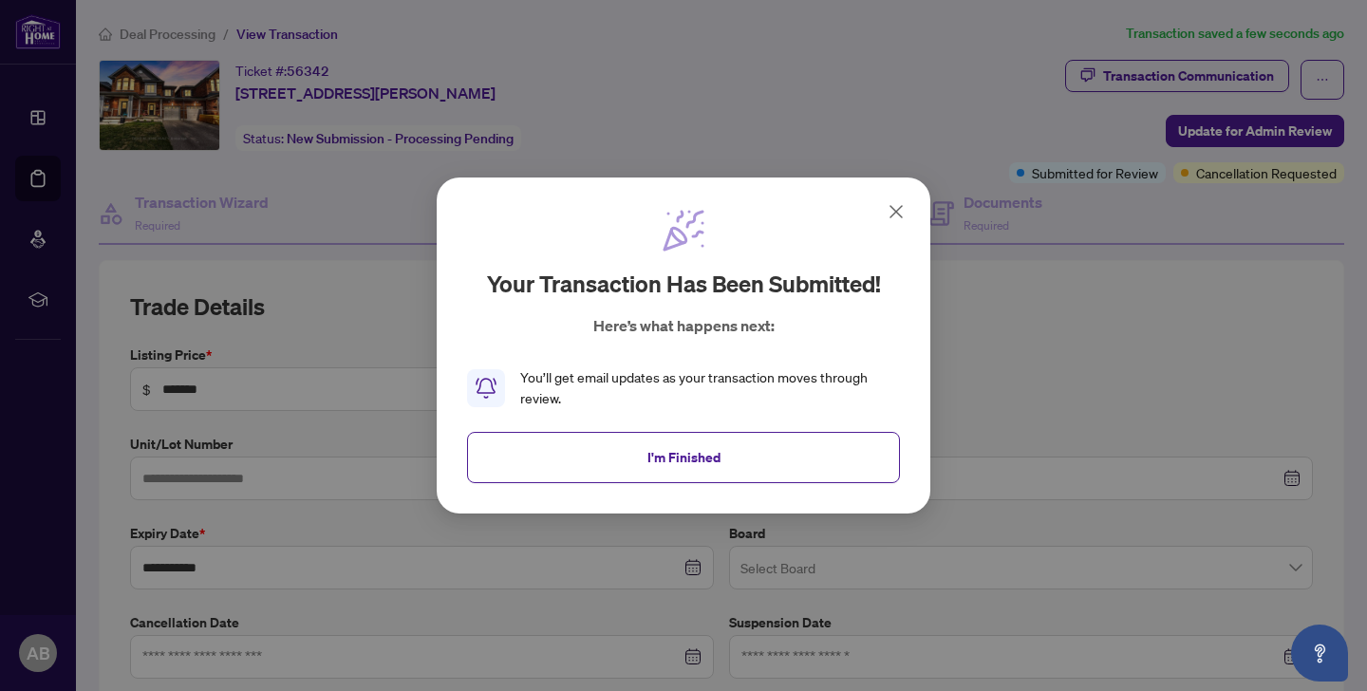
click at [899, 209] on icon at bounding box center [895, 211] width 11 height 11
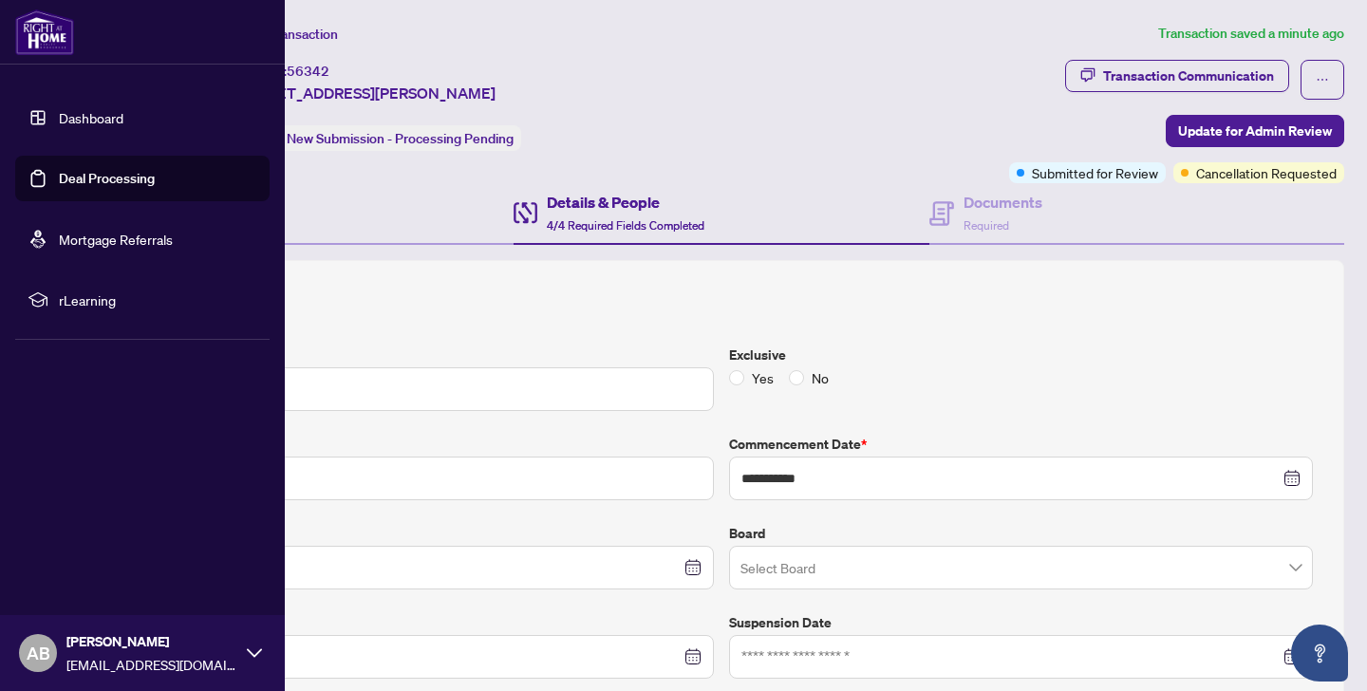
click at [37, 87] on li "Dashboard Deal Processing Mortgage Referrals rLearning" at bounding box center [142, 209] width 254 height 258
click at [77, 118] on link "Dashboard" at bounding box center [91, 117] width 65 height 17
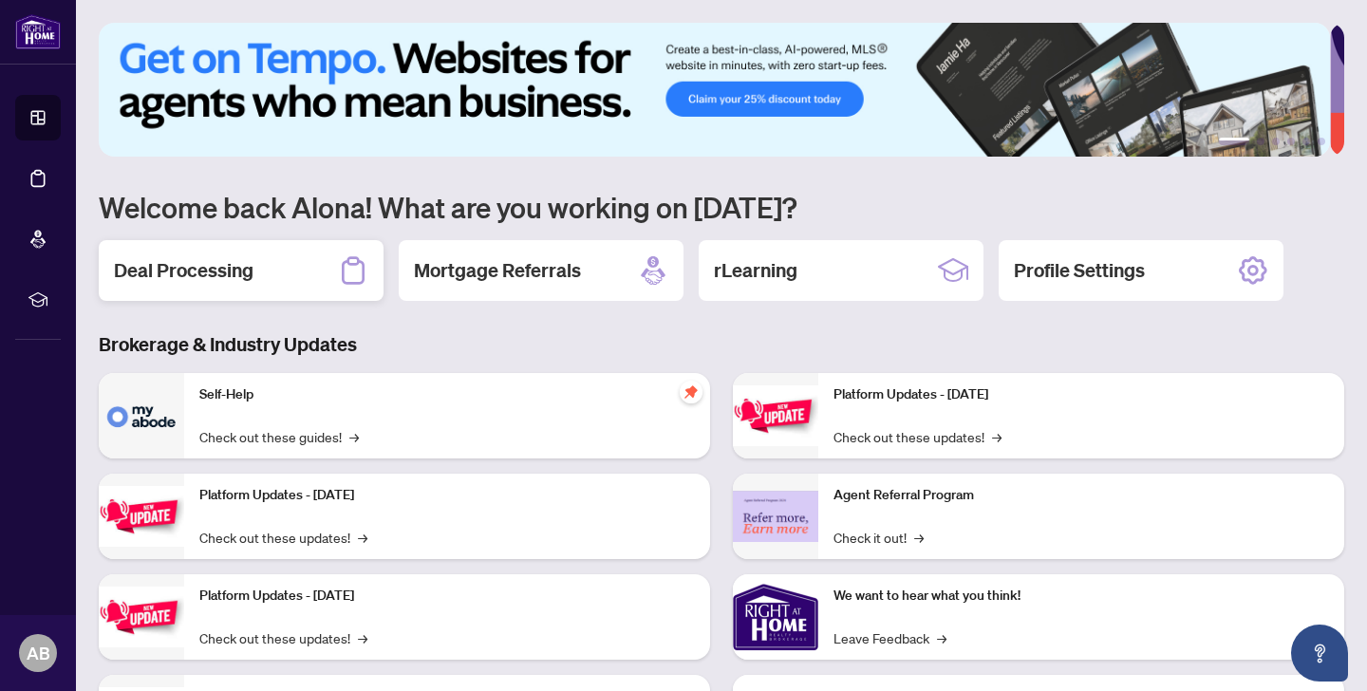
click at [168, 273] on h2 "Deal Processing" at bounding box center [184, 270] width 140 height 27
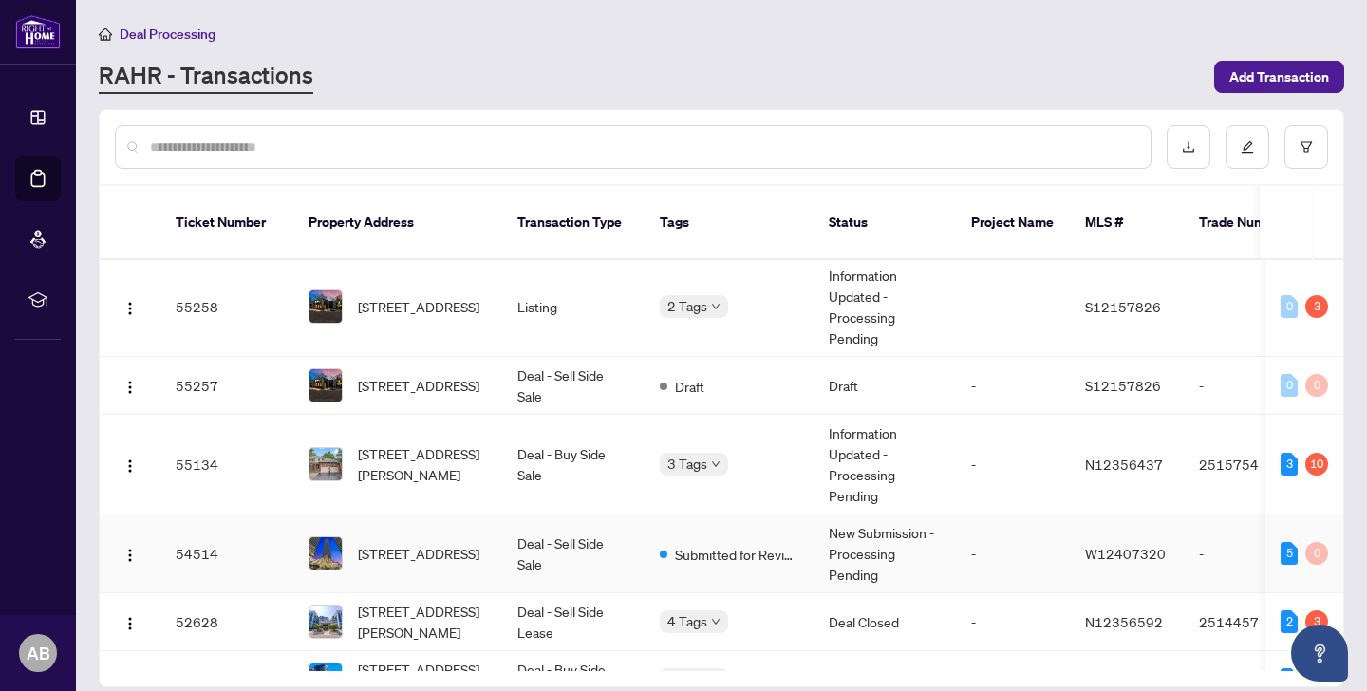
scroll to position [112, 0]
